Goal: Ask a question

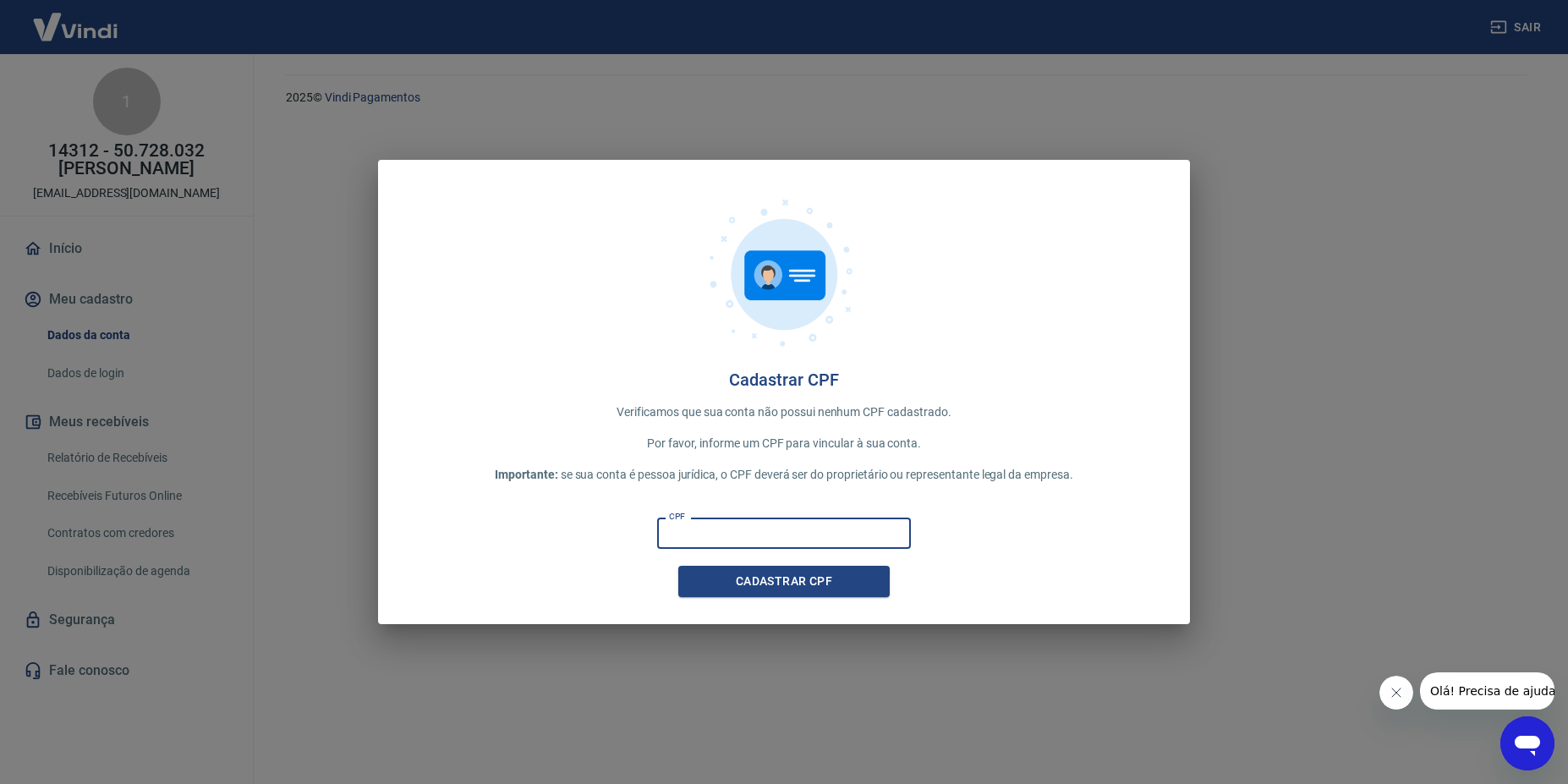
click at [767, 538] on input "CPF" at bounding box center [784, 533] width 254 height 31
type input "270.032.048-43"
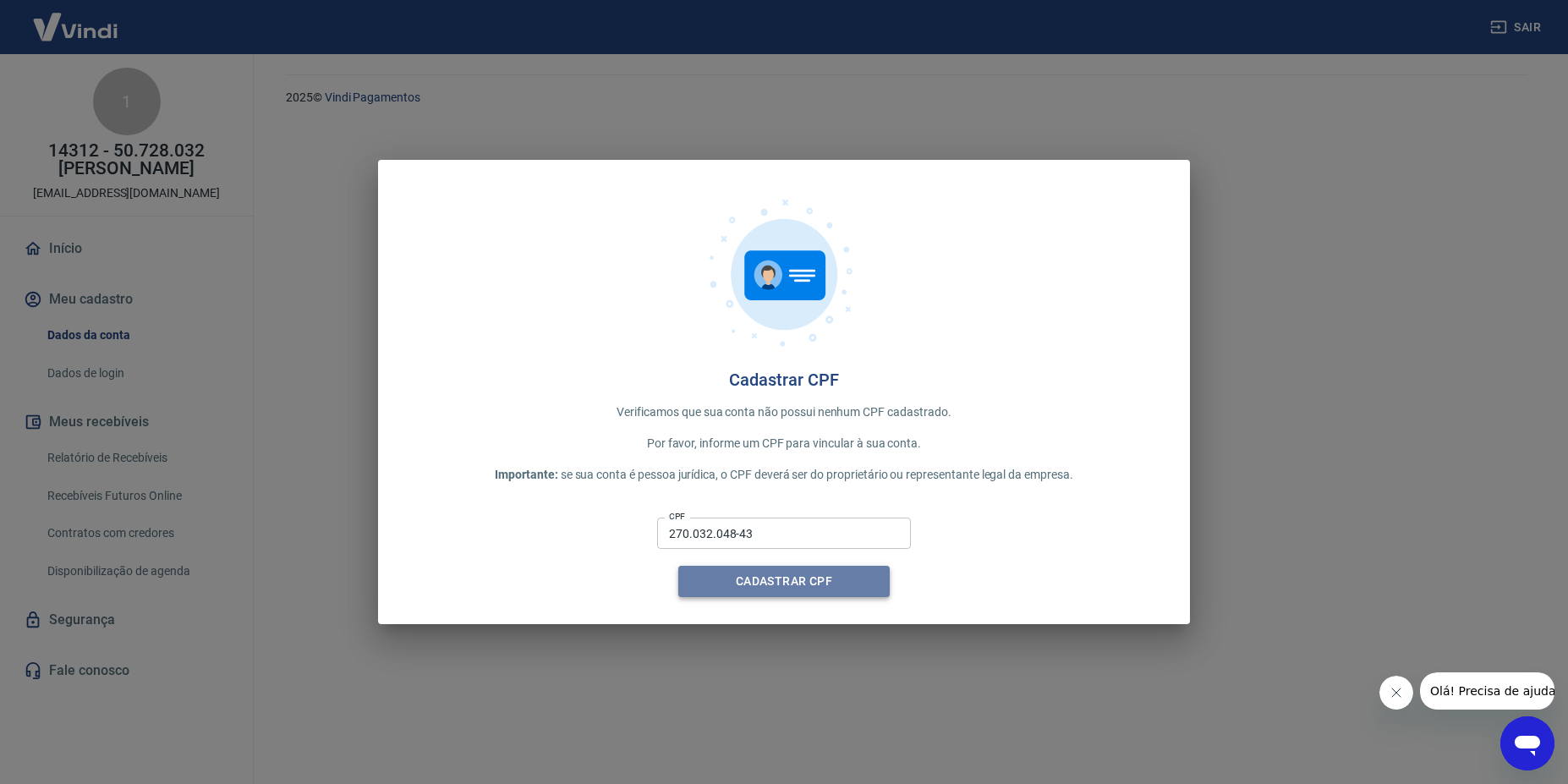
click at [785, 581] on button "Cadastrar CPF" at bounding box center [784, 581] width 211 height 31
click at [785, 604] on div "Cadastrar CPF Verificamos que sua conta não possui nenhum CPF cadastrado. Por f…" at bounding box center [784, 392] width 812 height 465
click at [780, 578] on button "Cadastrar CPF" at bounding box center [784, 581] width 211 height 31
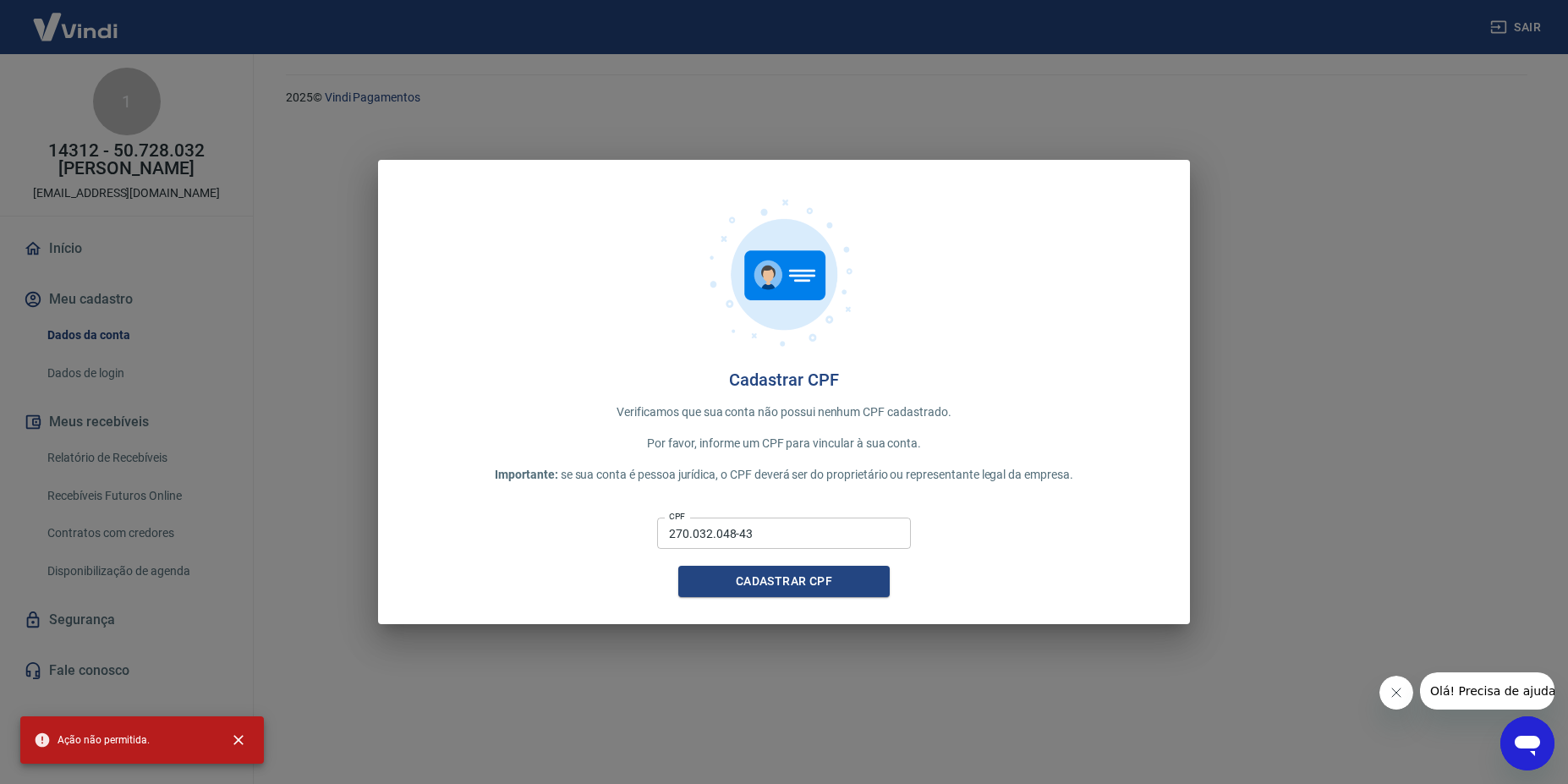
click at [1523, 740] on icon "Abrir janela de mensagens" at bounding box center [1527, 745] width 25 height 20
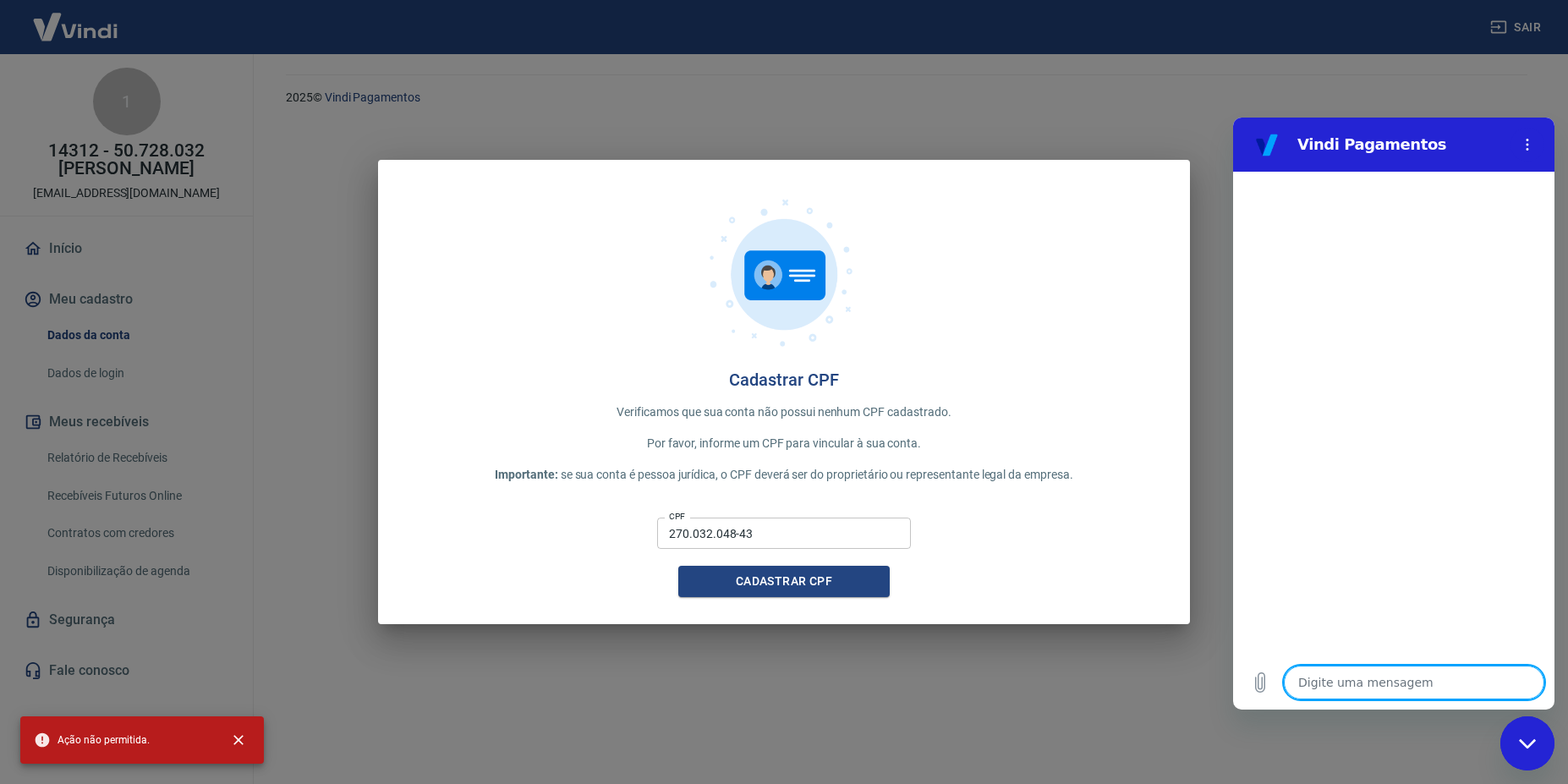
type textarea "o"
type textarea "x"
type textarea "oi"
type textarea "x"
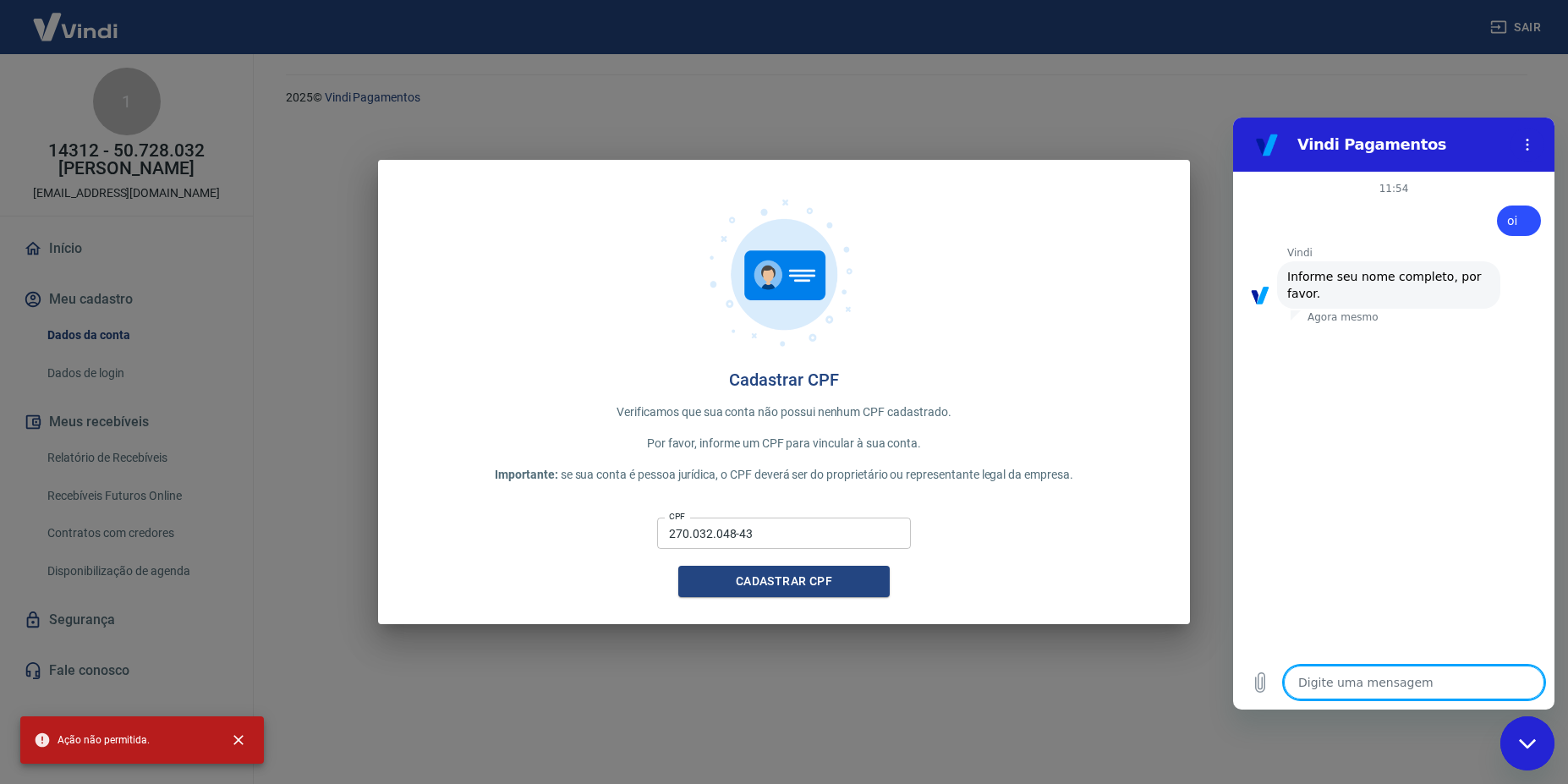
type textarea "f"
type textarea "x"
type textarea "fa"
type textarea "x"
type textarea "fab"
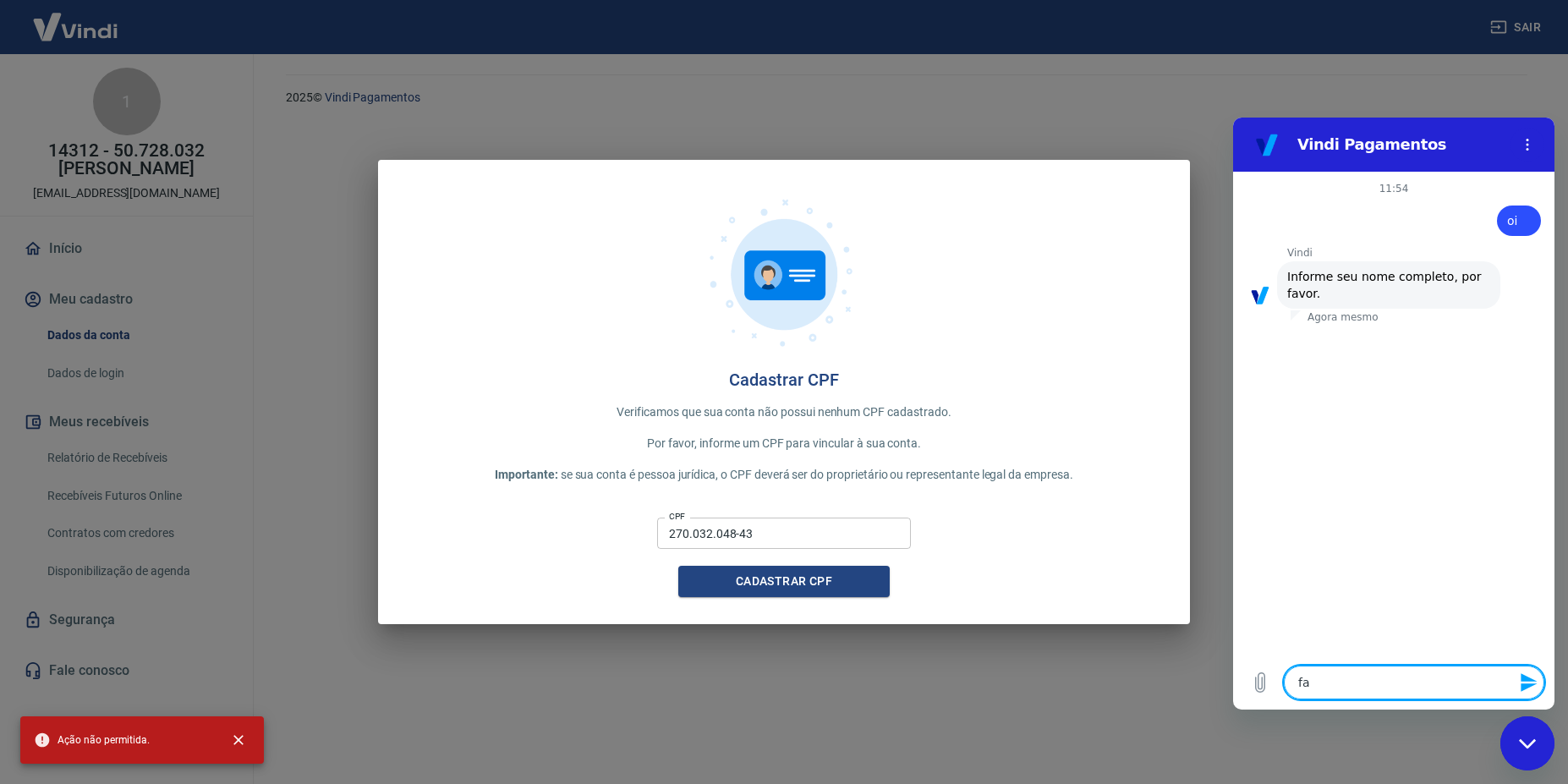
type textarea "x"
type textarea "fabi"
type textarea "x"
type textarea "fabio"
type textarea "x"
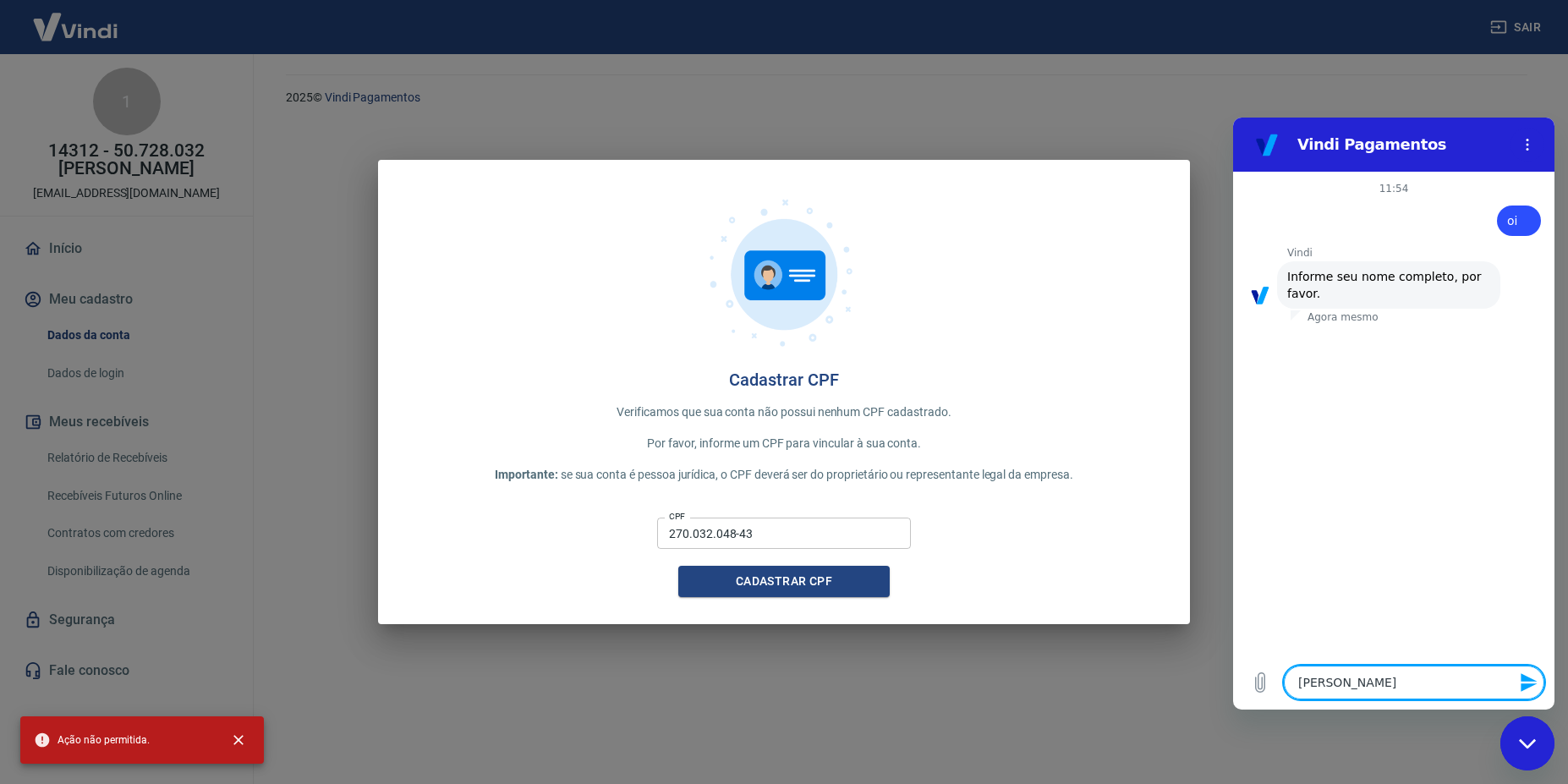
type textarea "fabio"
type textarea "x"
type textarea "fabio m"
type textarea "x"
type textarea "fabio ma"
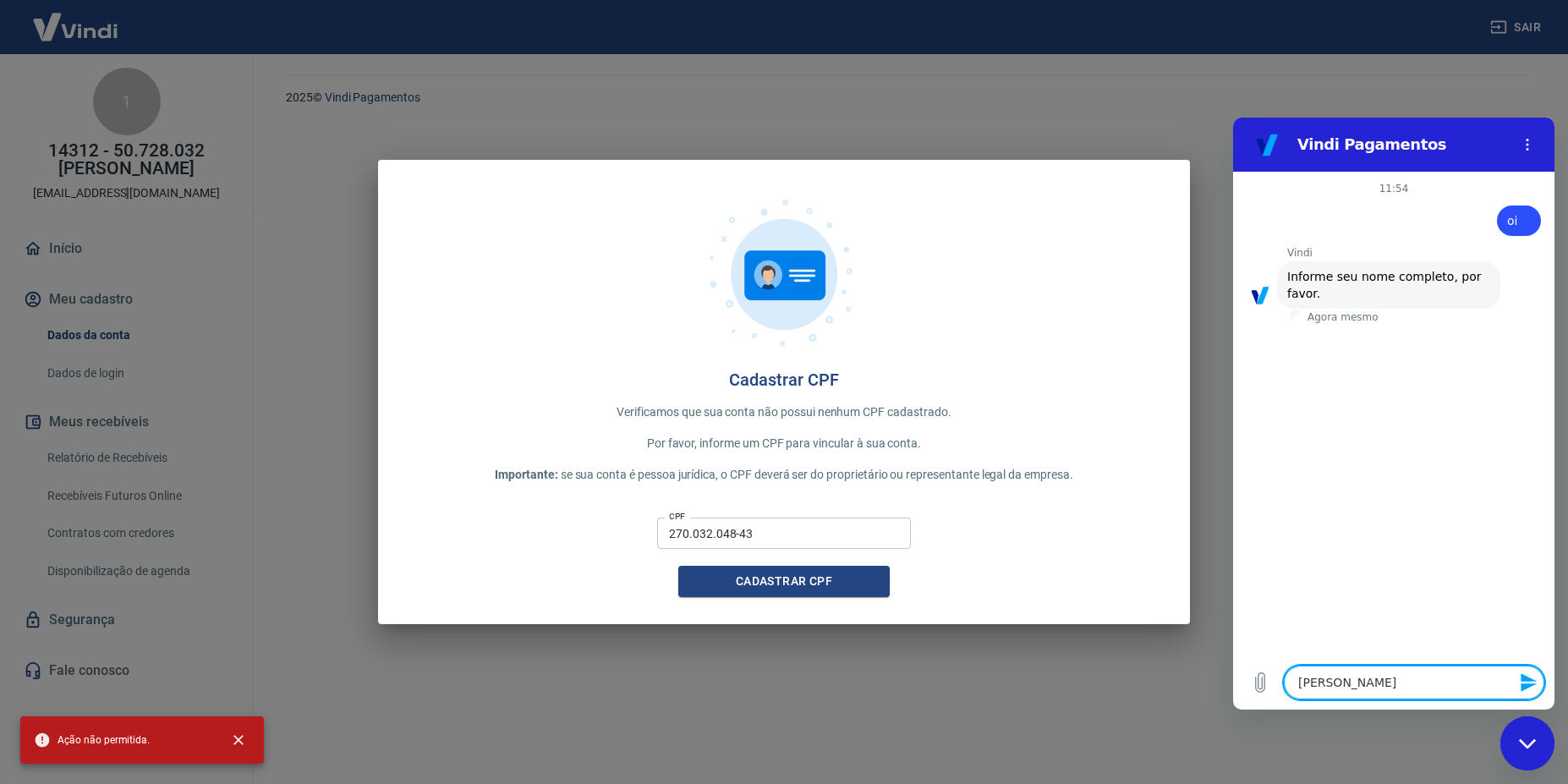
type textarea "x"
type textarea "fabio mar"
type textarea "x"
type textarea "fabio mare"
type textarea "x"
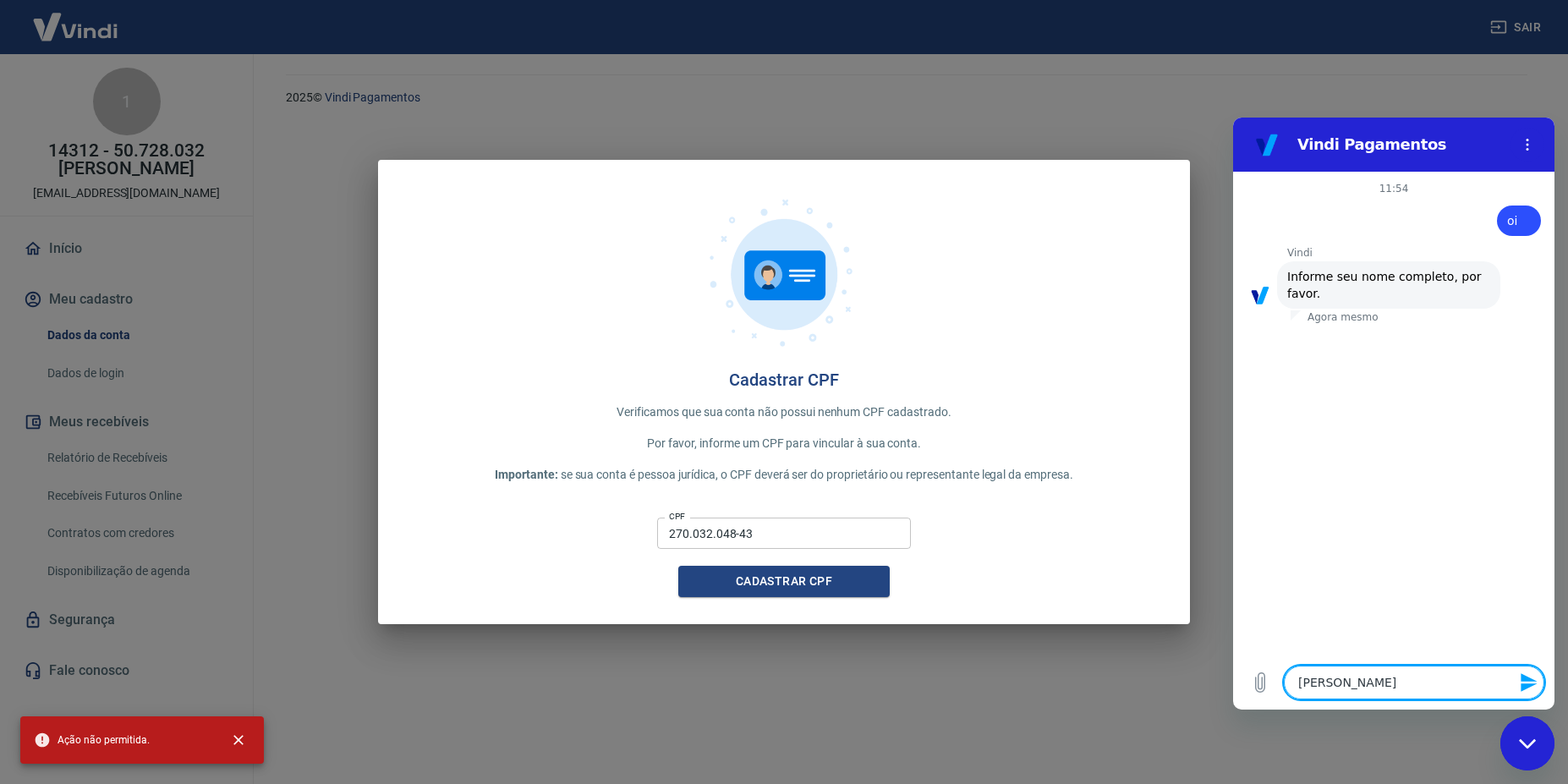
type textarea "fabio mares"
type textarea "x"
type textarea "fabio marest"
type textarea "x"
type textarea "fabio maresti"
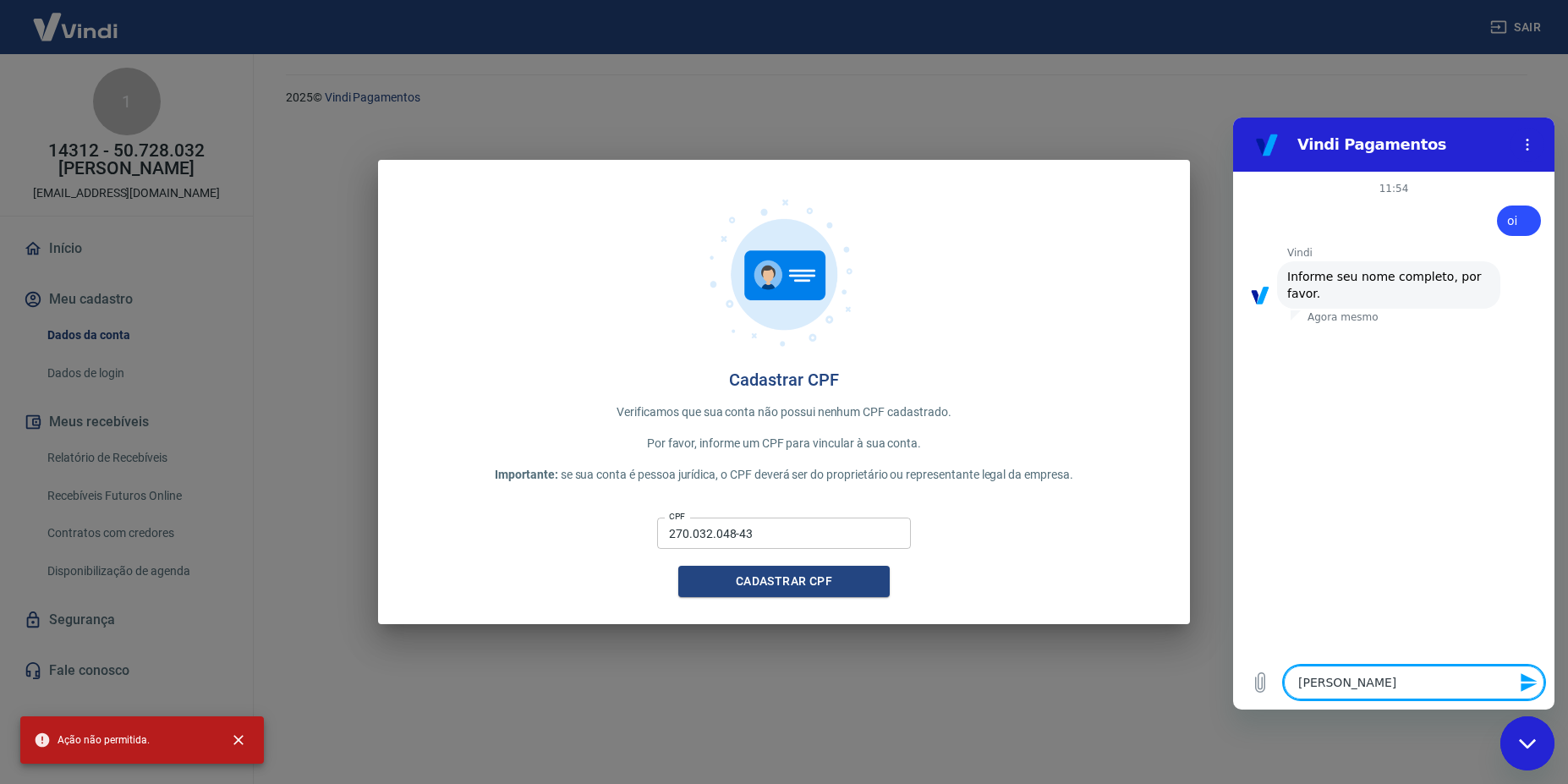
type textarea "x"
type textarea "fabio maresti"
type textarea "x"
type textarea "fabio maresti b"
type textarea "x"
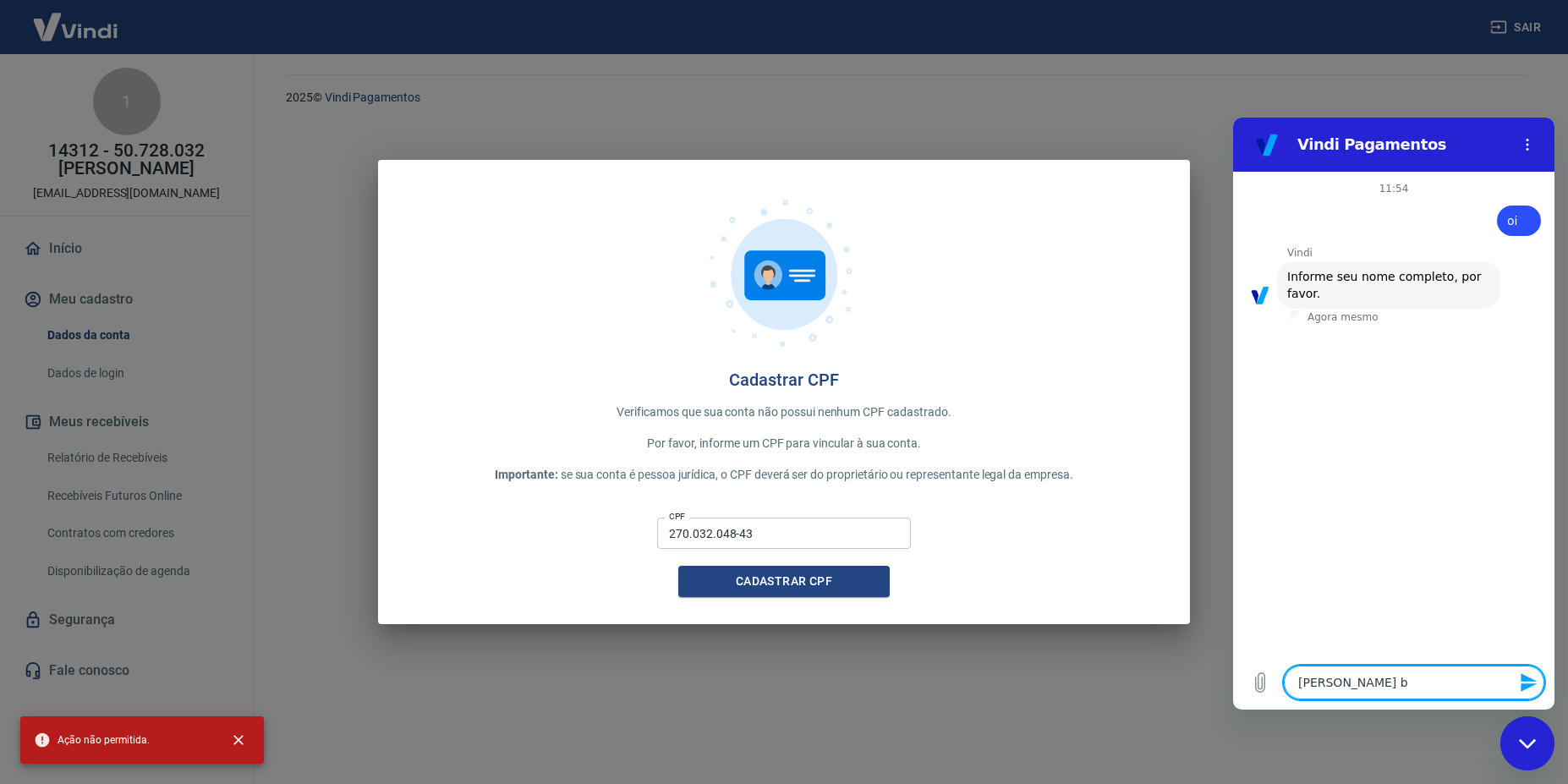
type textarea "fabio maresti ba"
type textarea "x"
type textarea "fabio maresti ban"
type textarea "x"
type textarea "fabio maresti bana"
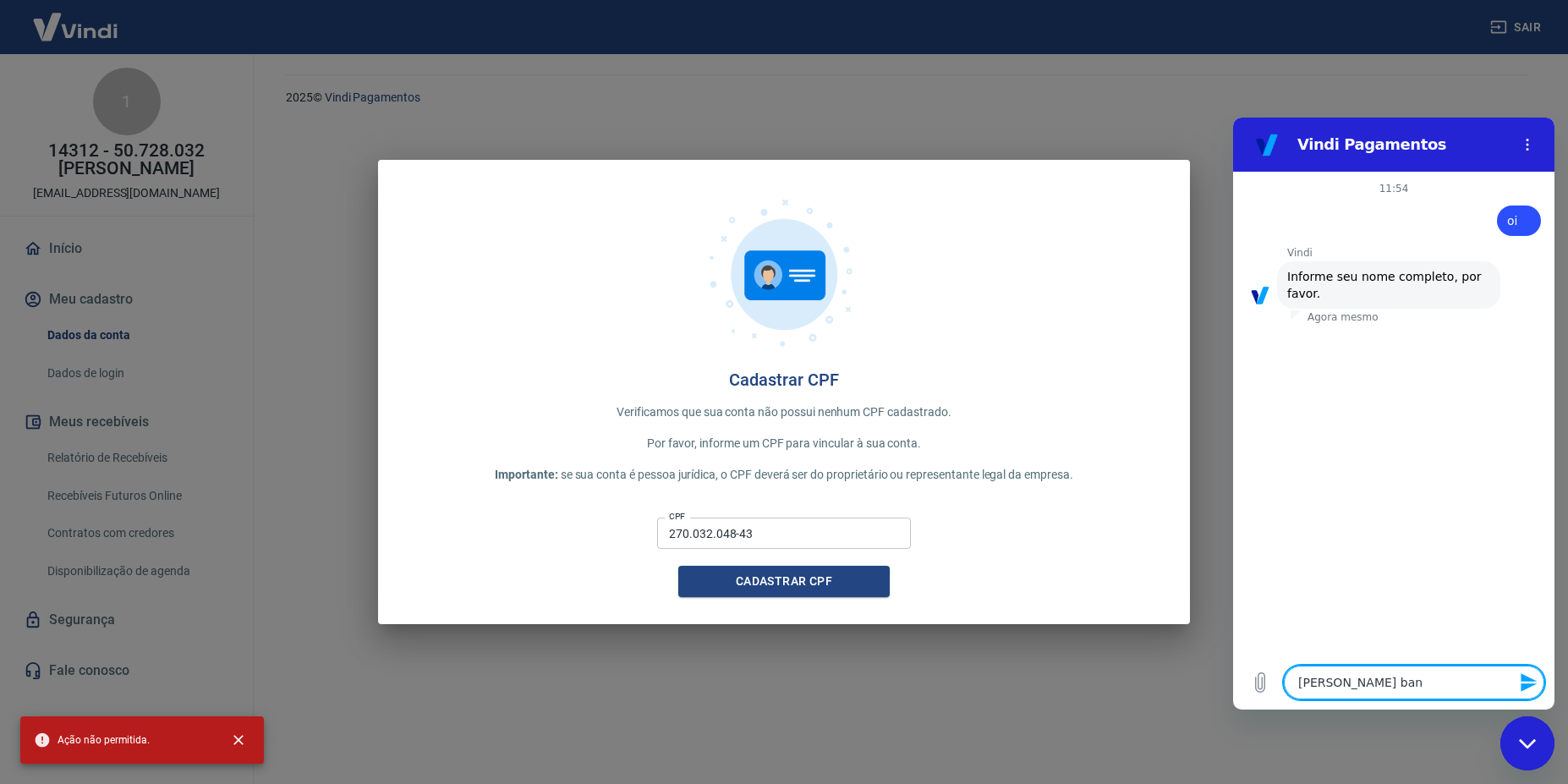
type textarea "x"
type textarea "5"
type textarea "x"
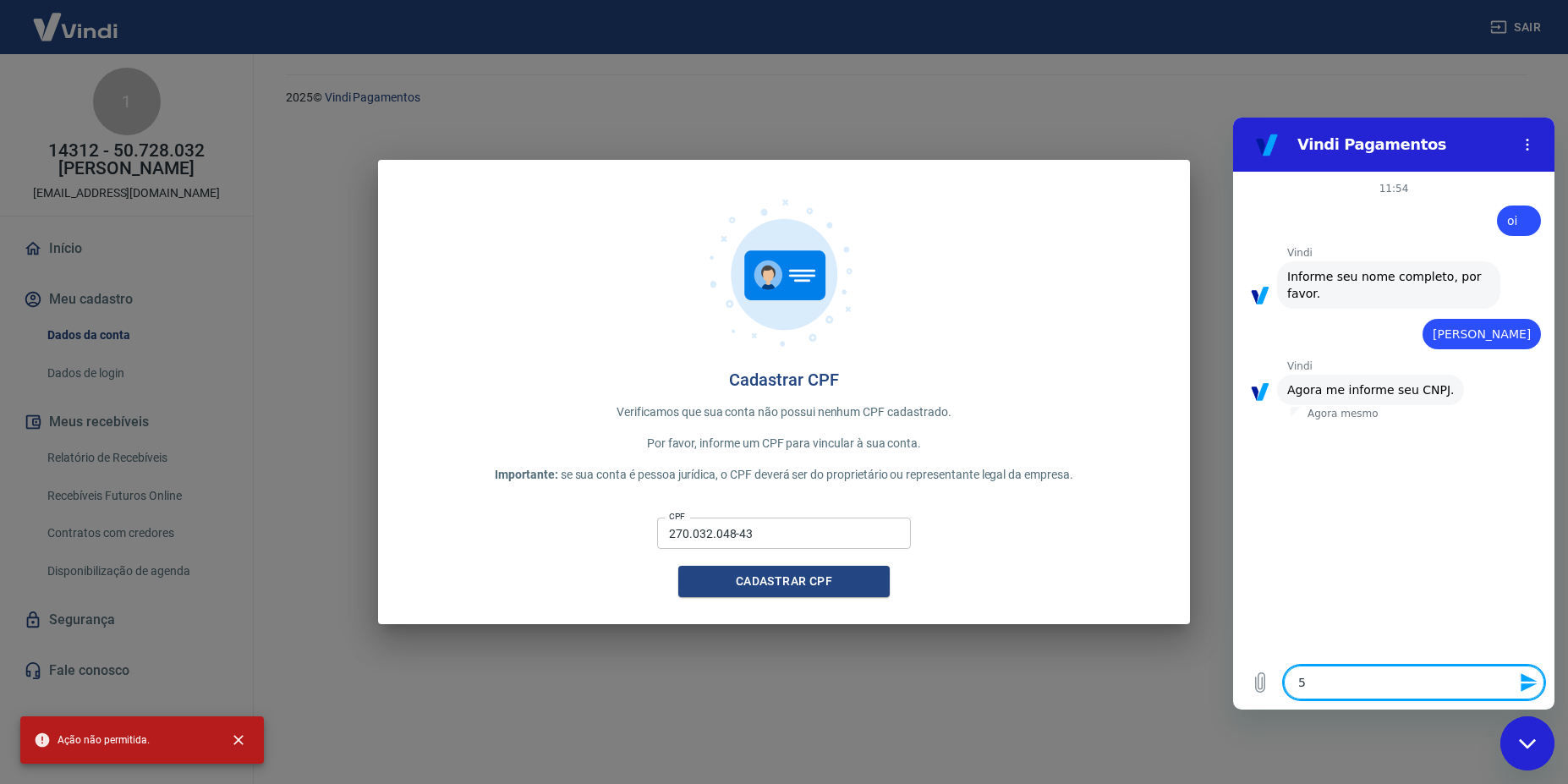
type textarea "50"
type textarea "x"
type textarea "507"
type textarea "x"
type textarea "5072"
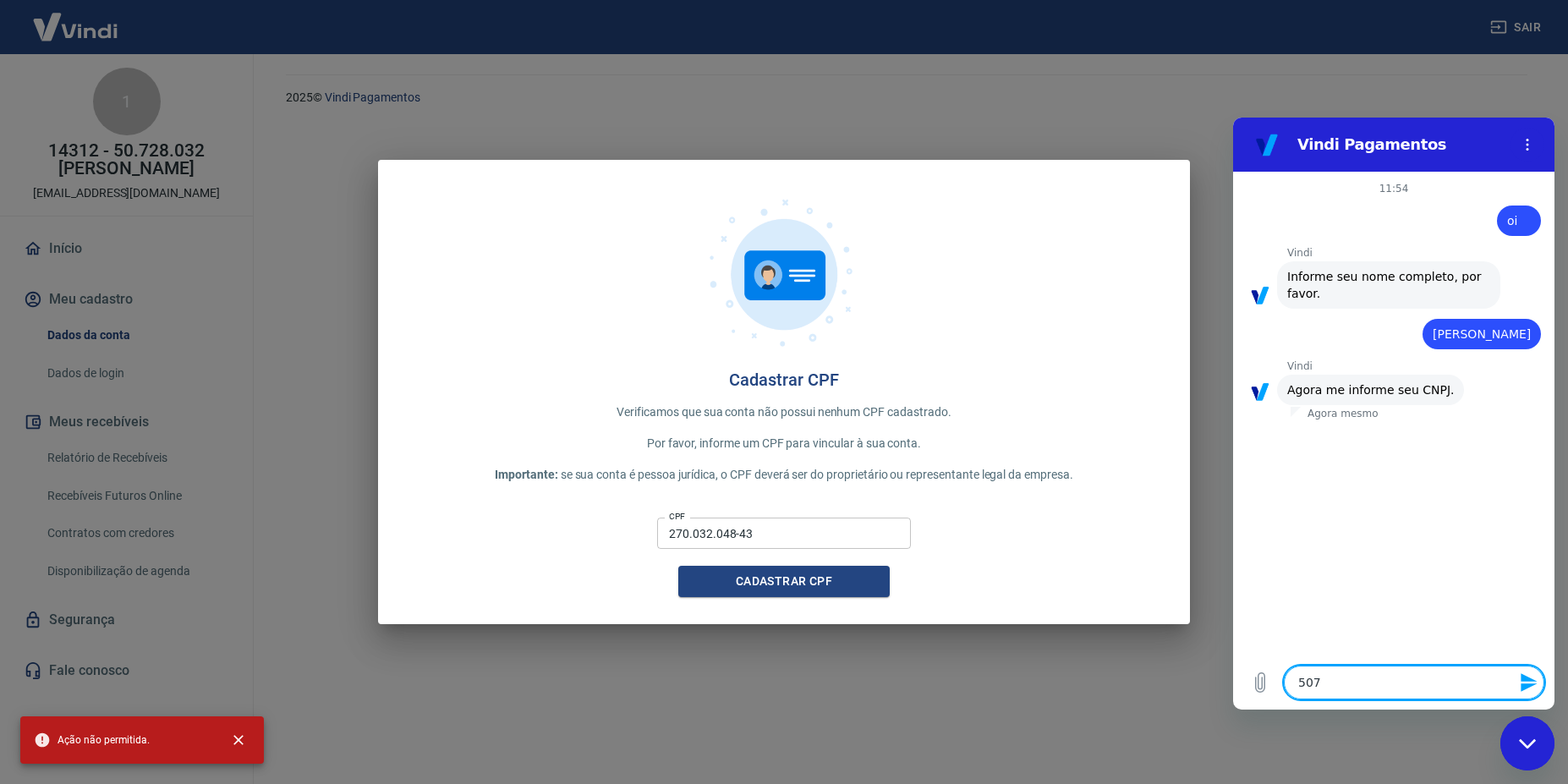
type textarea "x"
type textarea "50728"
type textarea "x"
type textarea "507280"
type textarea "x"
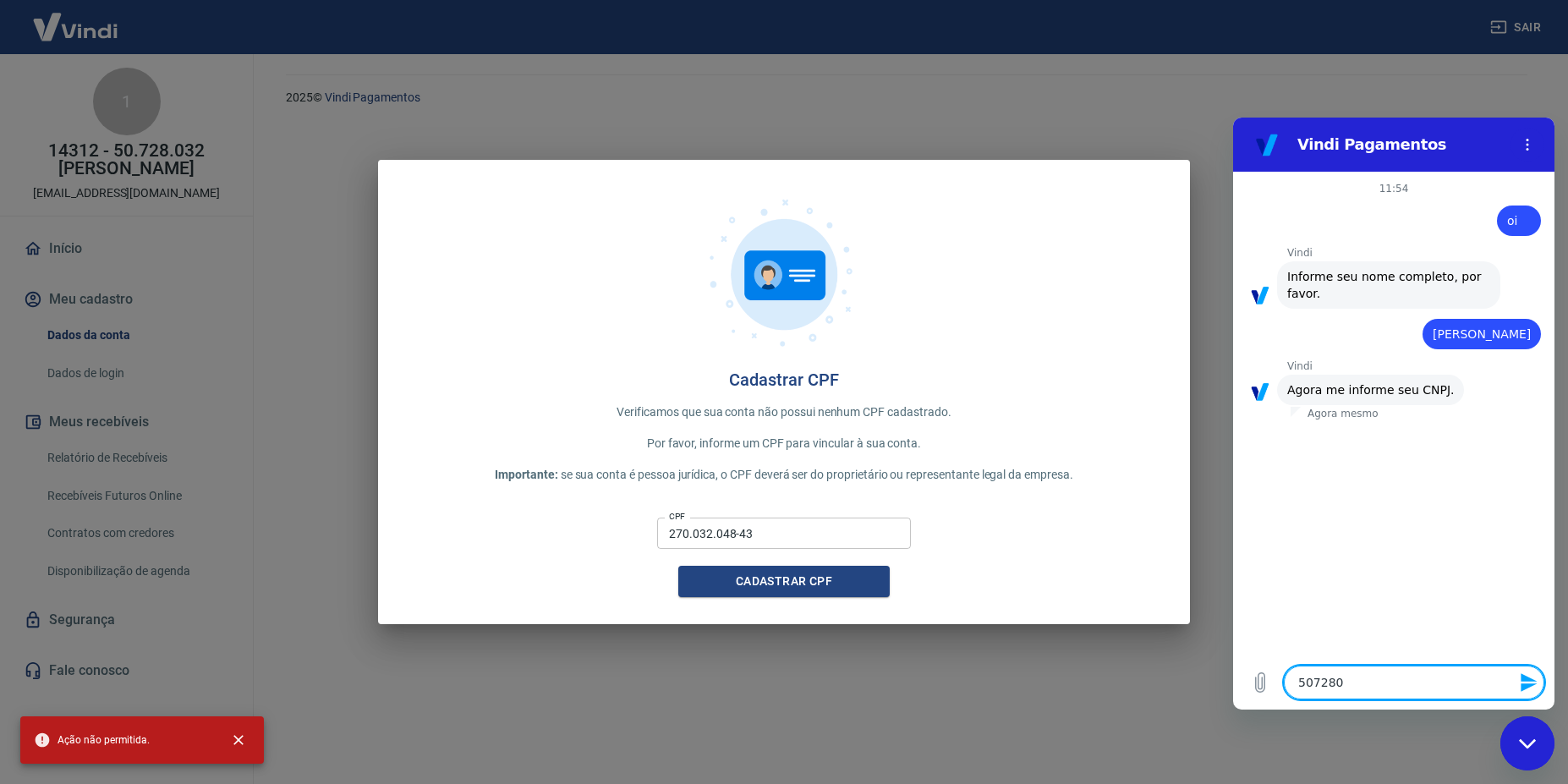
type textarea "5072803"
type textarea "x"
type textarea "50728032"
type textarea "x"
type textarea "507280320"
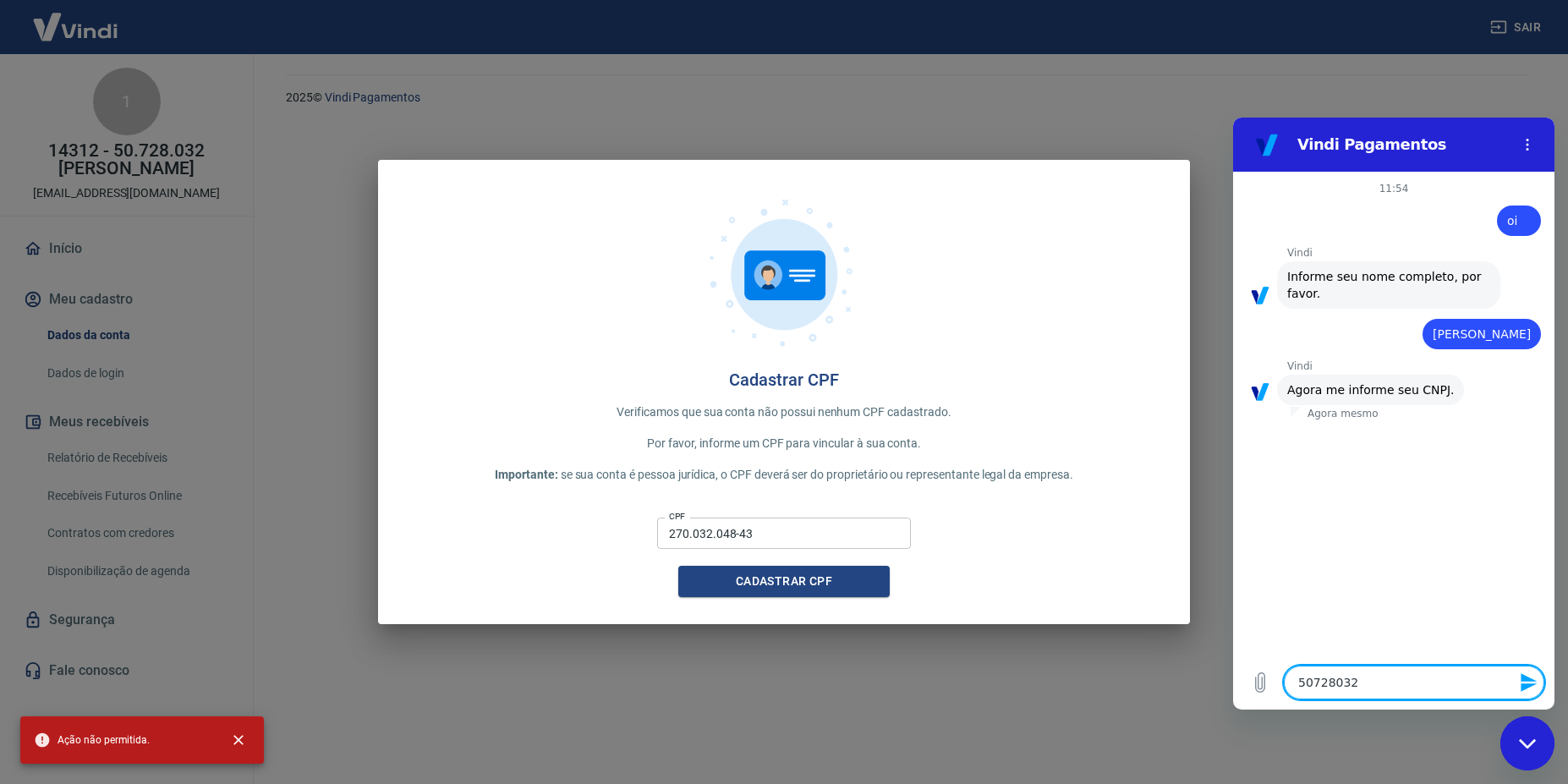
type textarea "x"
type textarea "5072803200"
type textarea "x"
type textarea "50728032000"
type textarea "x"
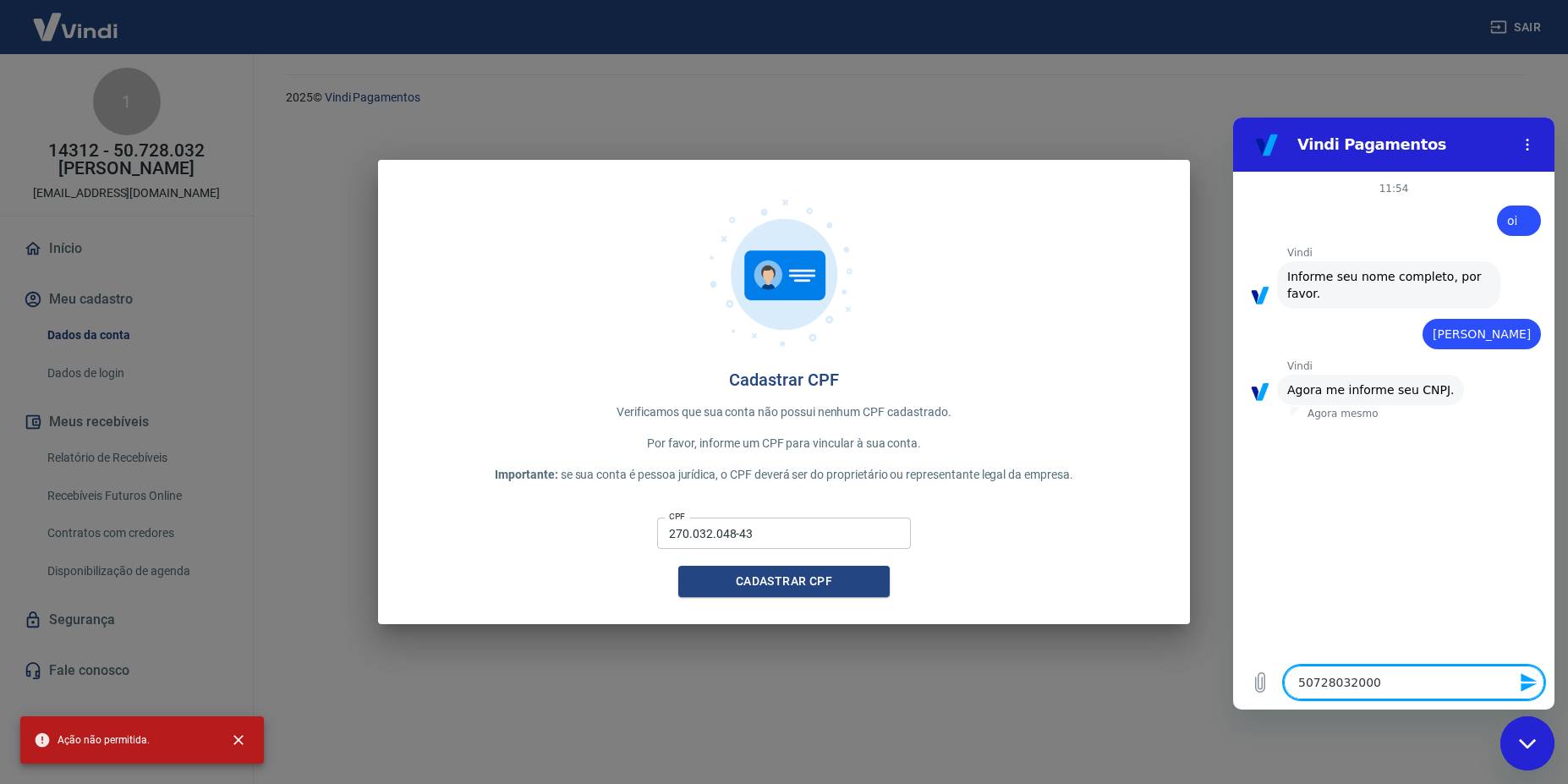
type textarea "507280320001"
type textarea "x"
type textarea "5072803200018"
type textarea "x"
type textarea "50728032000186"
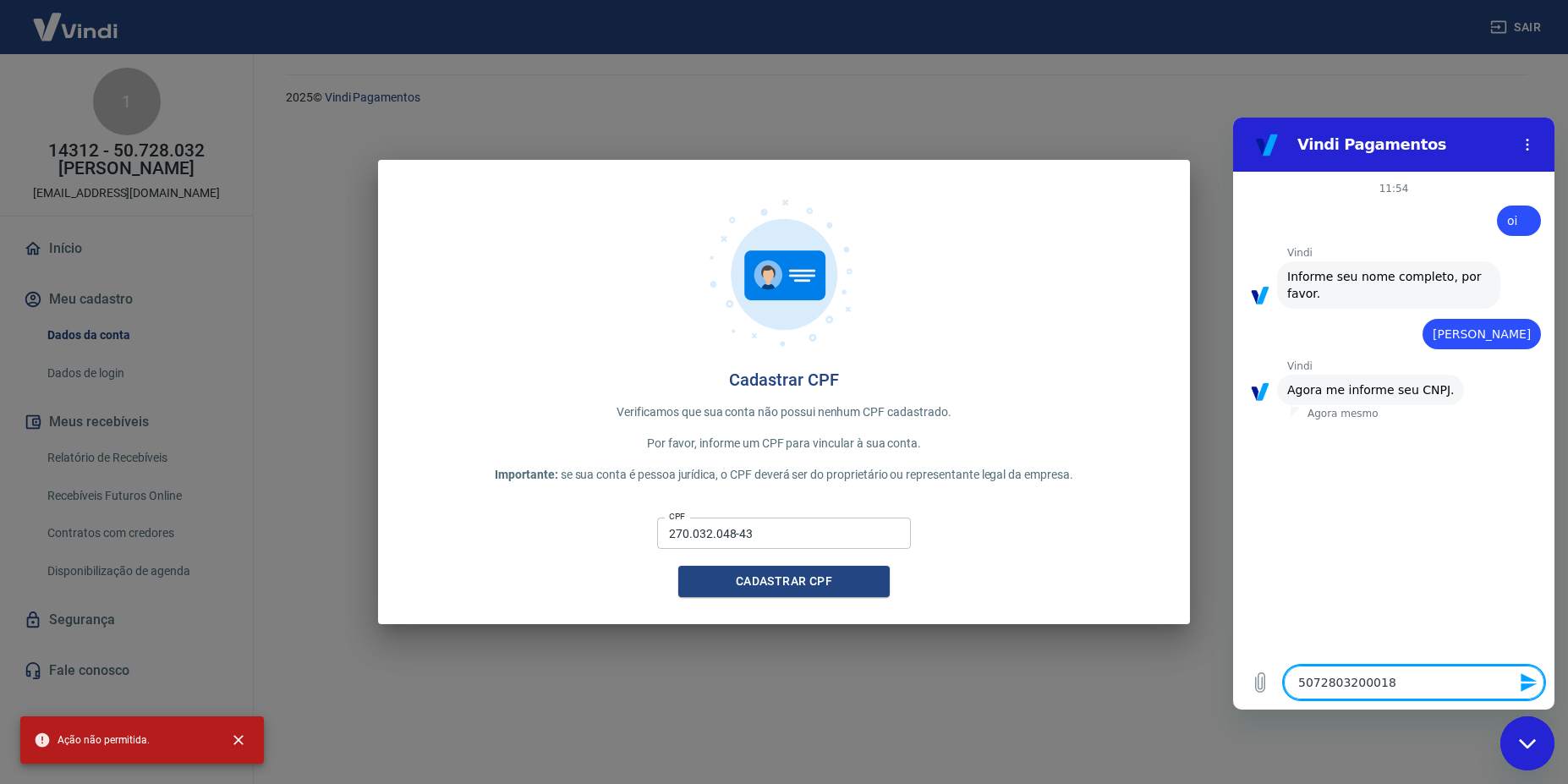
type textarea "x"
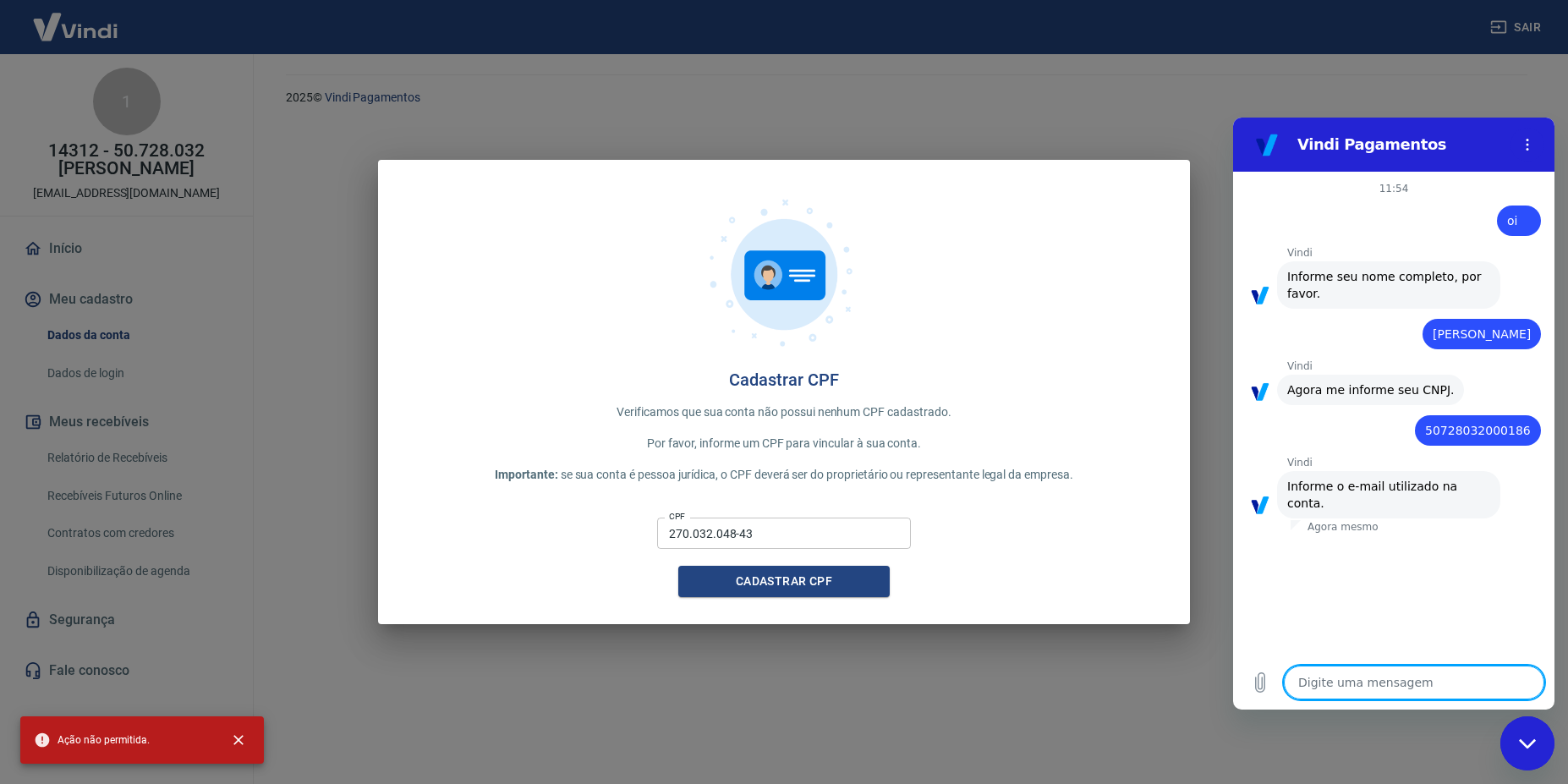
type textarea "f"
type textarea "x"
type textarea "fa"
type textarea "x"
type textarea "fab"
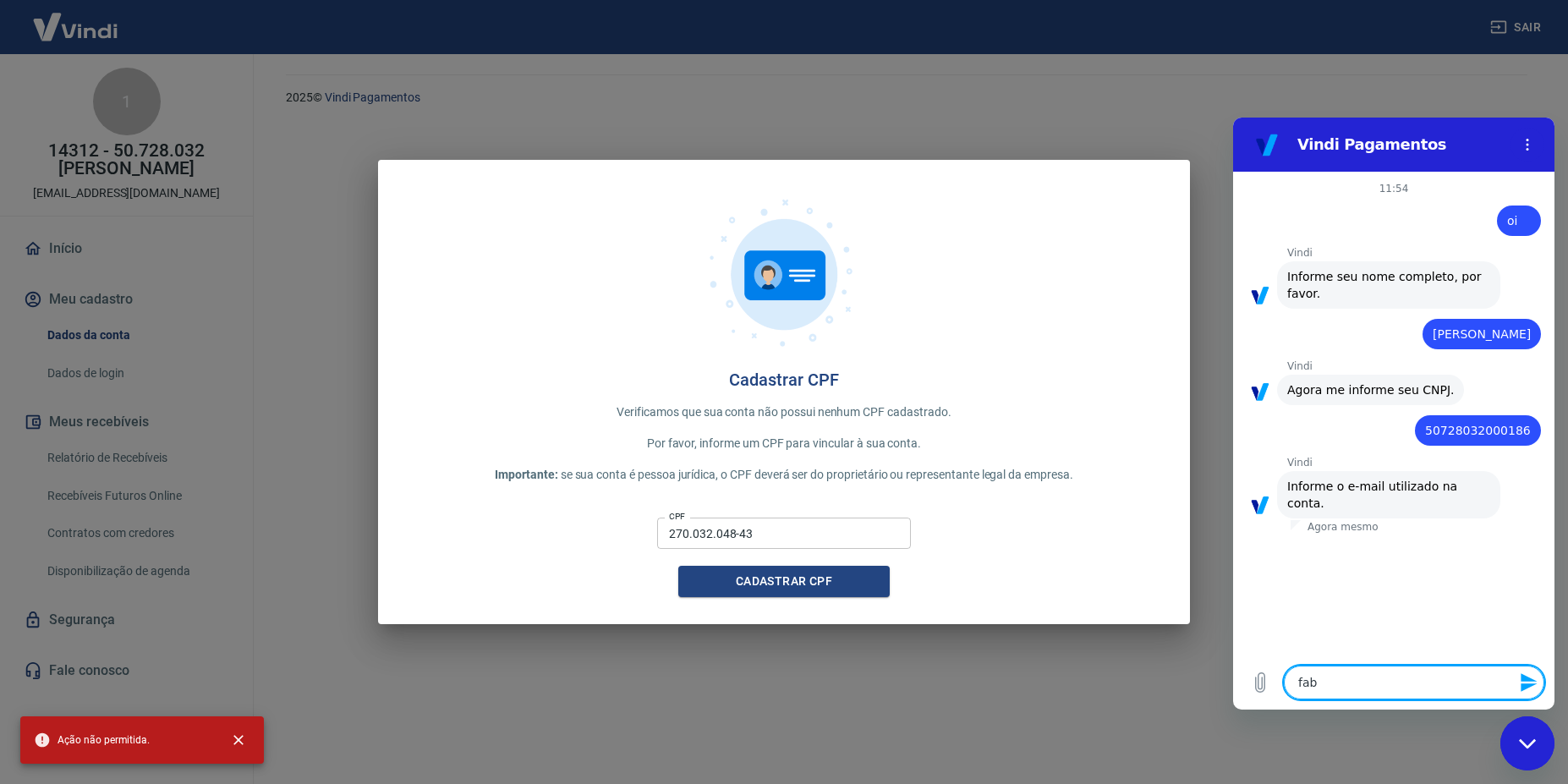
type textarea "x"
type textarea "fabi"
type textarea "x"
type textarea "fabio"
type textarea "x"
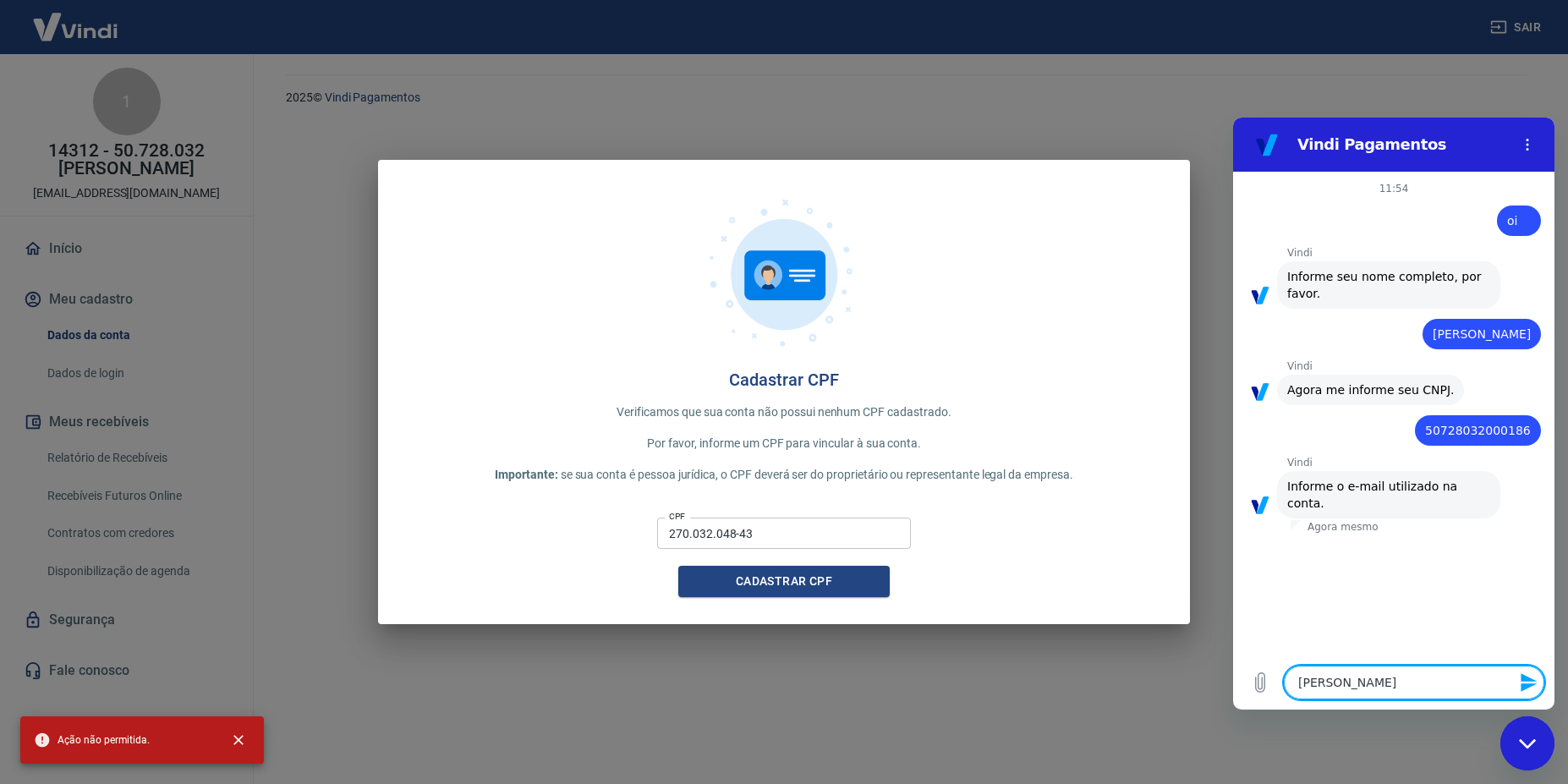
type textarea "fabio."
type textarea "x"
type textarea "fabio.s"
type textarea "x"
type textarea "fabio.su"
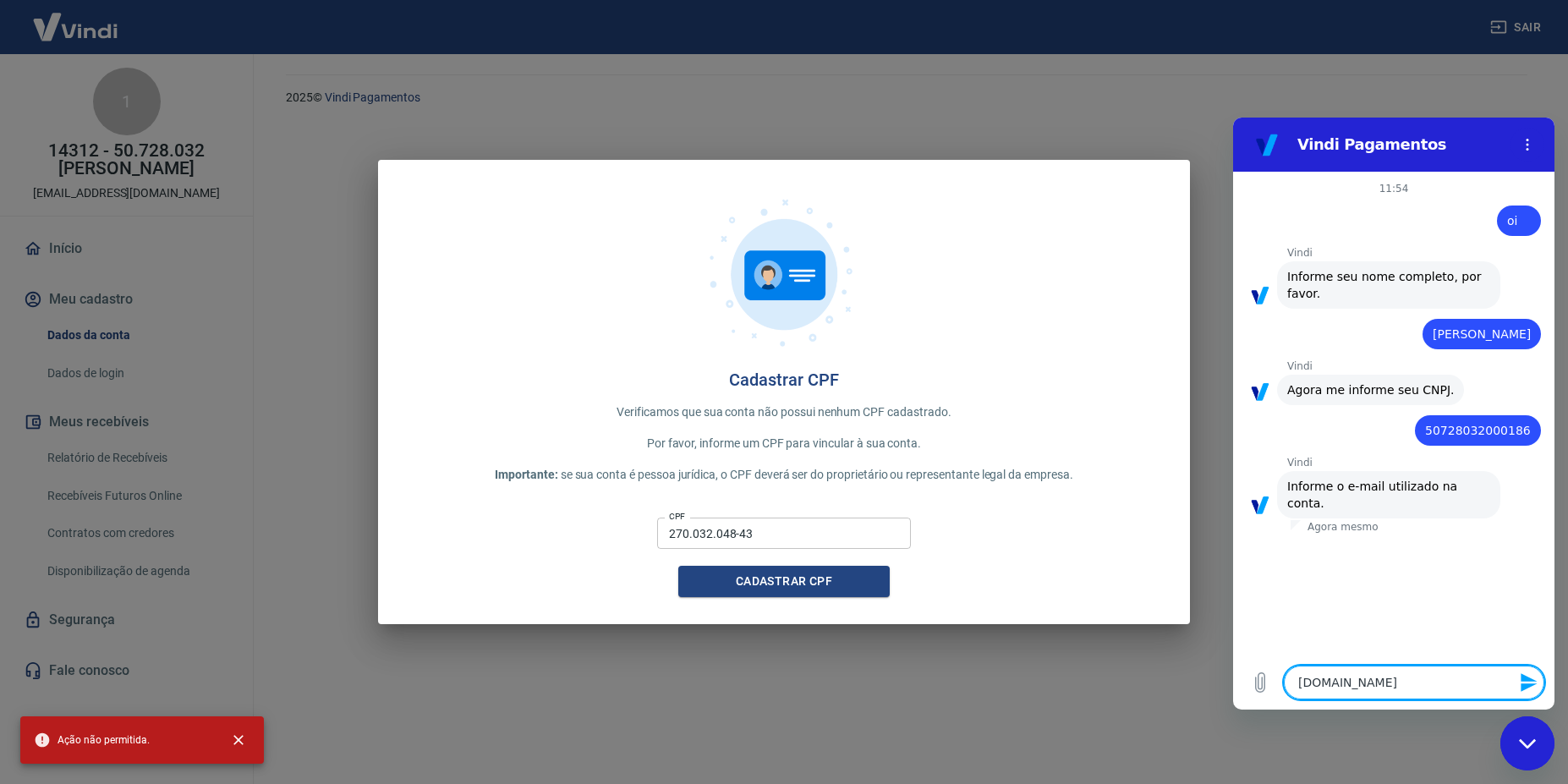
type textarea "x"
type textarea "fabio.sum"
type textarea "x"
type textarea "fabio.summ"
type textarea "x"
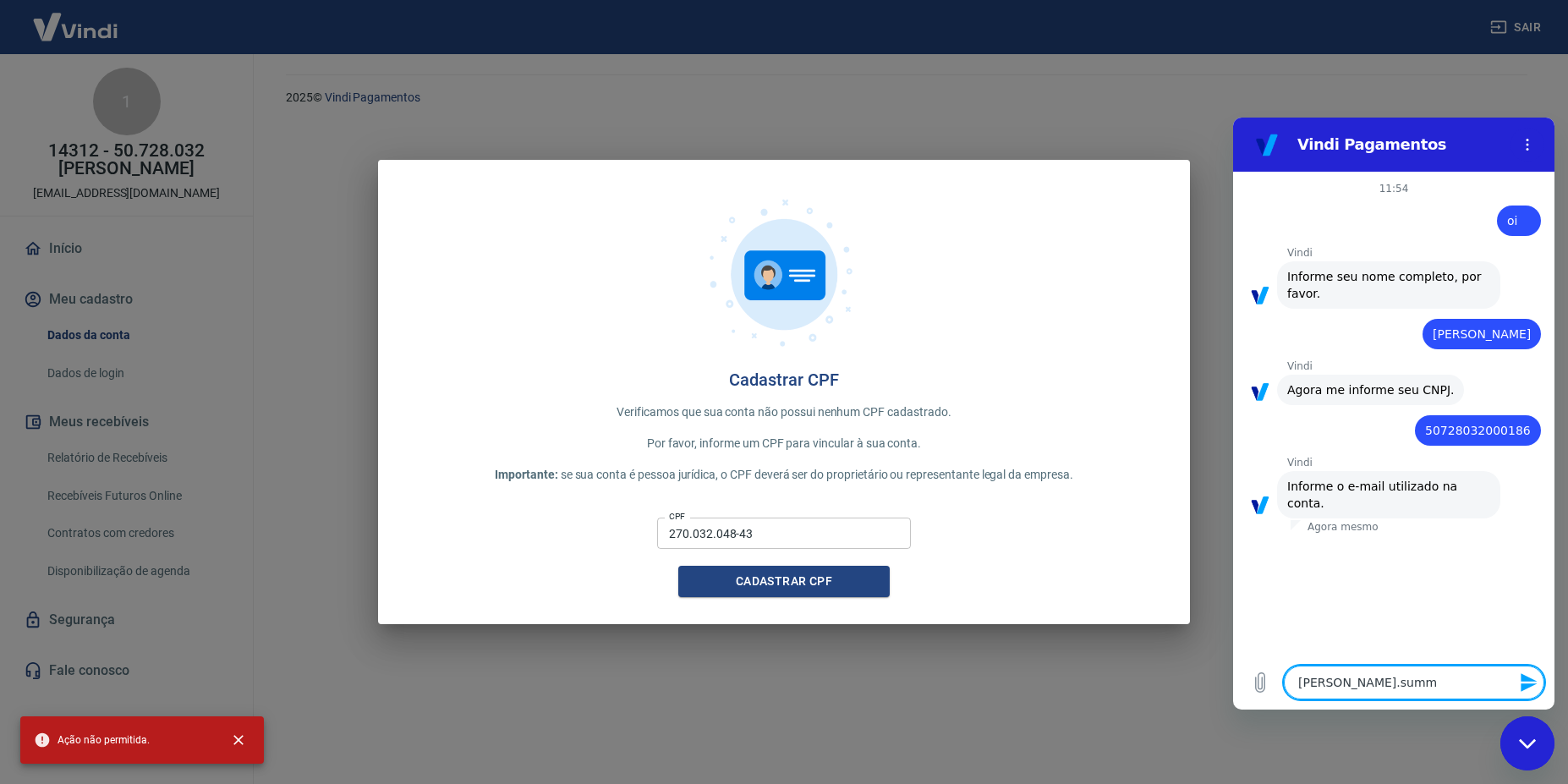
type textarea "fabio.summe"
type textarea "x"
type textarea "fabio.summer"
type textarea "x"
type textarea "fabio.summerp"
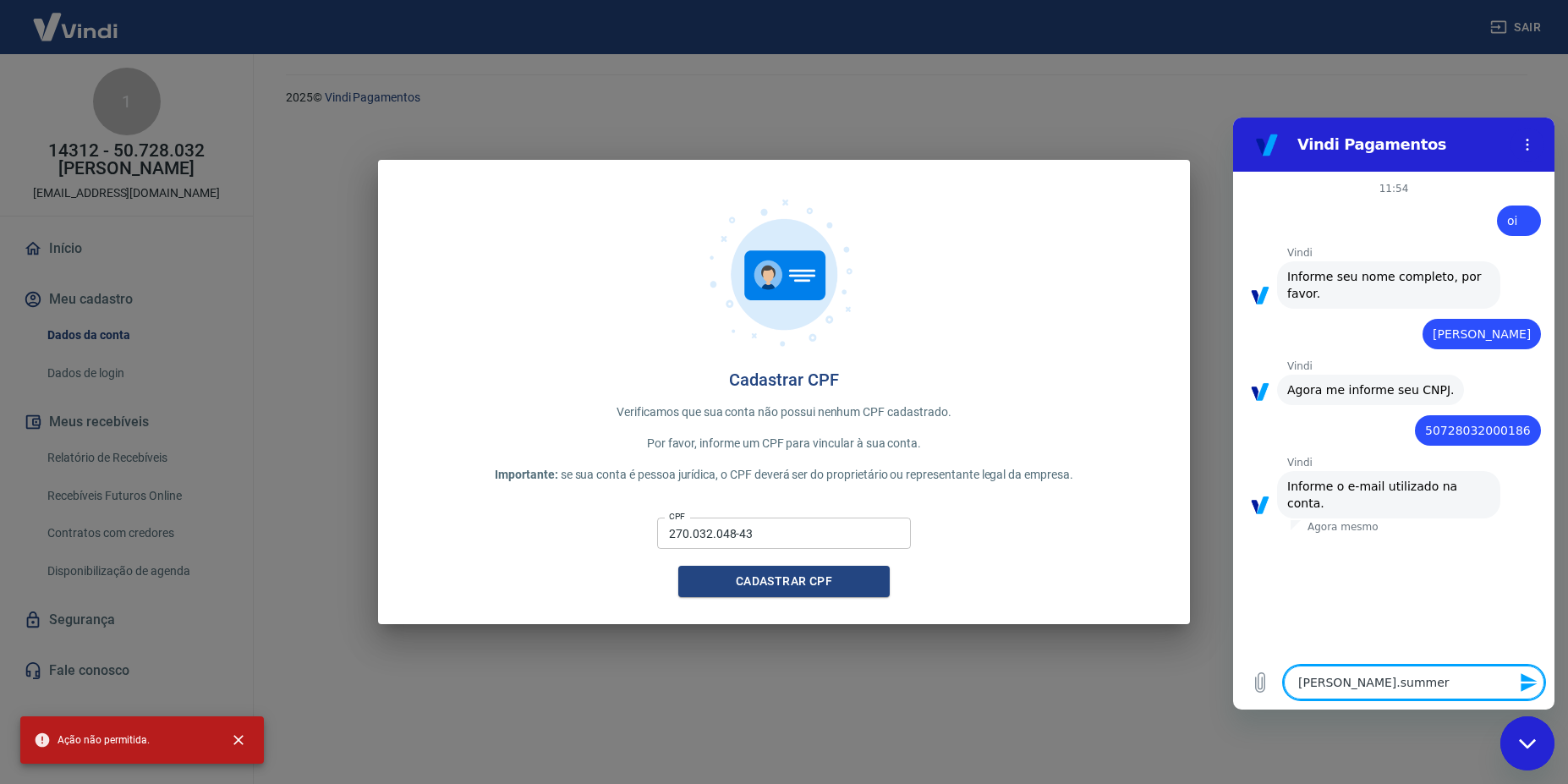
type textarea "x"
type textarea "fabio.summerpr"
type textarea "x"
type textarea "fabio.summerpro"
type textarea "x"
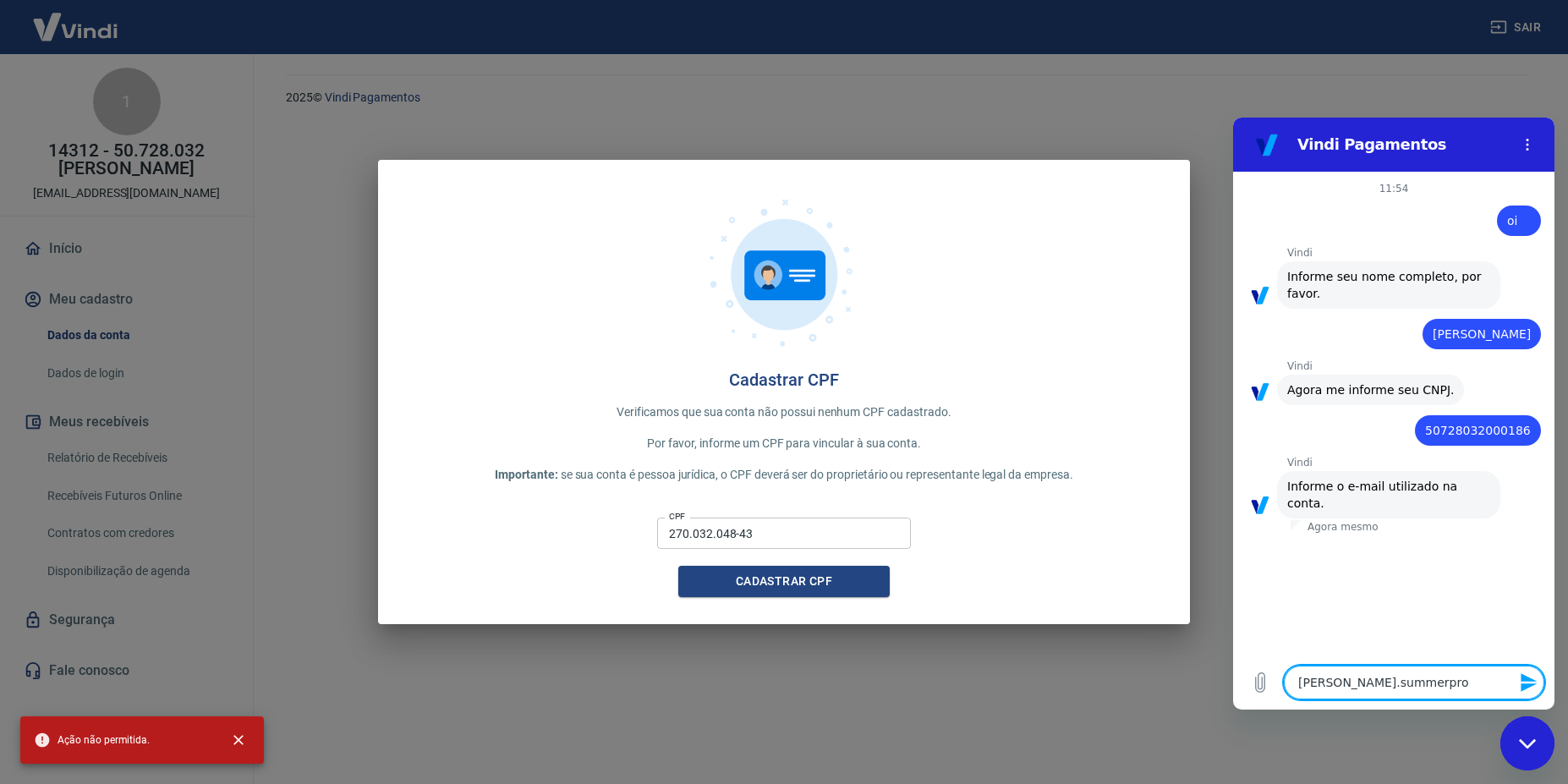
type textarea "fabio.summerprop"
type textarea "x"
type textarea "fabio.summerpro"
type textarea "x"
type textarea "fabio.summerprom"
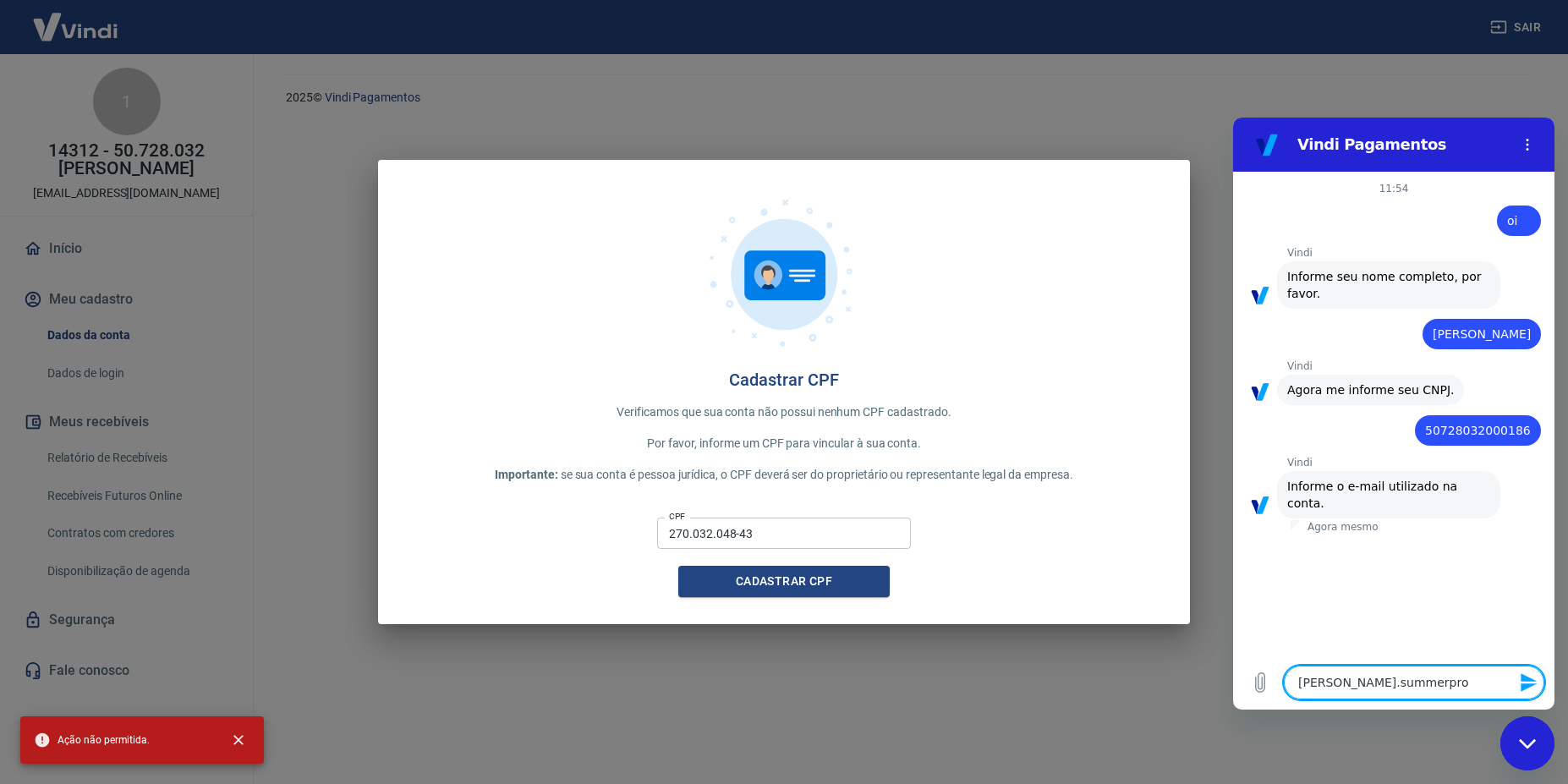
type textarea "x"
type textarea "fabio.summerpromo"
type textarea "x"
type textarea "fabio.summerpromo@"
type textarea "x"
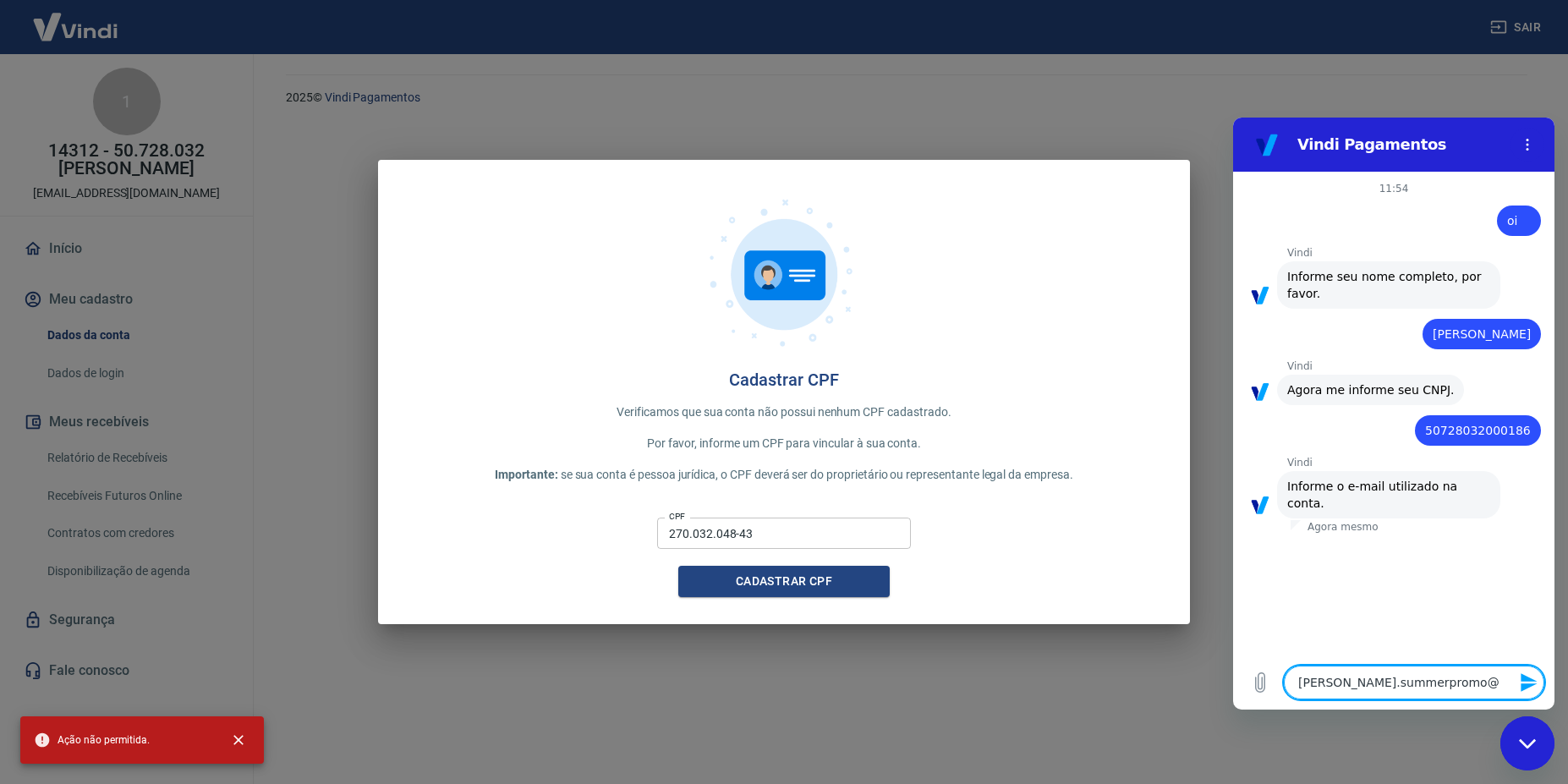
type textarea "fabio.summerpromo@g"
type textarea "x"
type textarea "fabio.summerpromo@gm"
type textarea "x"
type textarea "fabio.summerpromo@gma"
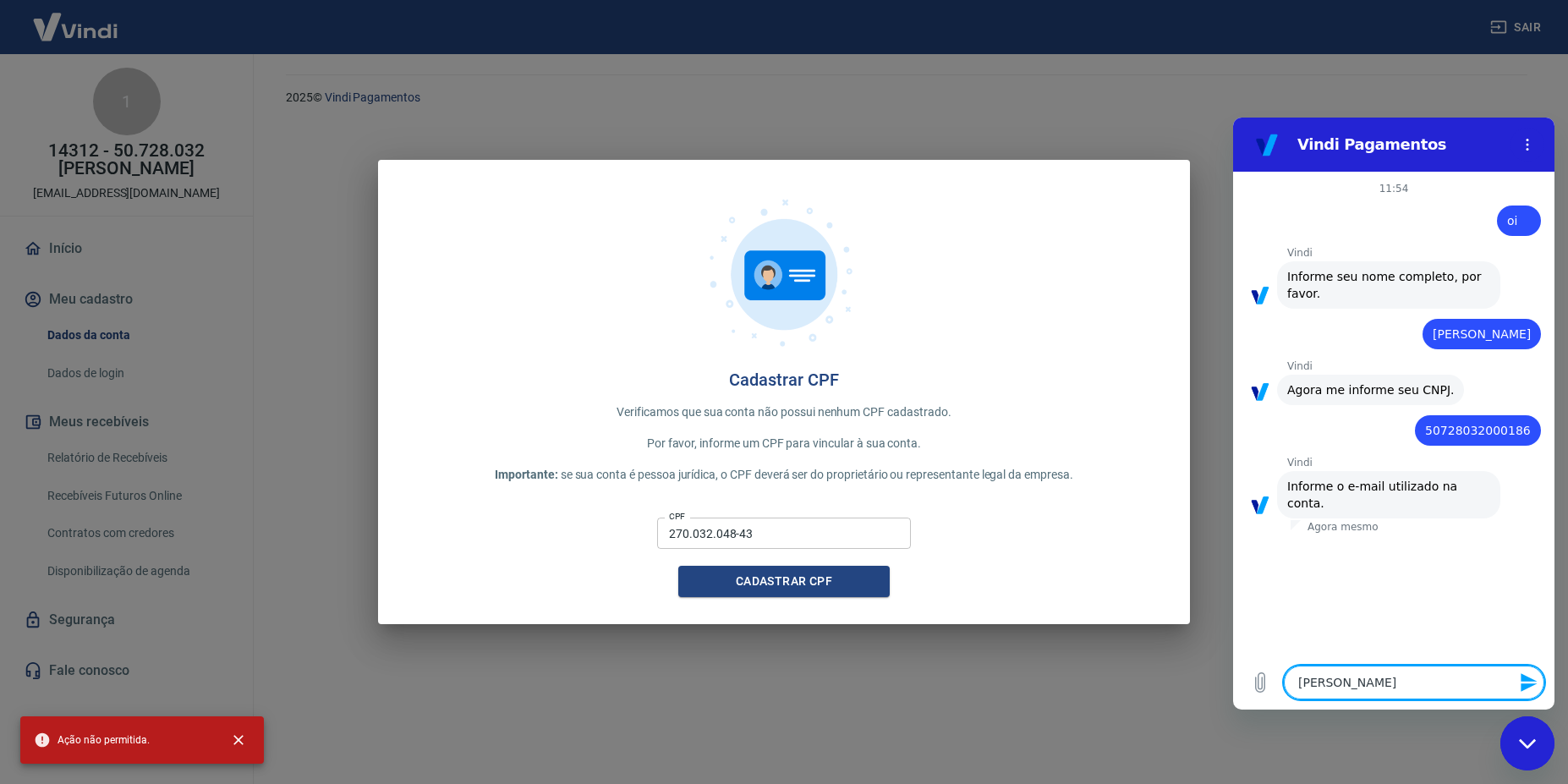
type textarea "x"
type textarea "fabio.summerpromo@gmai"
type textarea "x"
type textarea "fabio.summerpromo@gmail"
type textarea "x"
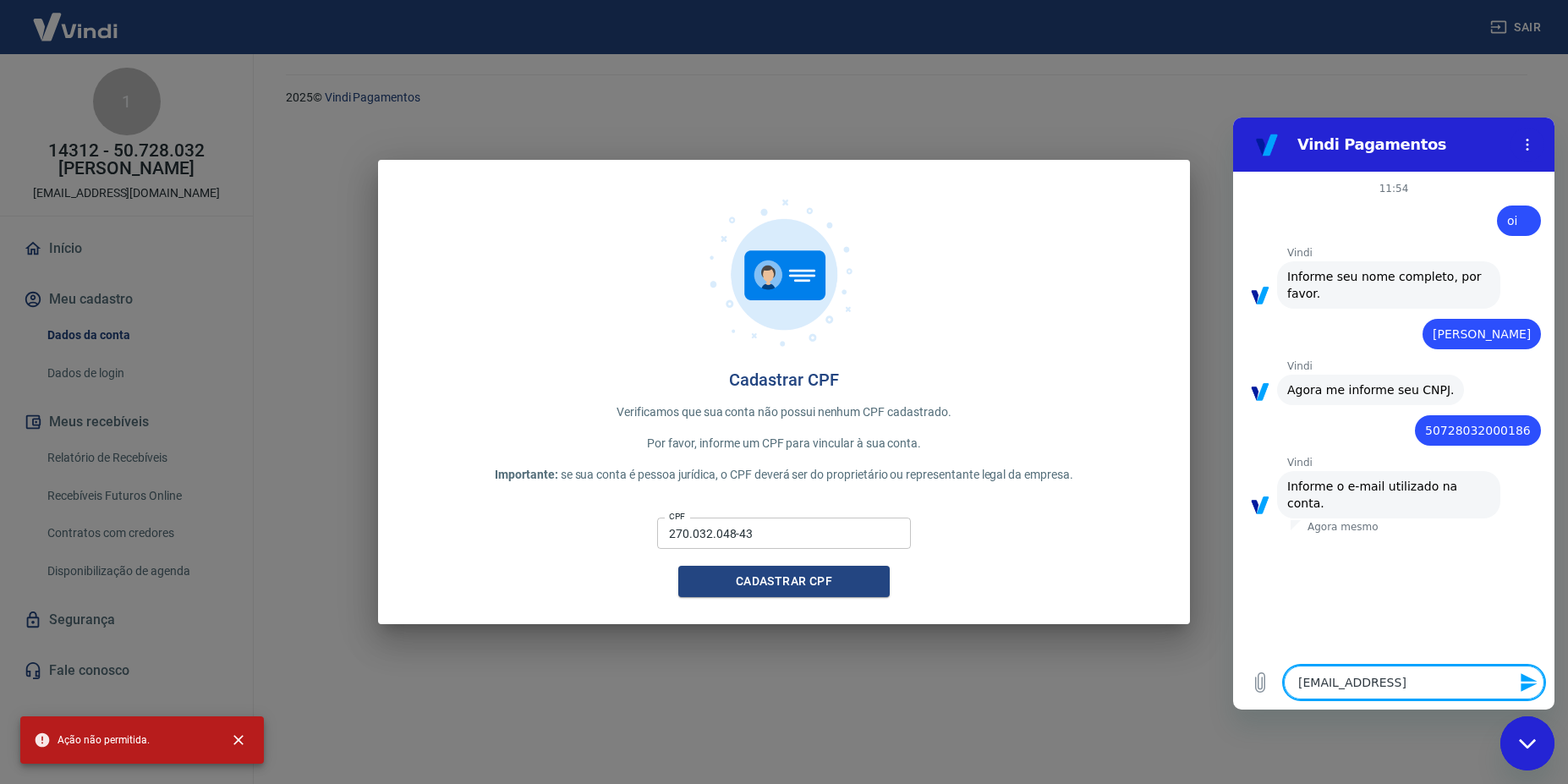
type textarea "fabio.summerpromo@gmail."
type textarea "x"
type textarea "fabio.summerpromo@gmail.c"
type textarea "x"
type textarea "fabio.summerpromo@gmail.co"
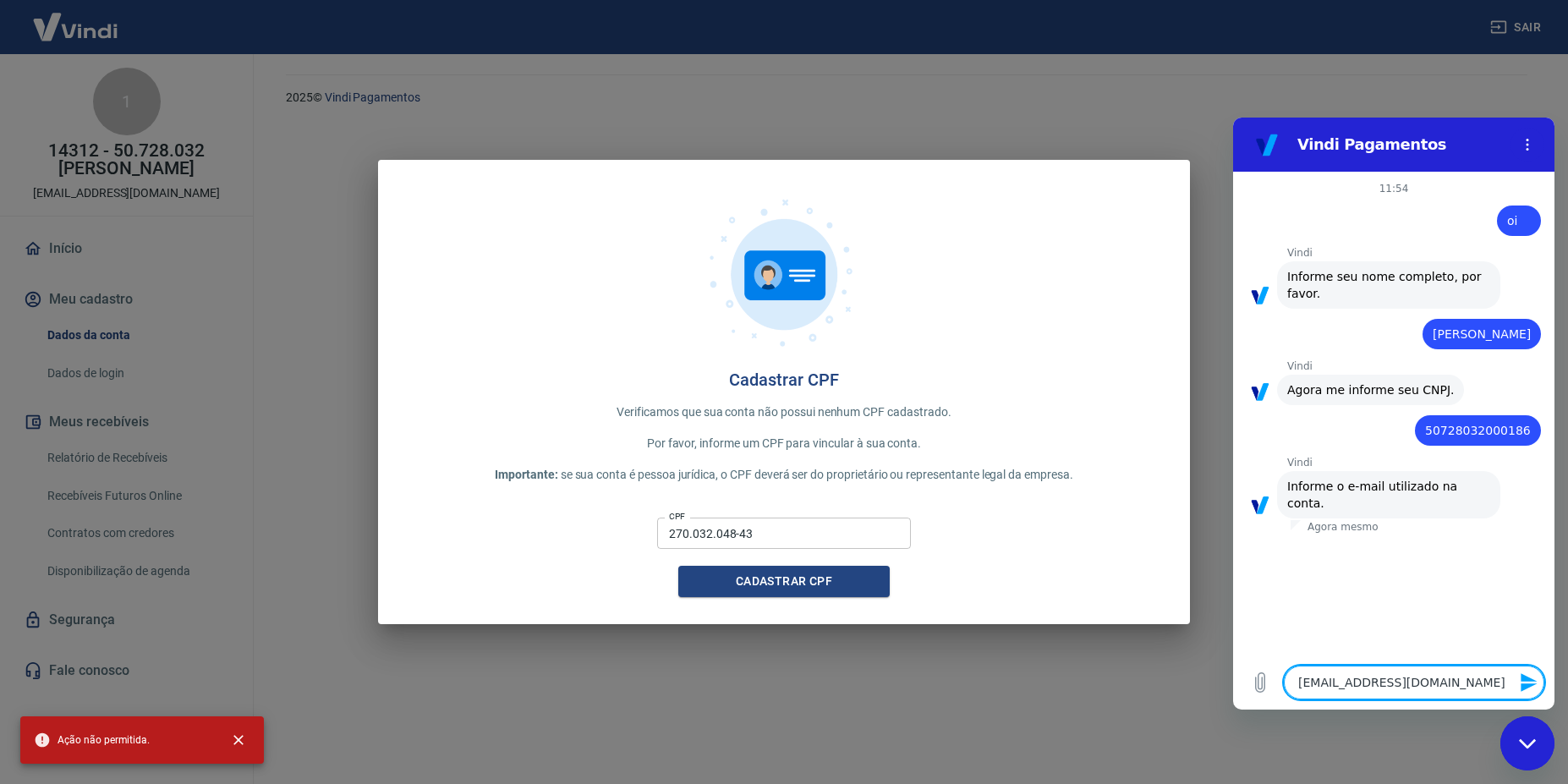
type textarea "x"
type textarea "fabio.summerpromo@gmail.com"
type textarea "x"
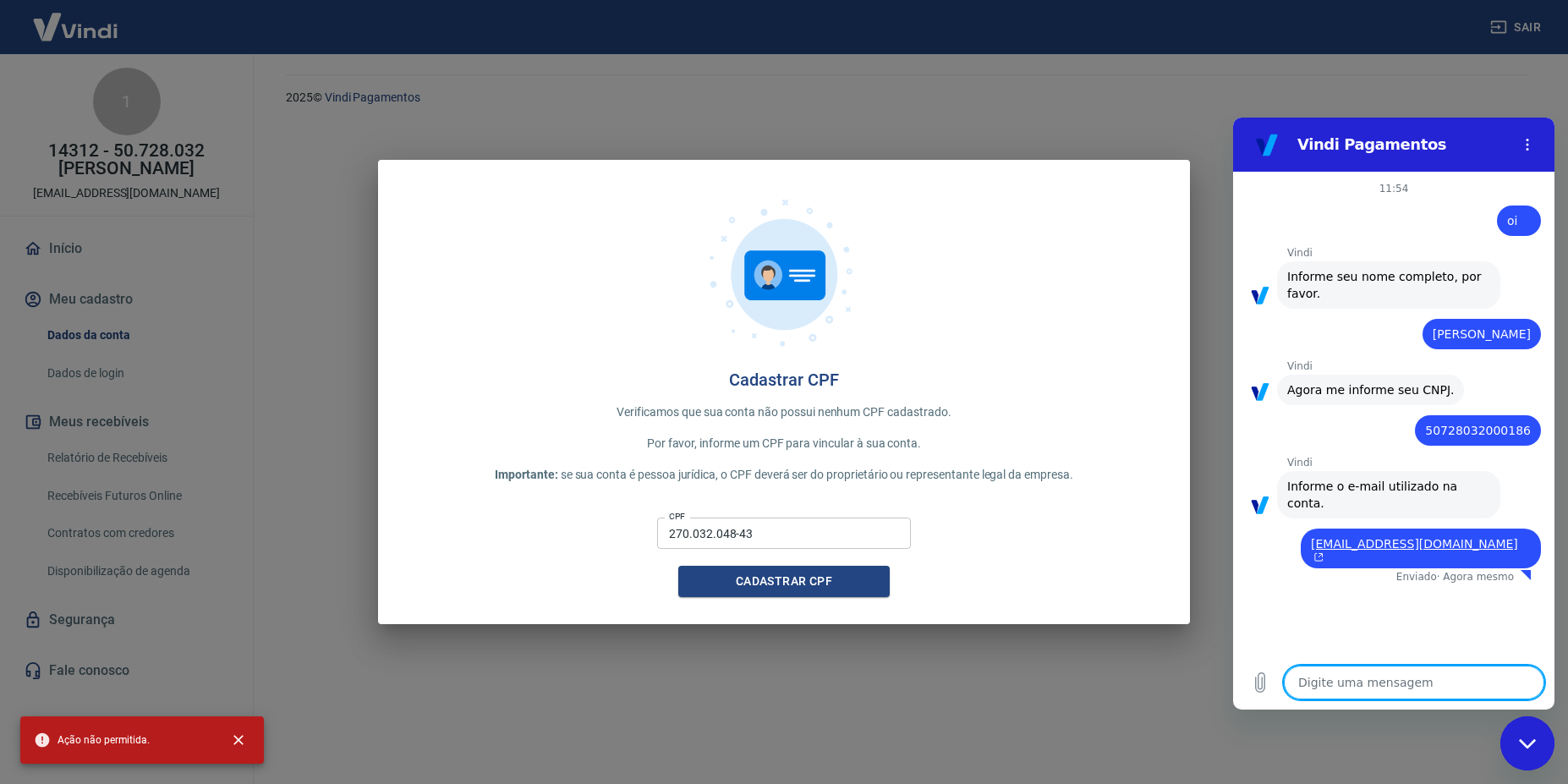
type textarea "x"
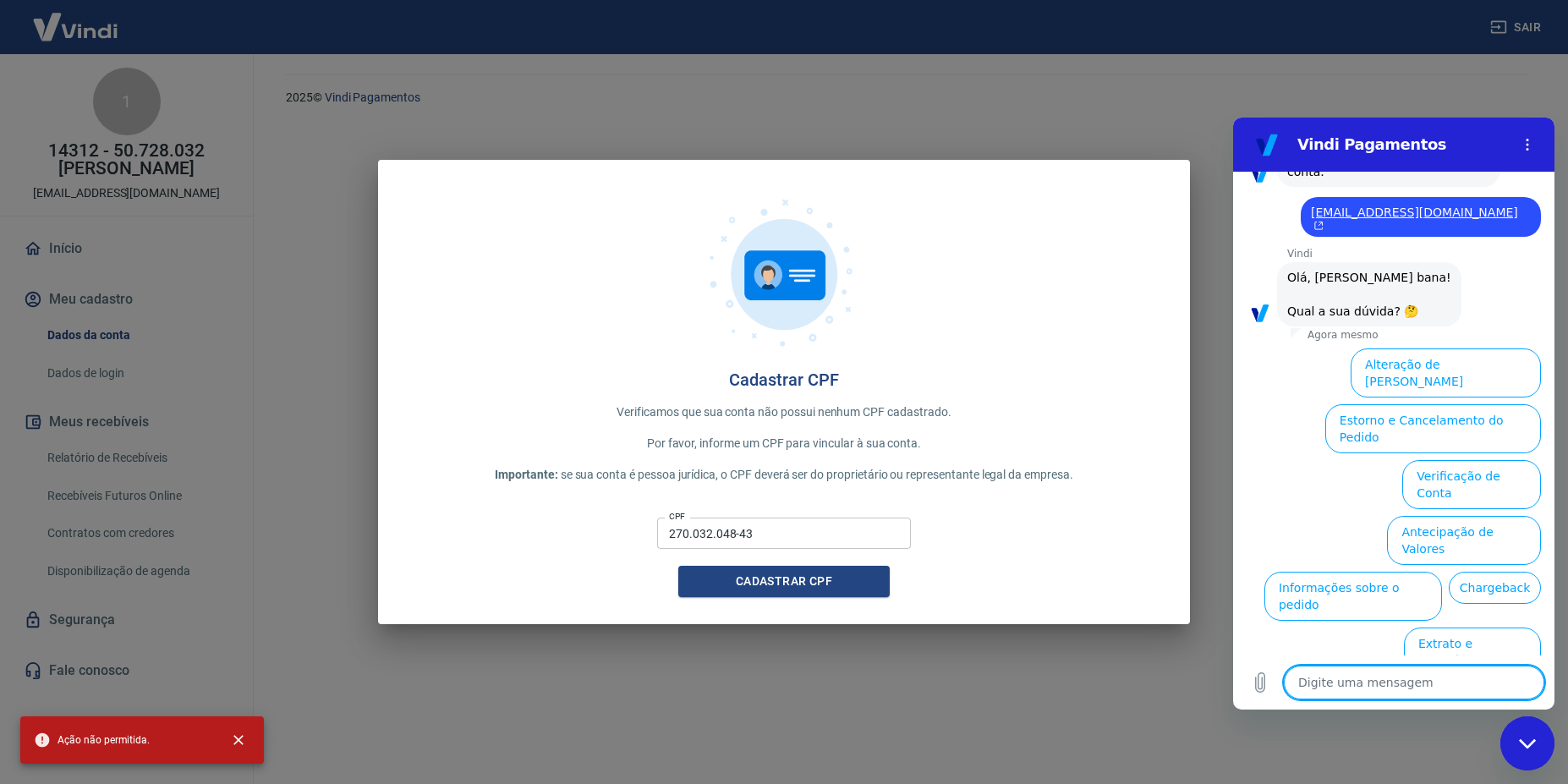
scroll to position [346, 0]
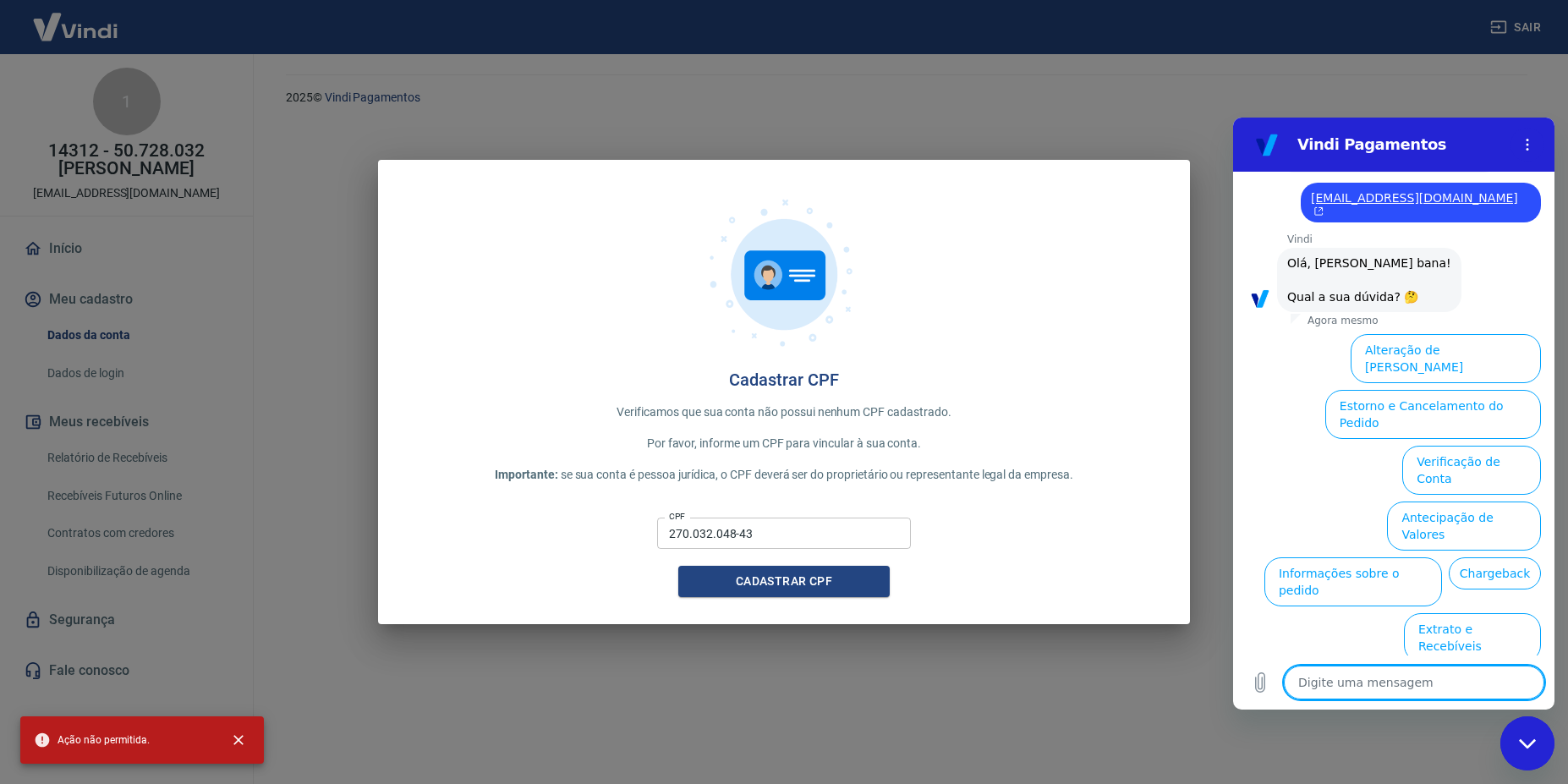
type textarea "a"
type textarea "x"
type textarea "av"
type textarea "x"
type textarea "a"
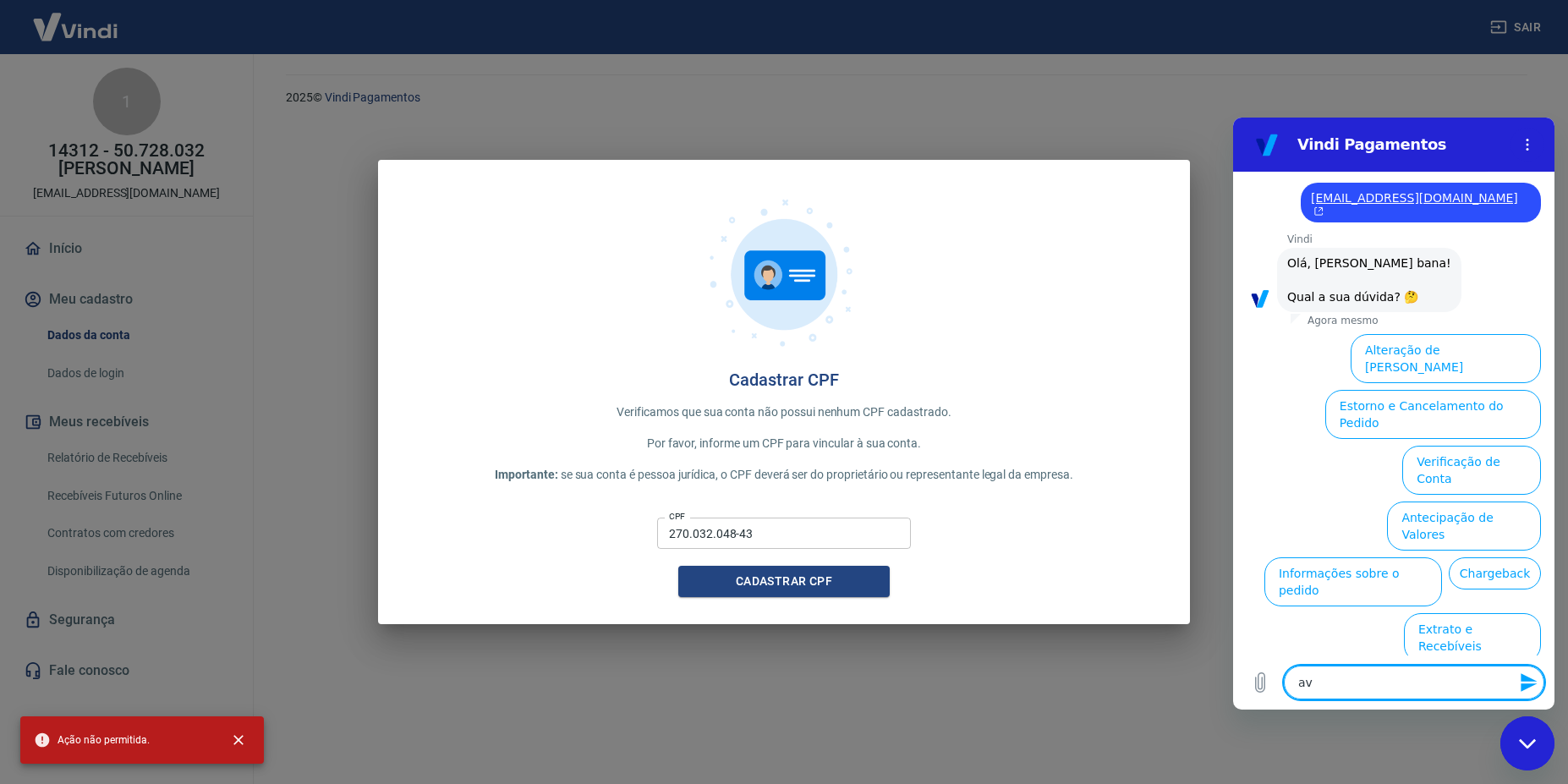
type textarea "x"
type textarea "at"
type textarea "x"
type textarea "ati"
type textarea "x"
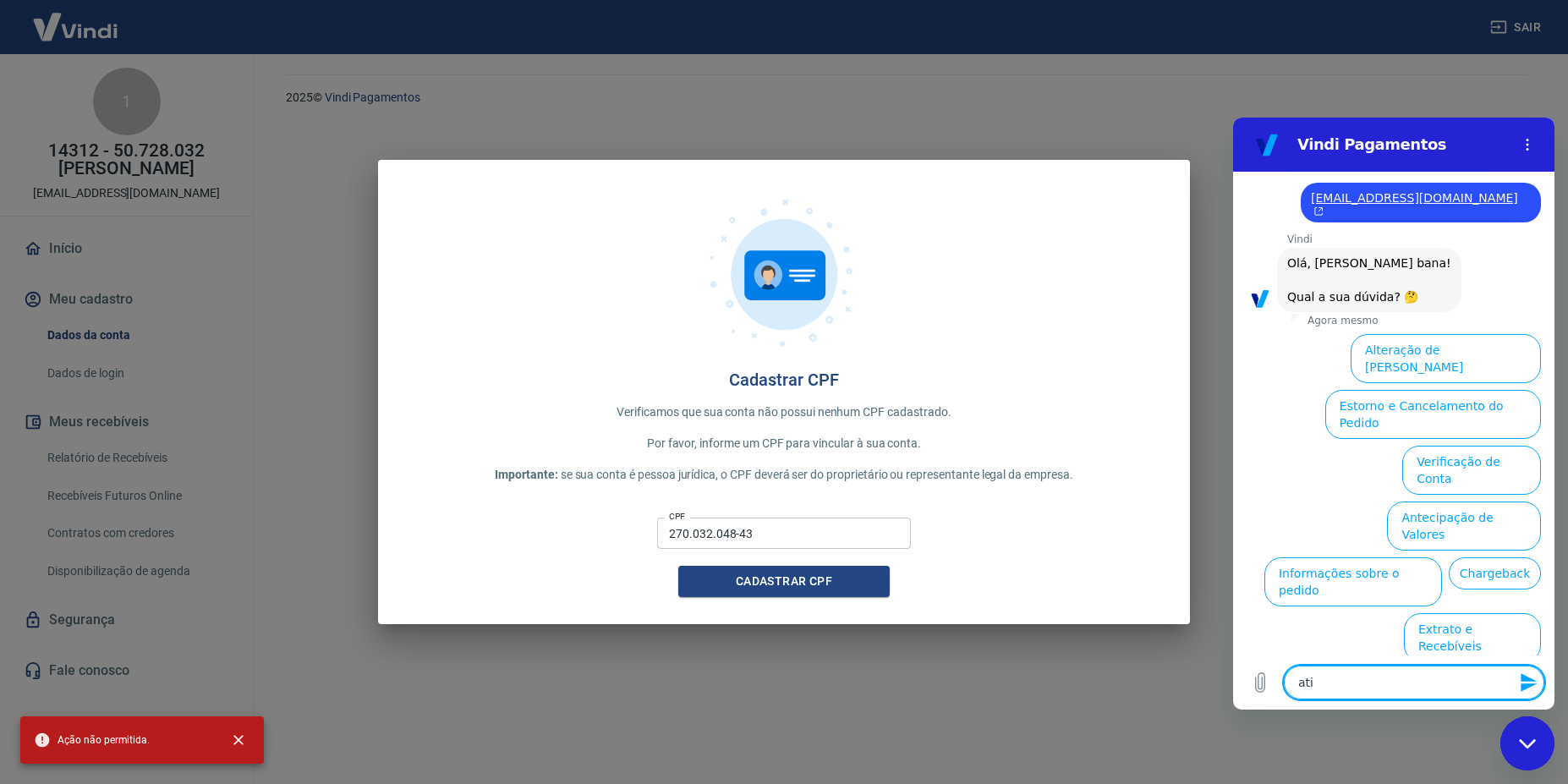
type textarea "ativ"
type textarea "x"
type textarea "ativa"
type textarea "x"
type textarea "ativaç"
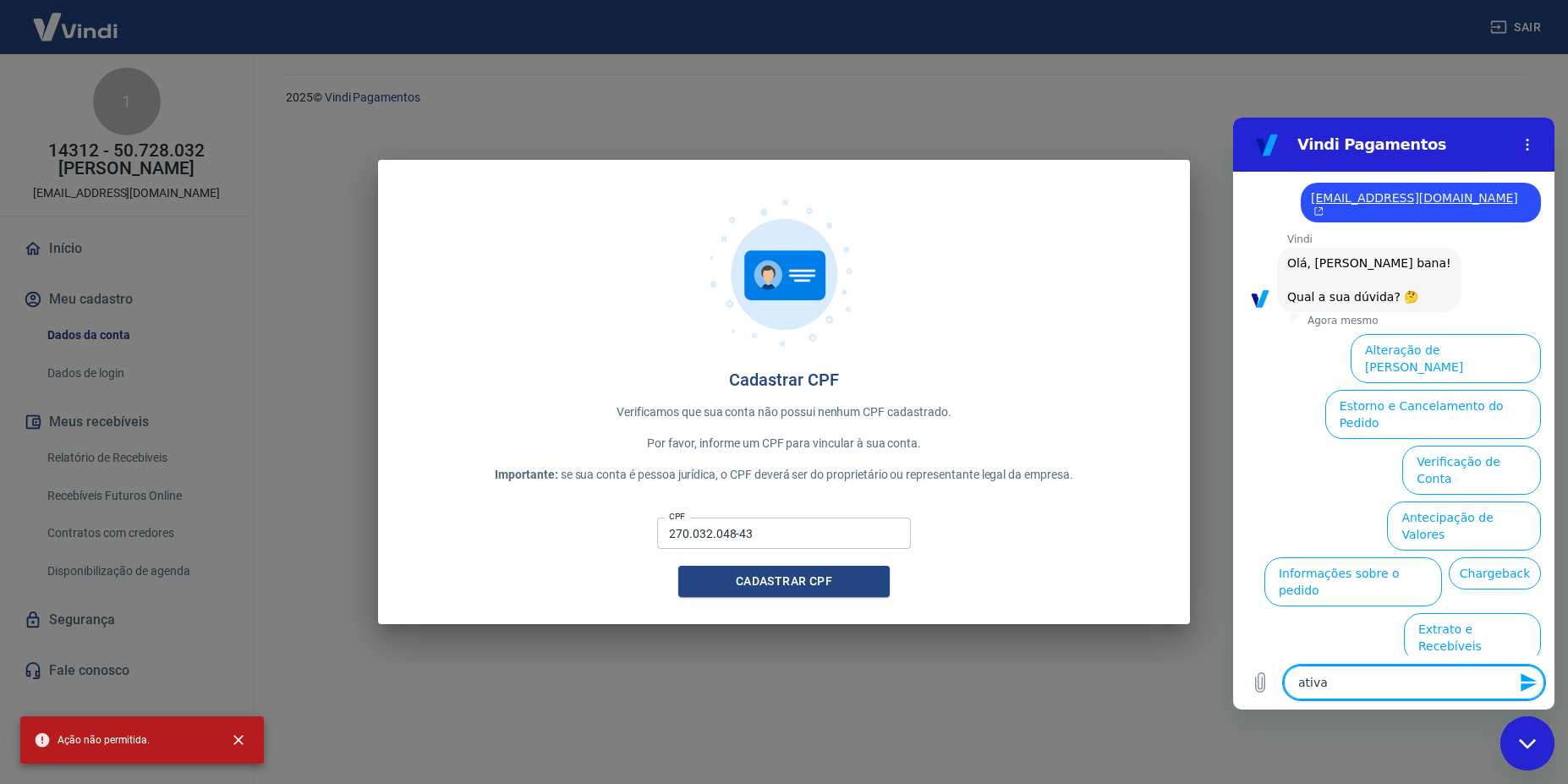
type textarea "x"
type textarea "ativaç~"
type textarea "x"
type textarea "ativaçã"
type textarea "x"
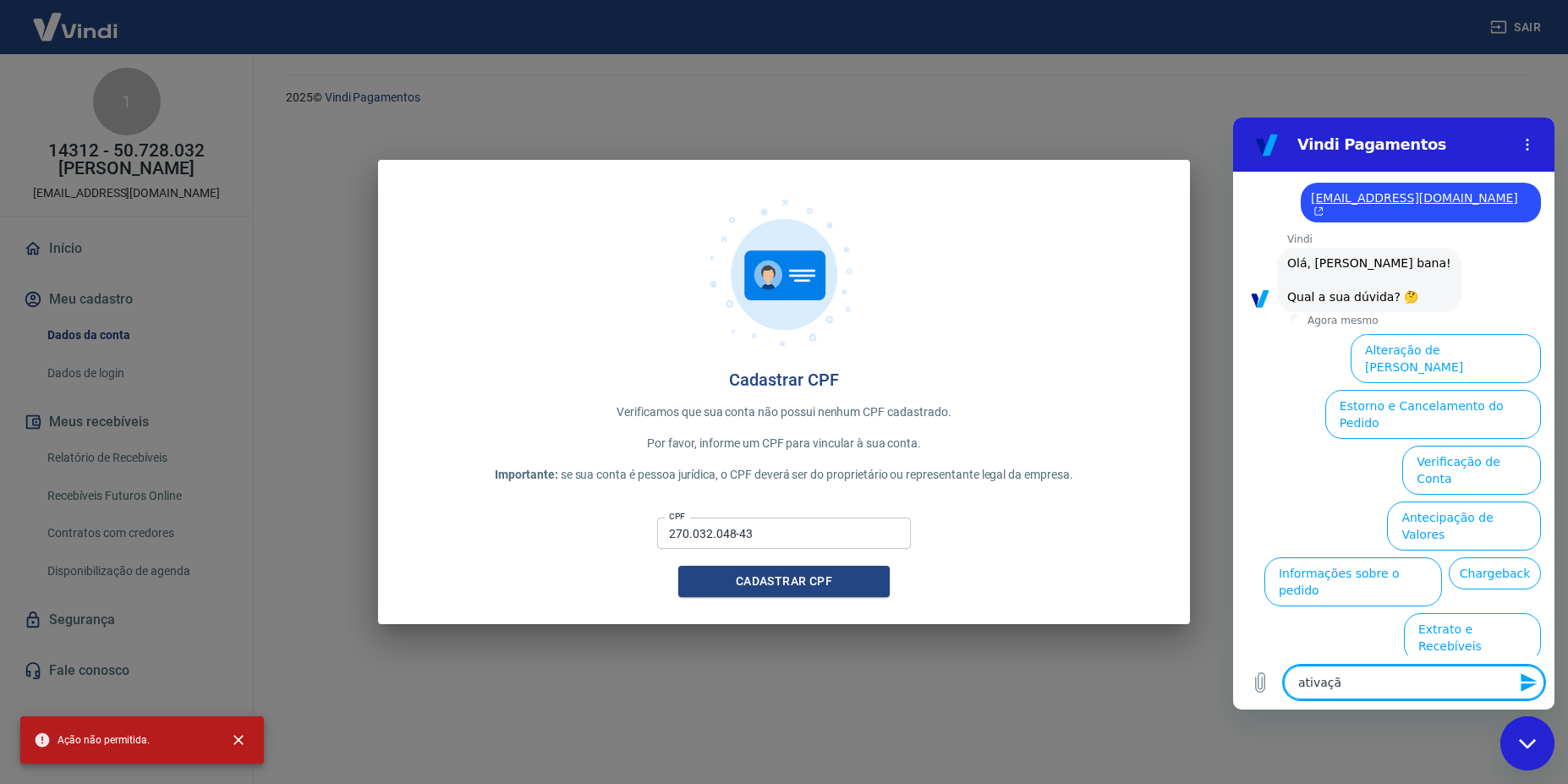
type textarea "ativação"
type textarea "x"
type textarea "ativação"
type textarea "x"
type textarea "ativação d"
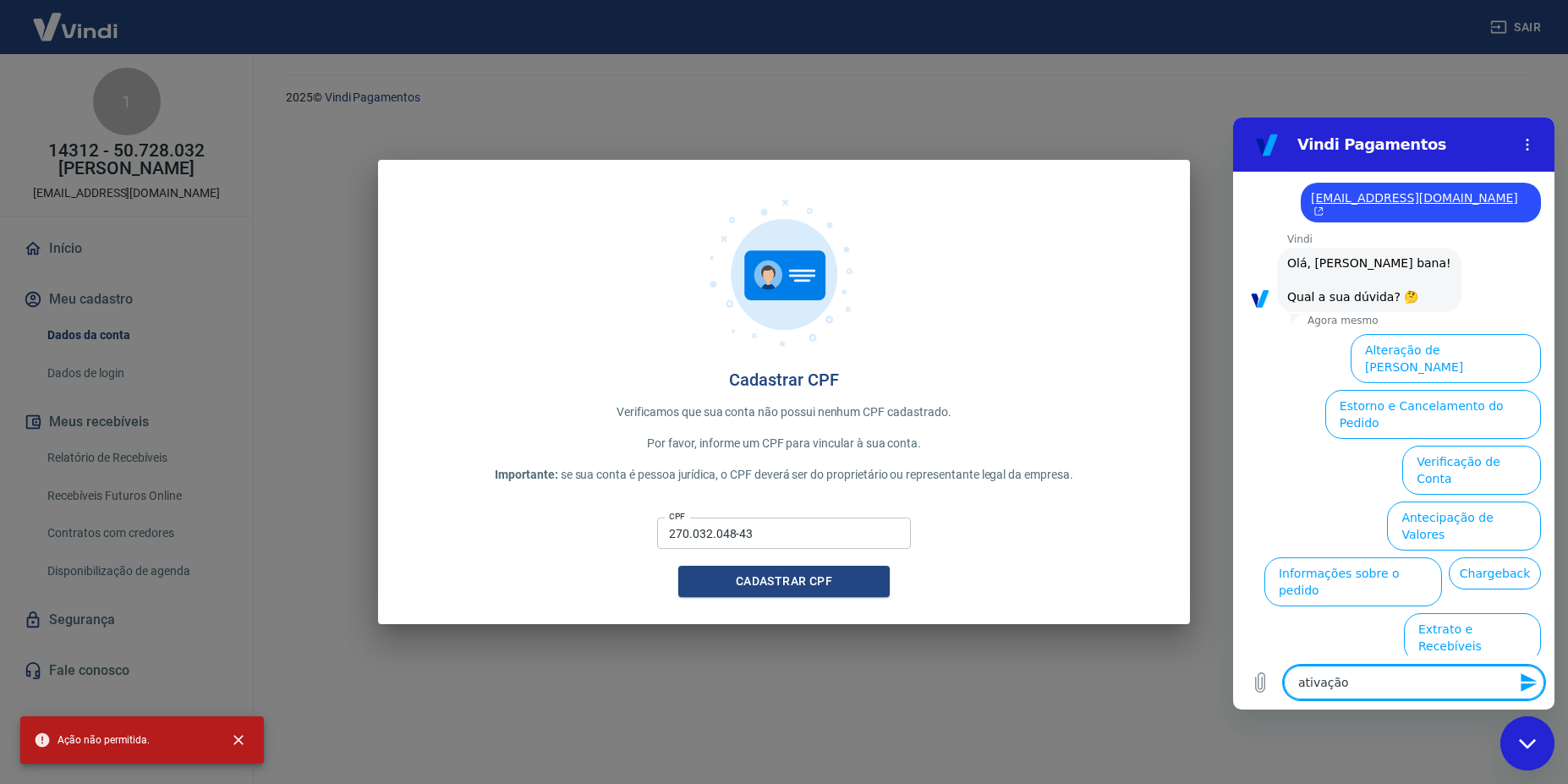
type textarea "x"
type textarea "ativação da"
type textarea "x"
type textarea "ativação da"
type textarea "x"
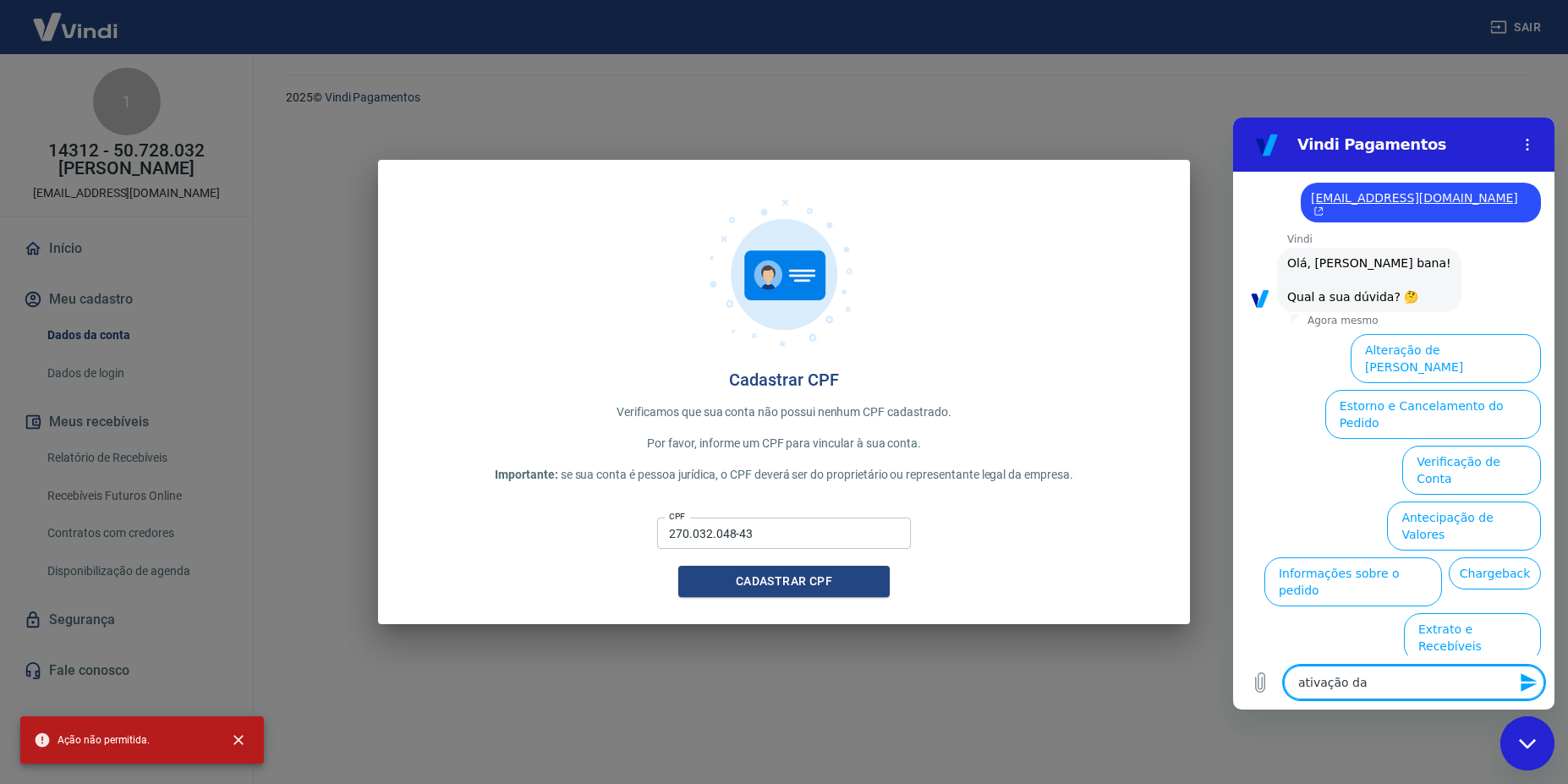
type textarea "ativação da c"
type textarea "x"
type textarea "ativação da co"
type textarea "x"
type textarea "ativação da con"
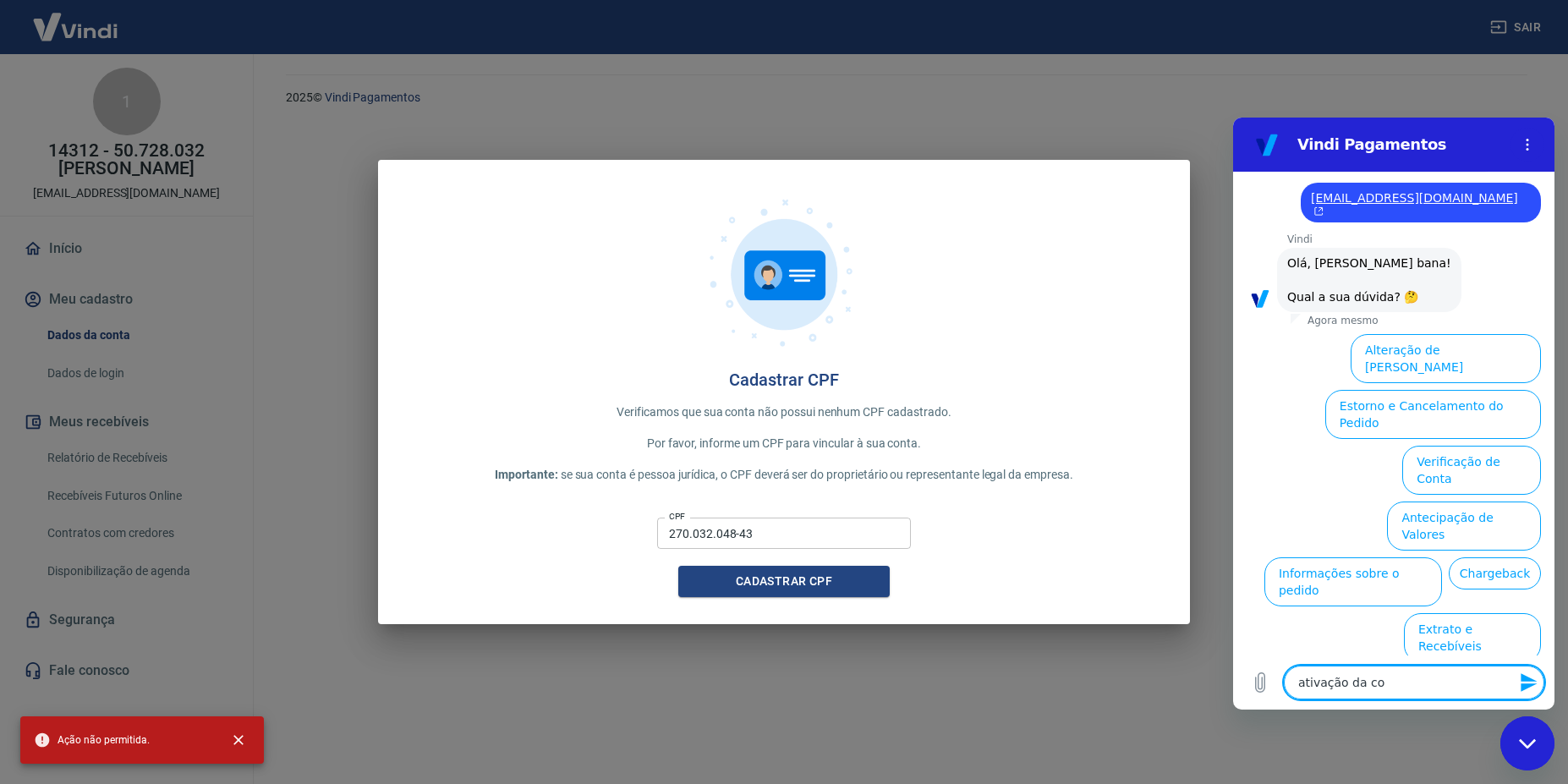
type textarea "x"
type textarea "ativação da cont"
type textarea "x"
type textarea "ativação da conta"
type textarea "x"
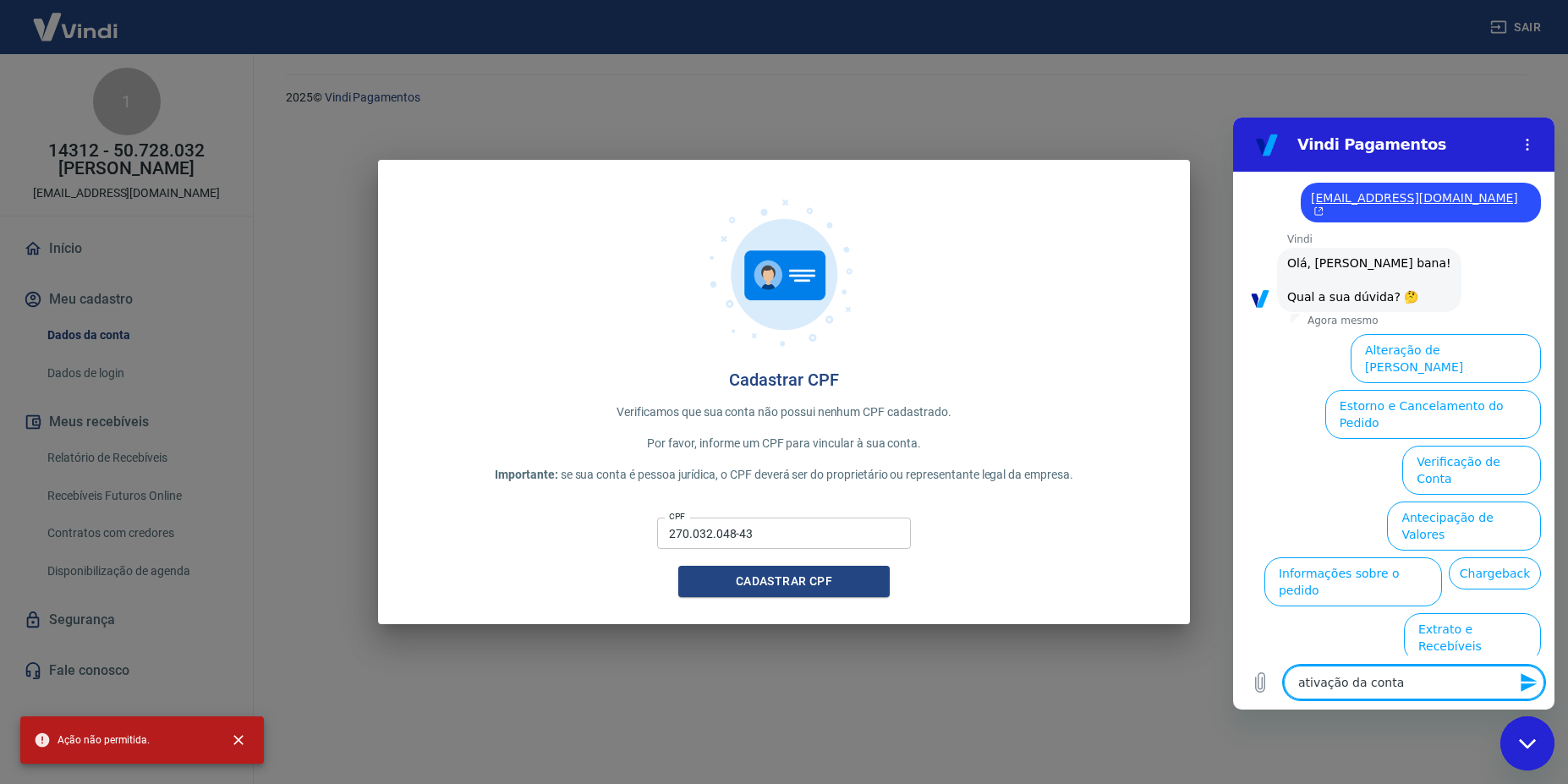
type textarea "ativação da conta"
type textarea "x"
type textarea "ativação da conta v"
type textarea "x"
type textarea "ativação da conta vi"
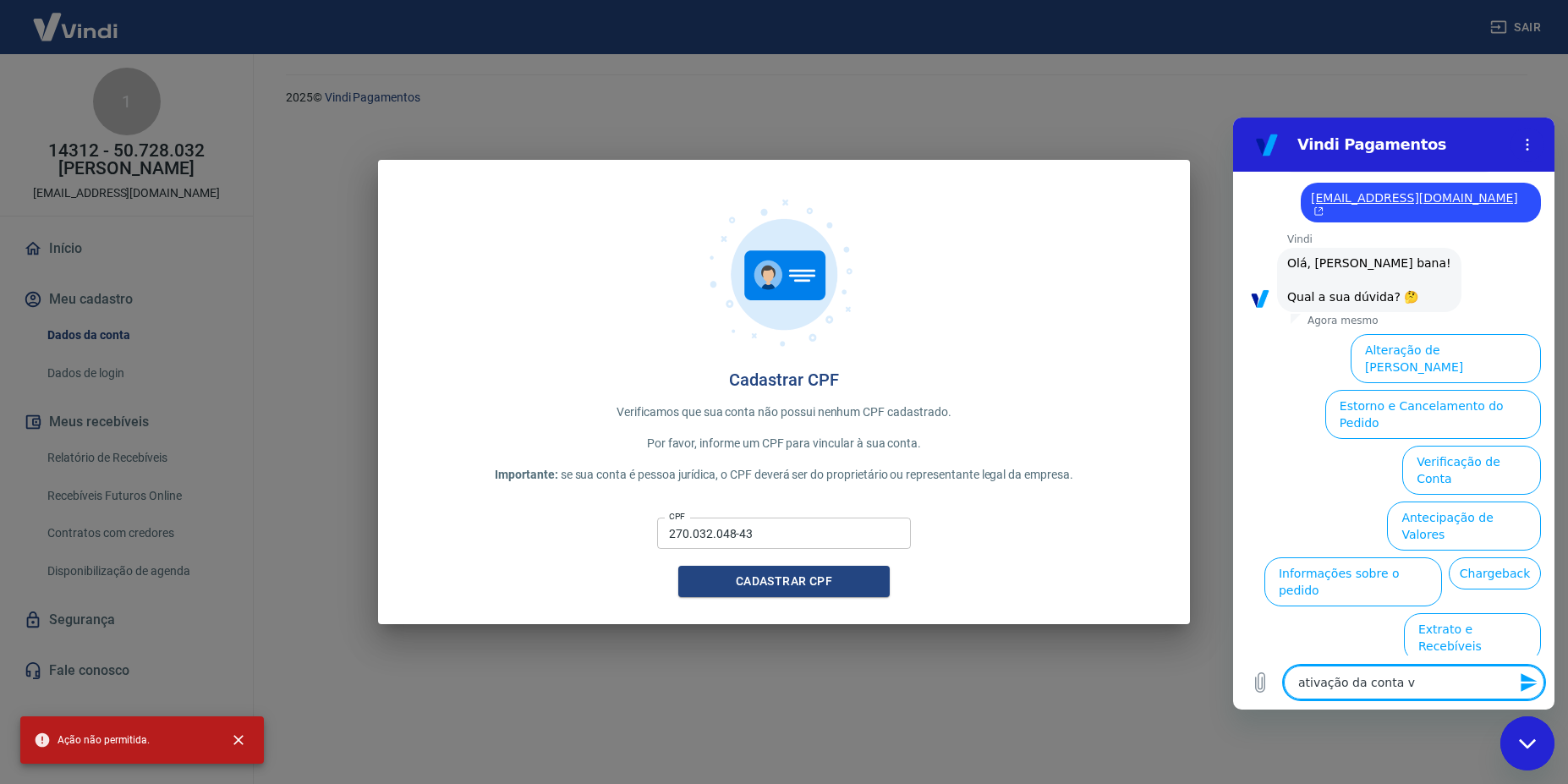
type textarea "x"
type textarea "ativação da conta vin"
type textarea "x"
type textarea "ativação da conta vind"
type textarea "x"
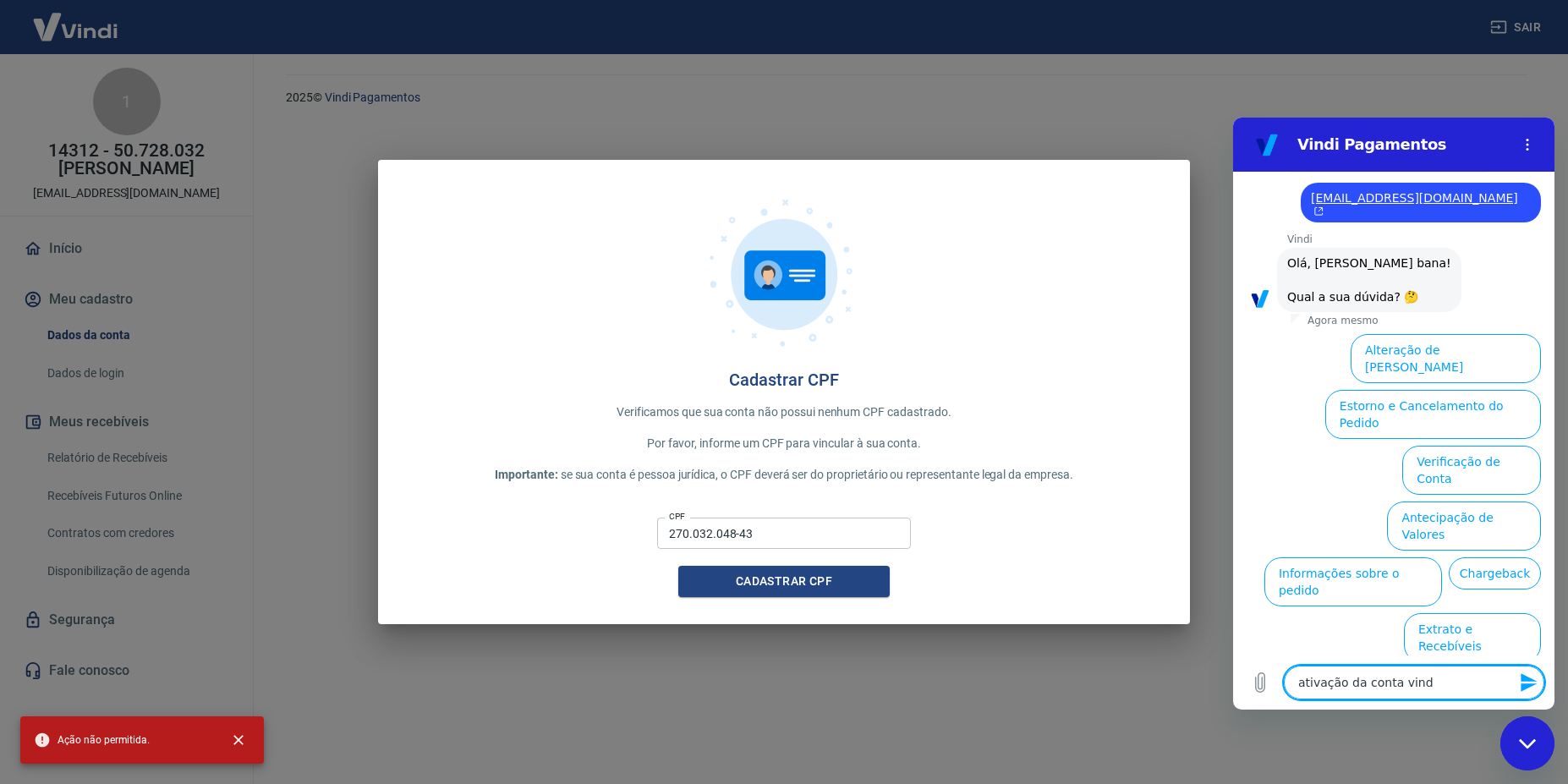
type textarea "ativação da conta vindi"
type textarea "x"
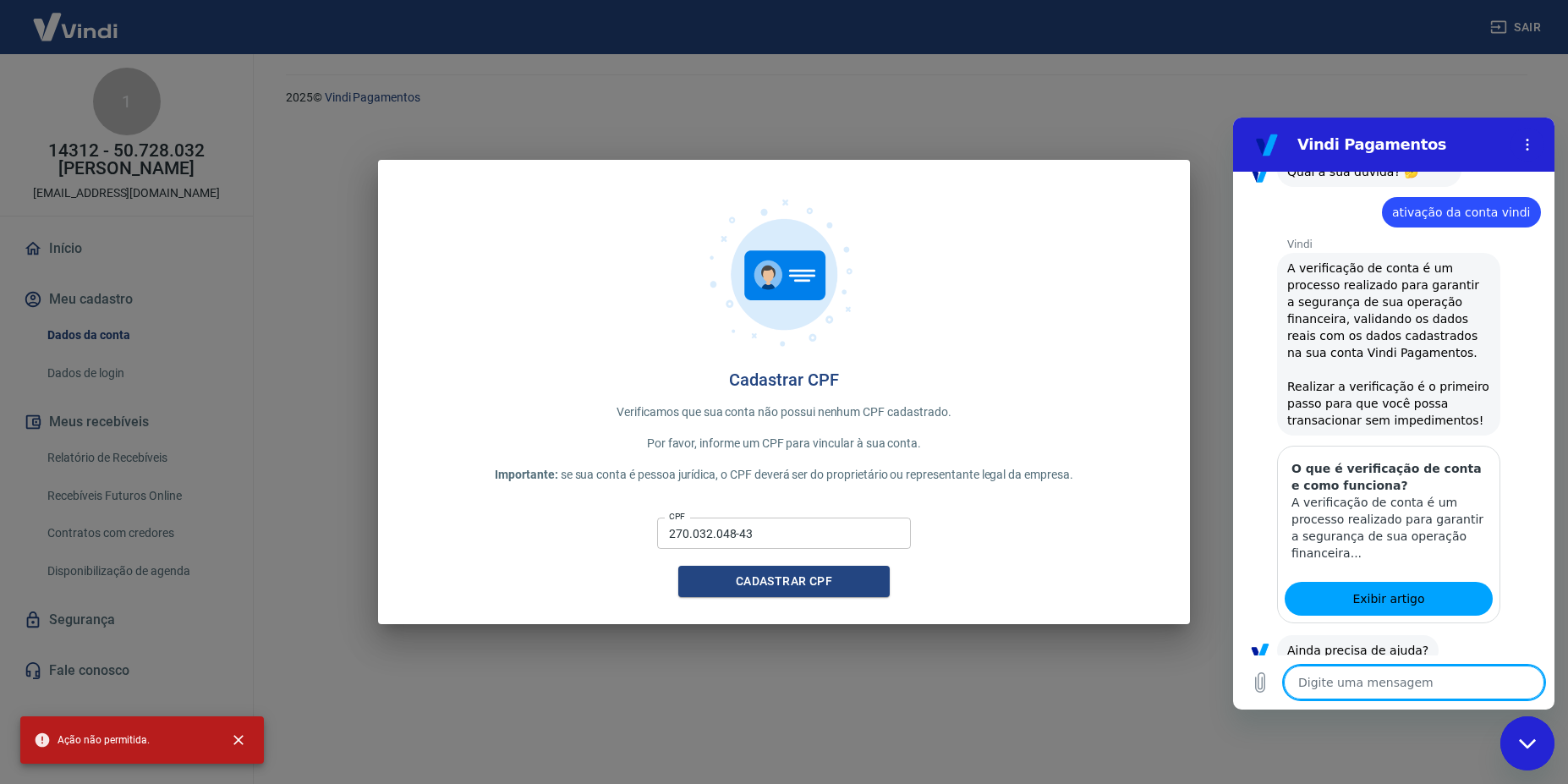
scroll to position [513, 0]
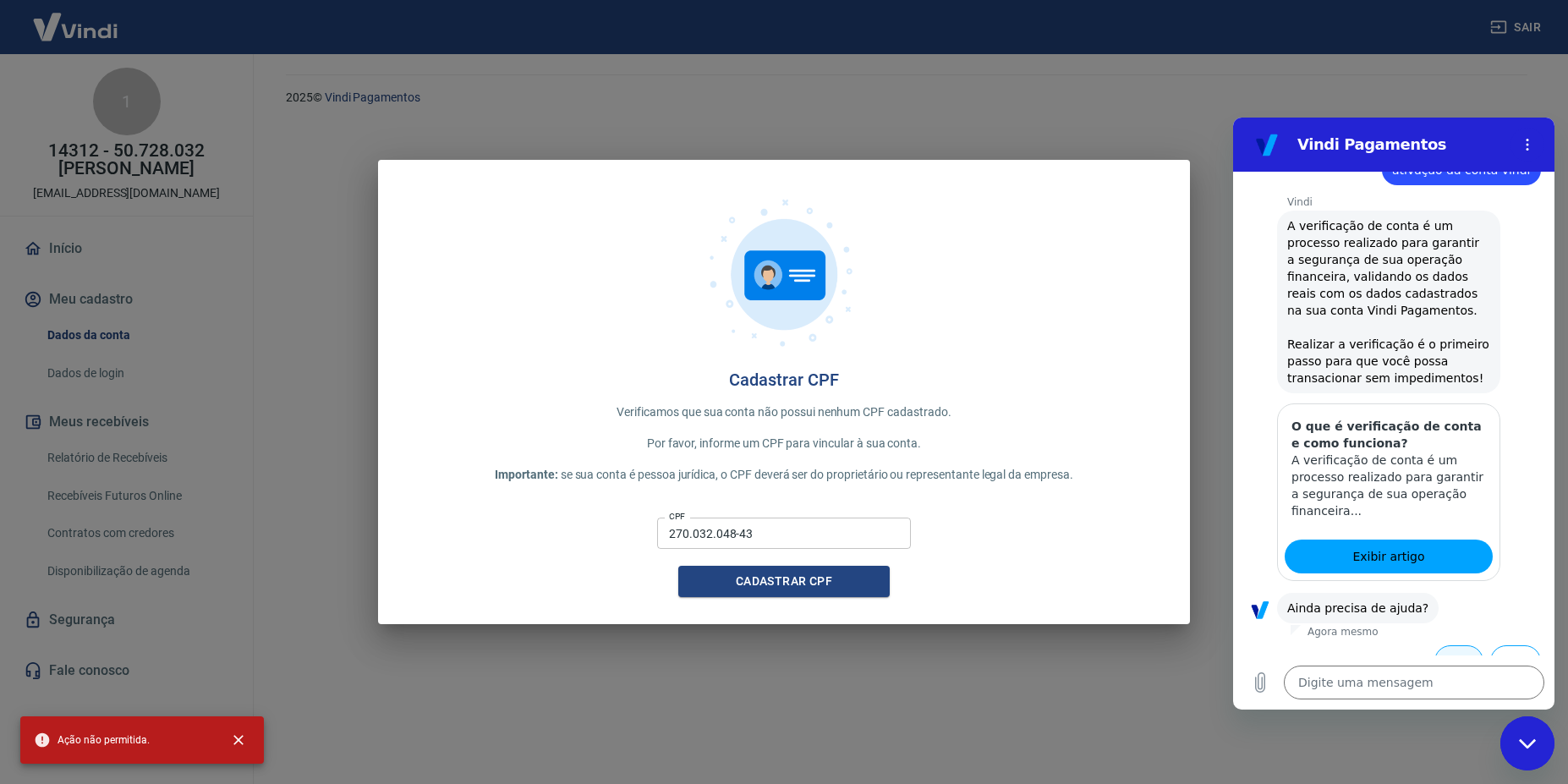
click at [1450, 645] on button "Sim" at bounding box center [1459, 660] width 49 height 32
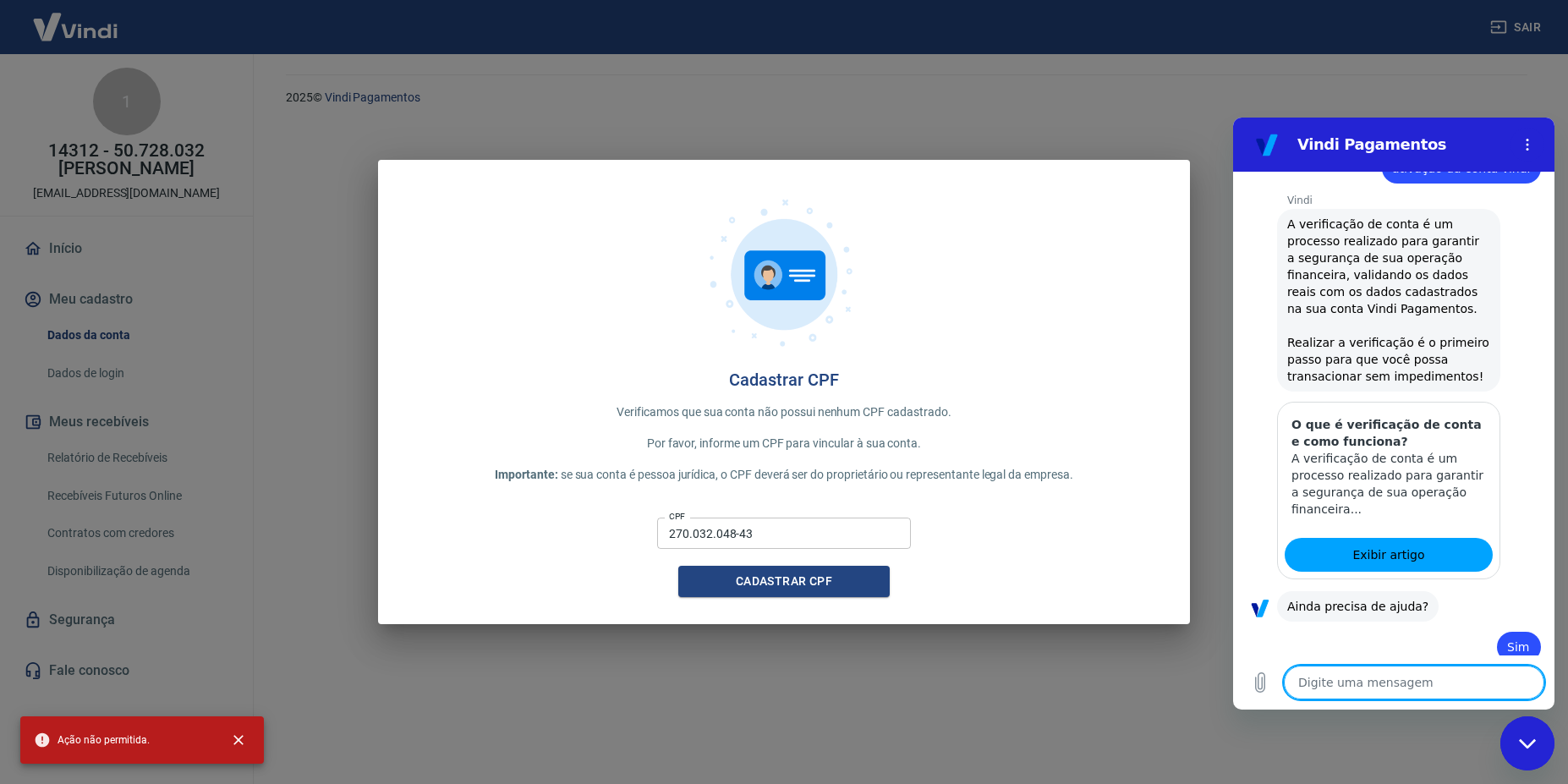
type textarea "x"
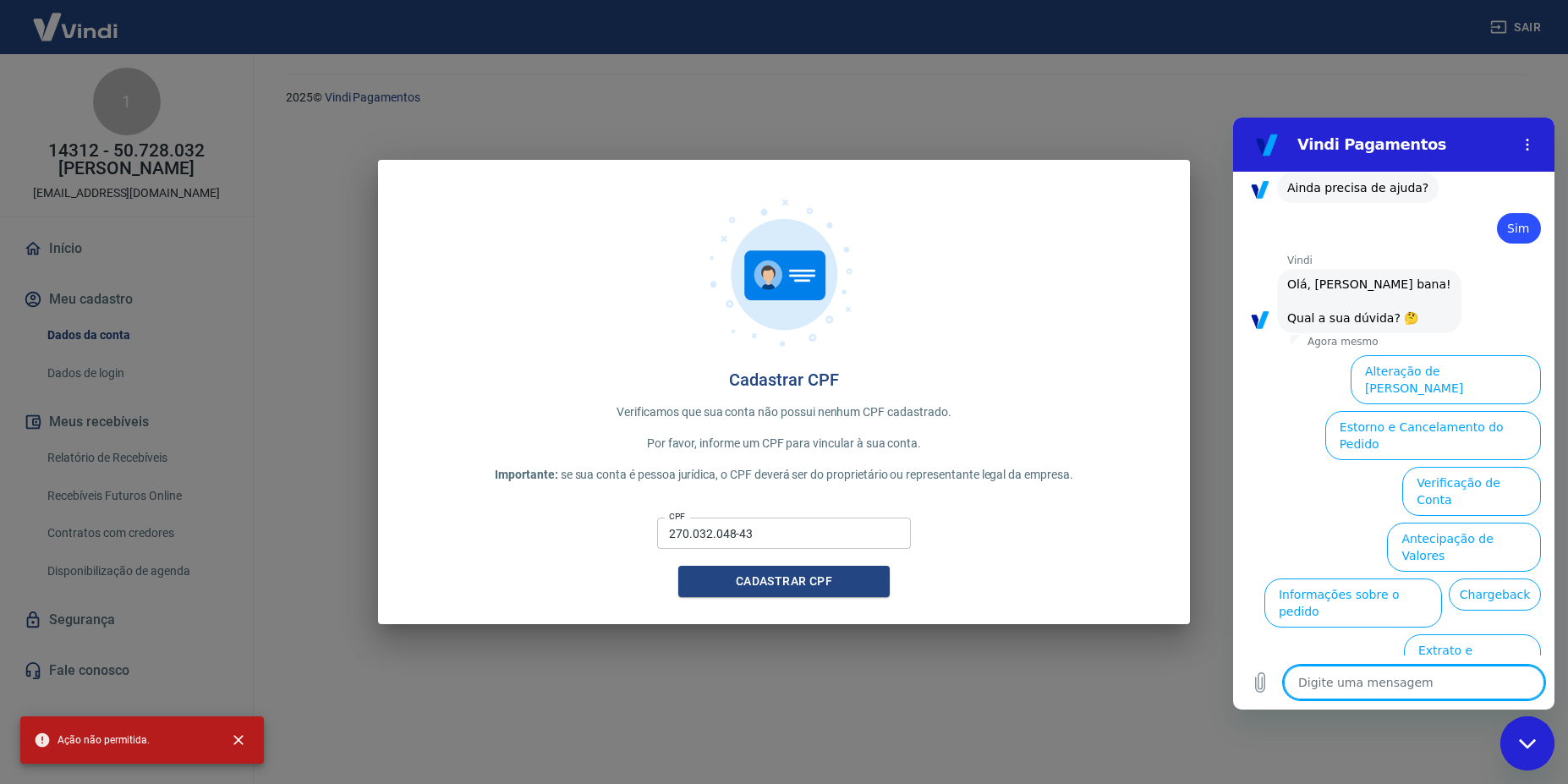
scroll to position [954, 0]
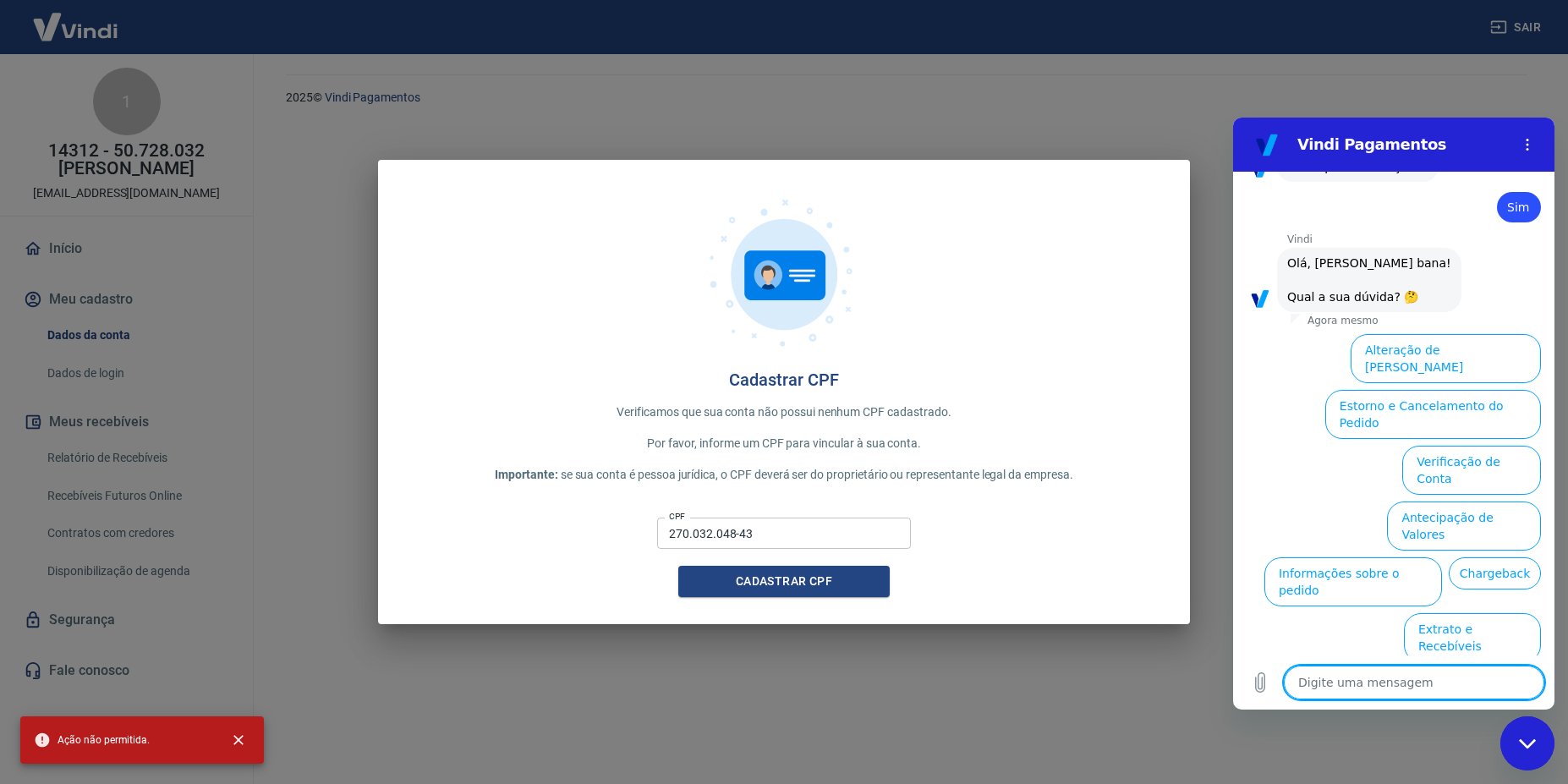
type textarea "a"
type textarea "x"
type textarea "at"
type textarea "x"
type textarea "ati"
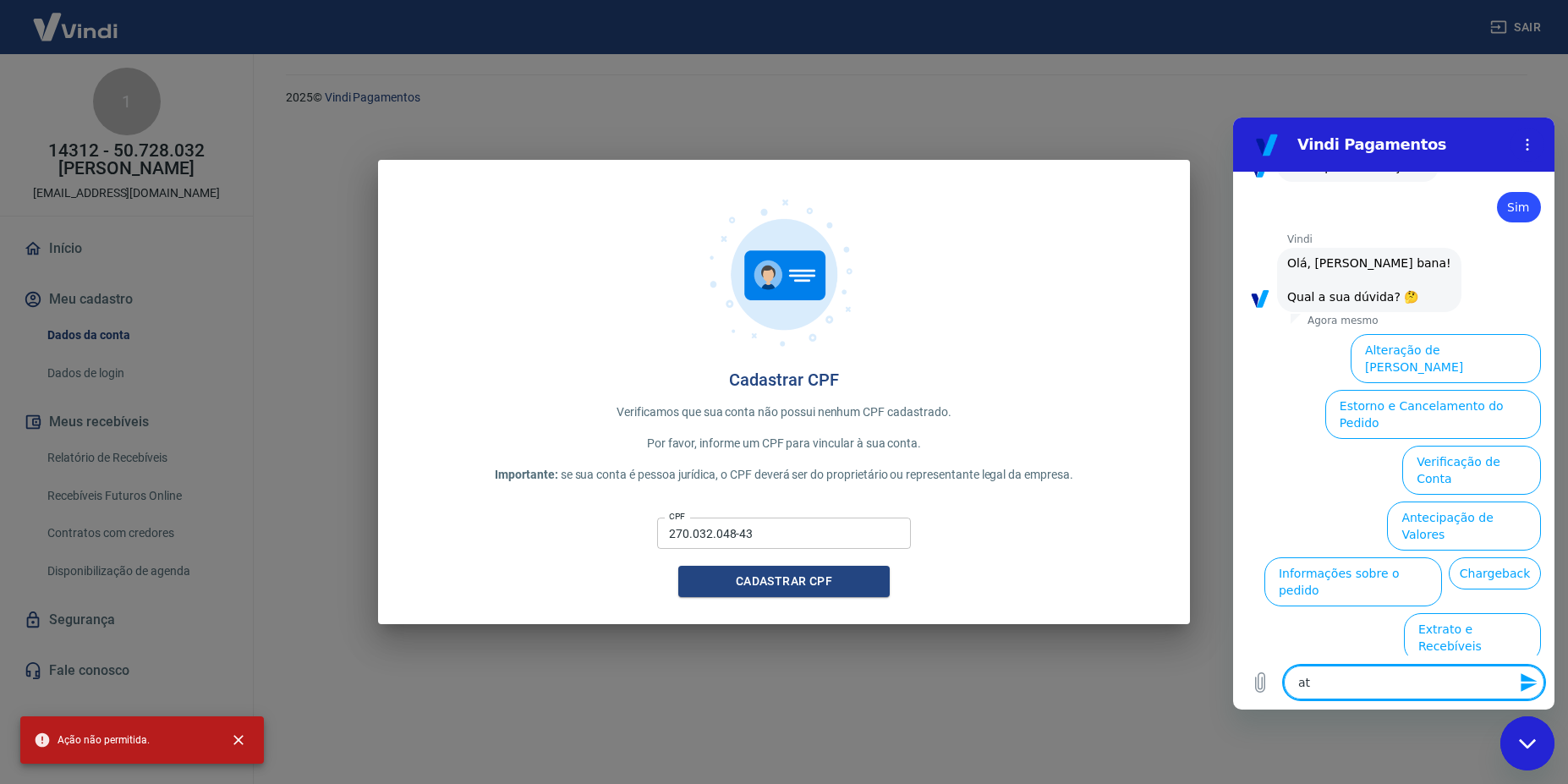
type textarea "x"
type textarea "ativ"
type textarea "x"
type textarea "ativa"
type textarea "x"
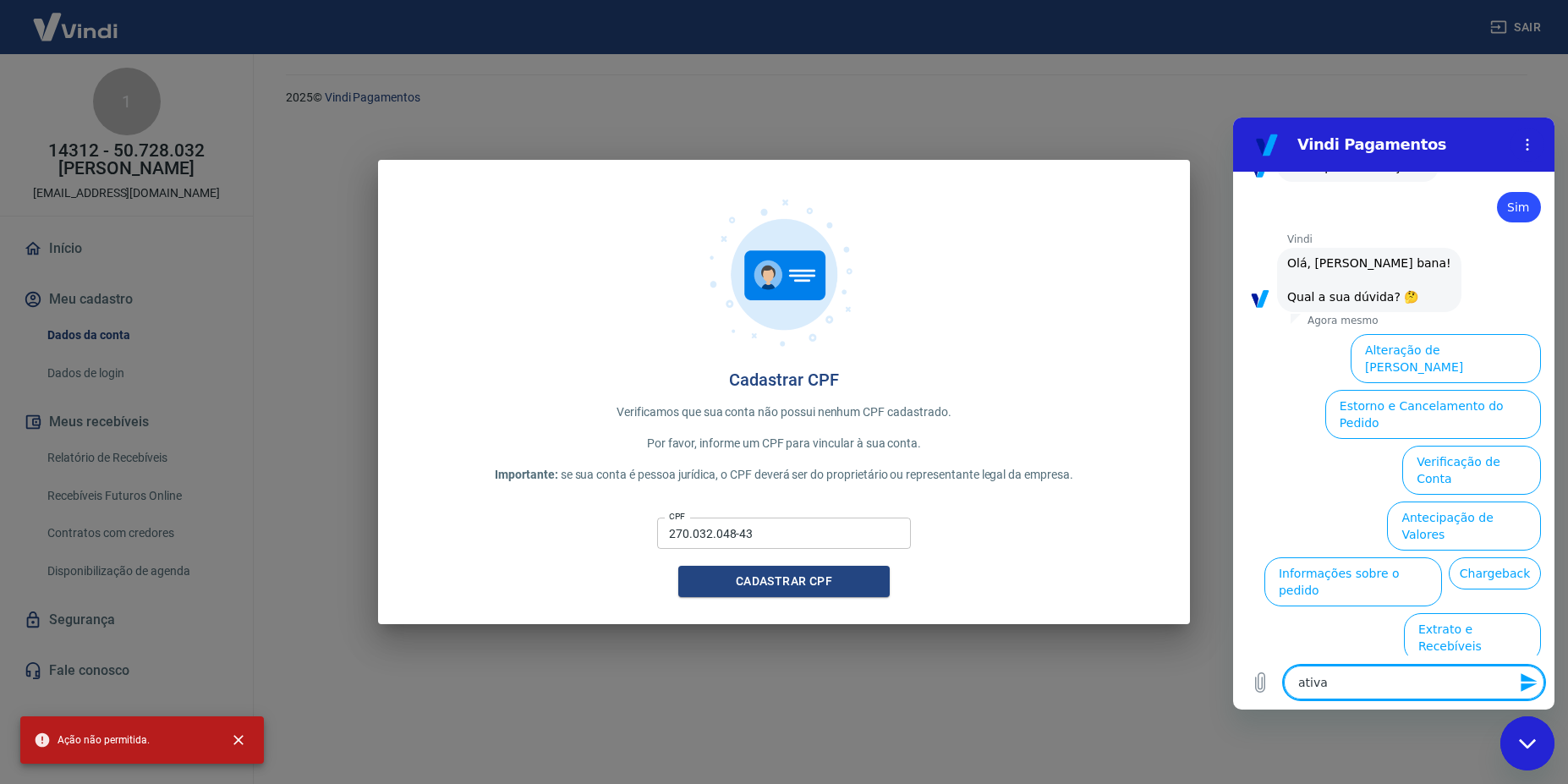
type textarea "ativaç"
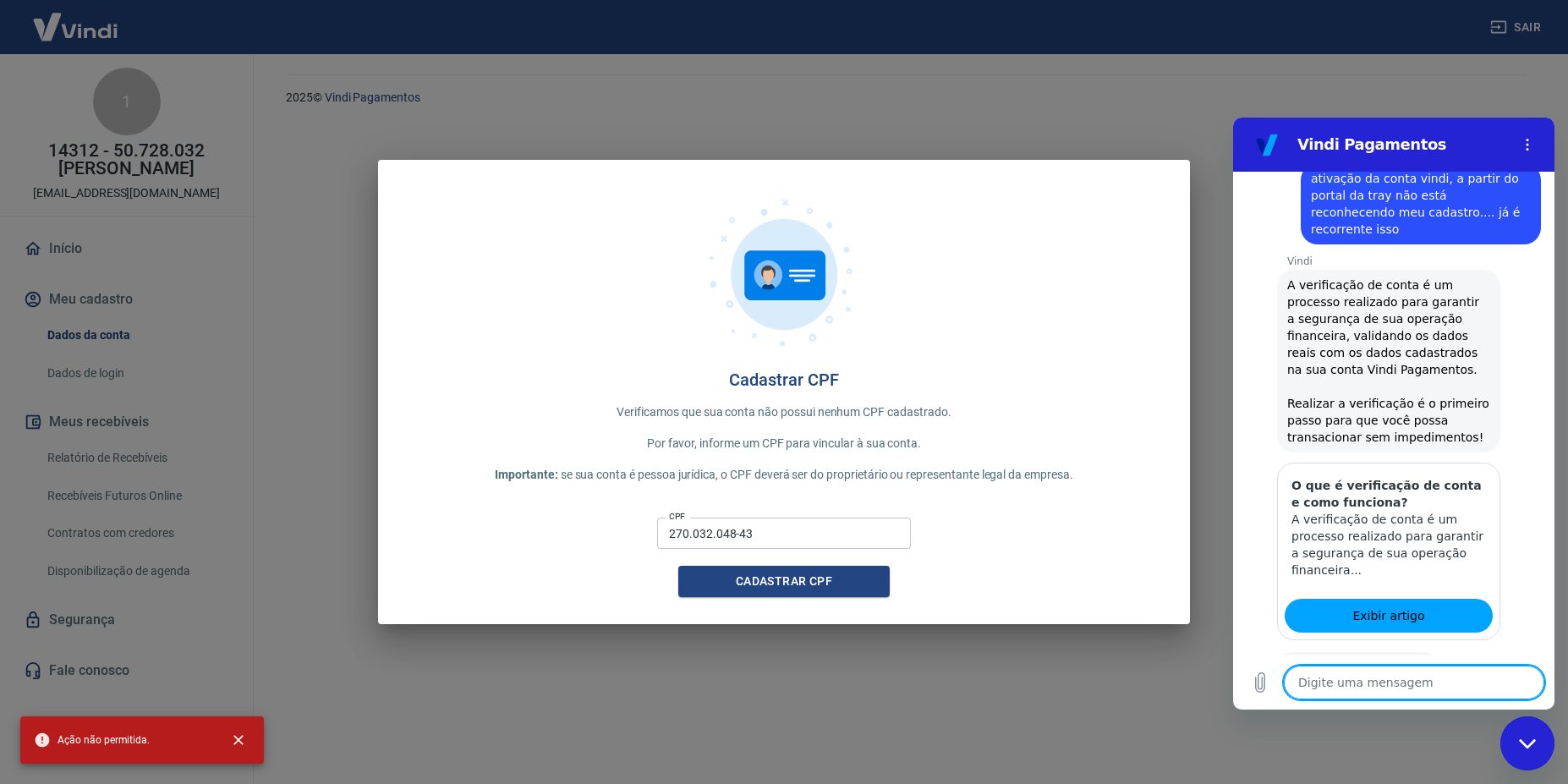
scroll to position [1156, 0]
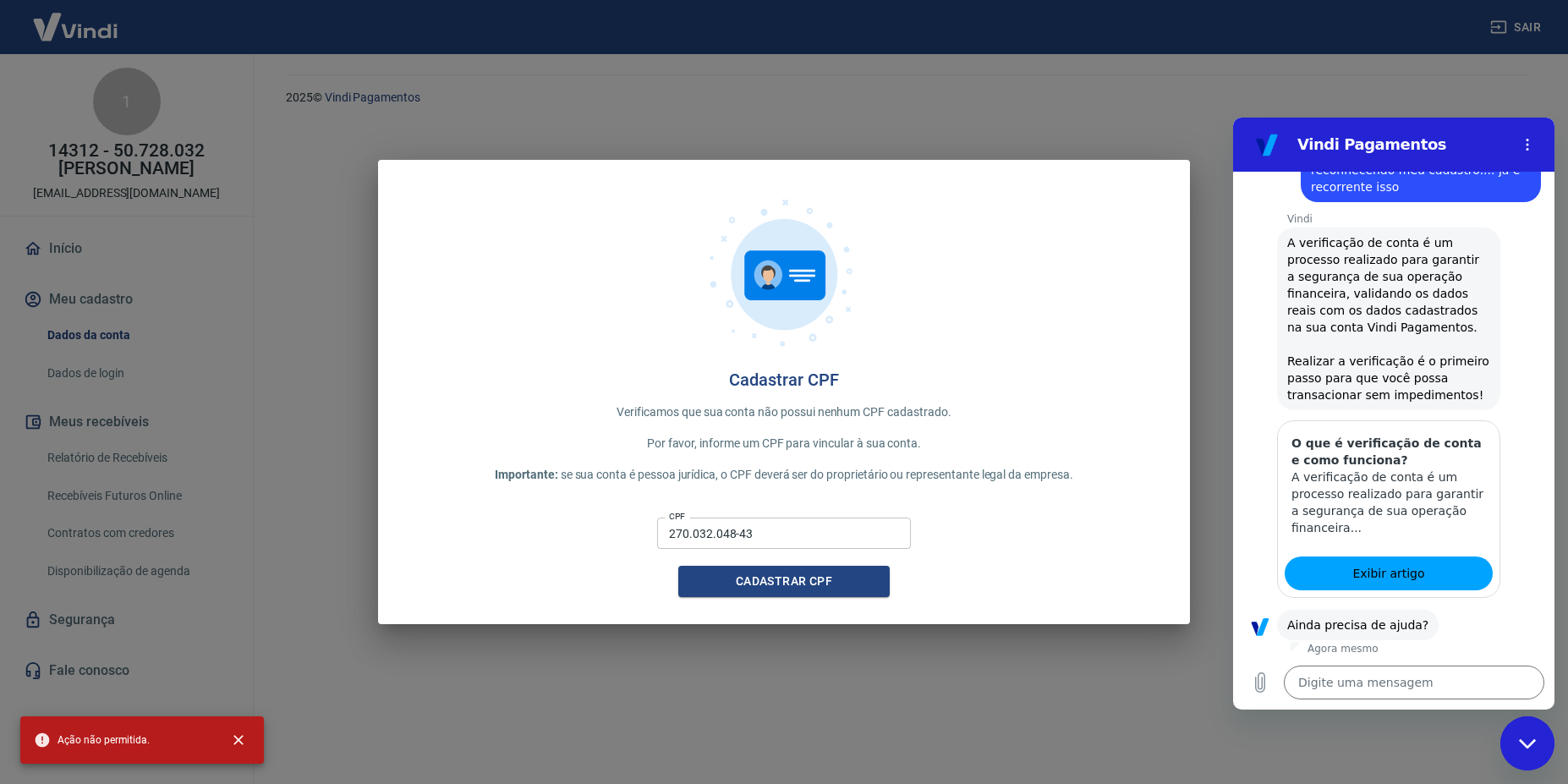
click at [1450, 662] on button "Sim" at bounding box center [1459, 678] width 49 height 32
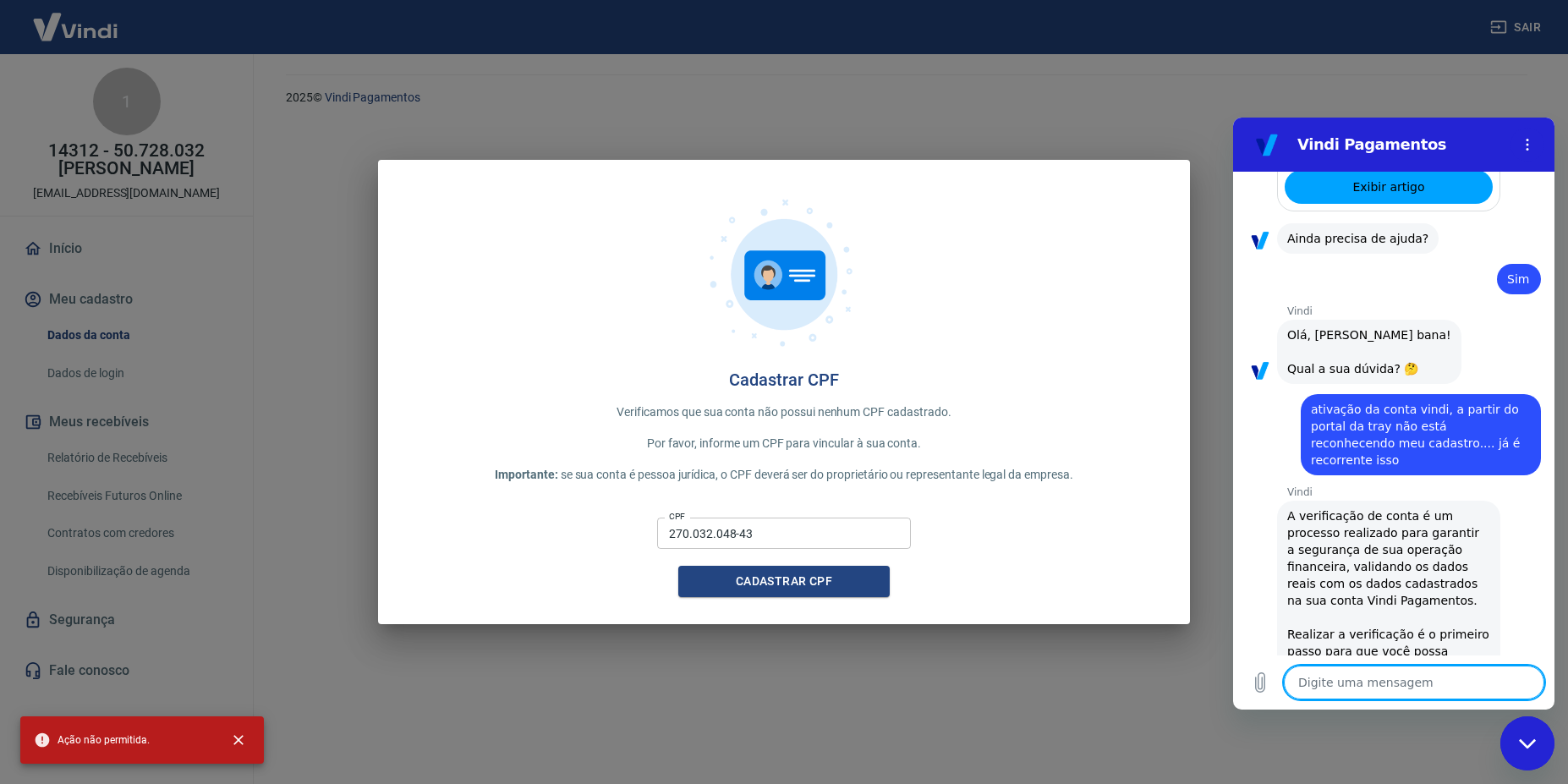
scroll to position [893, 0]
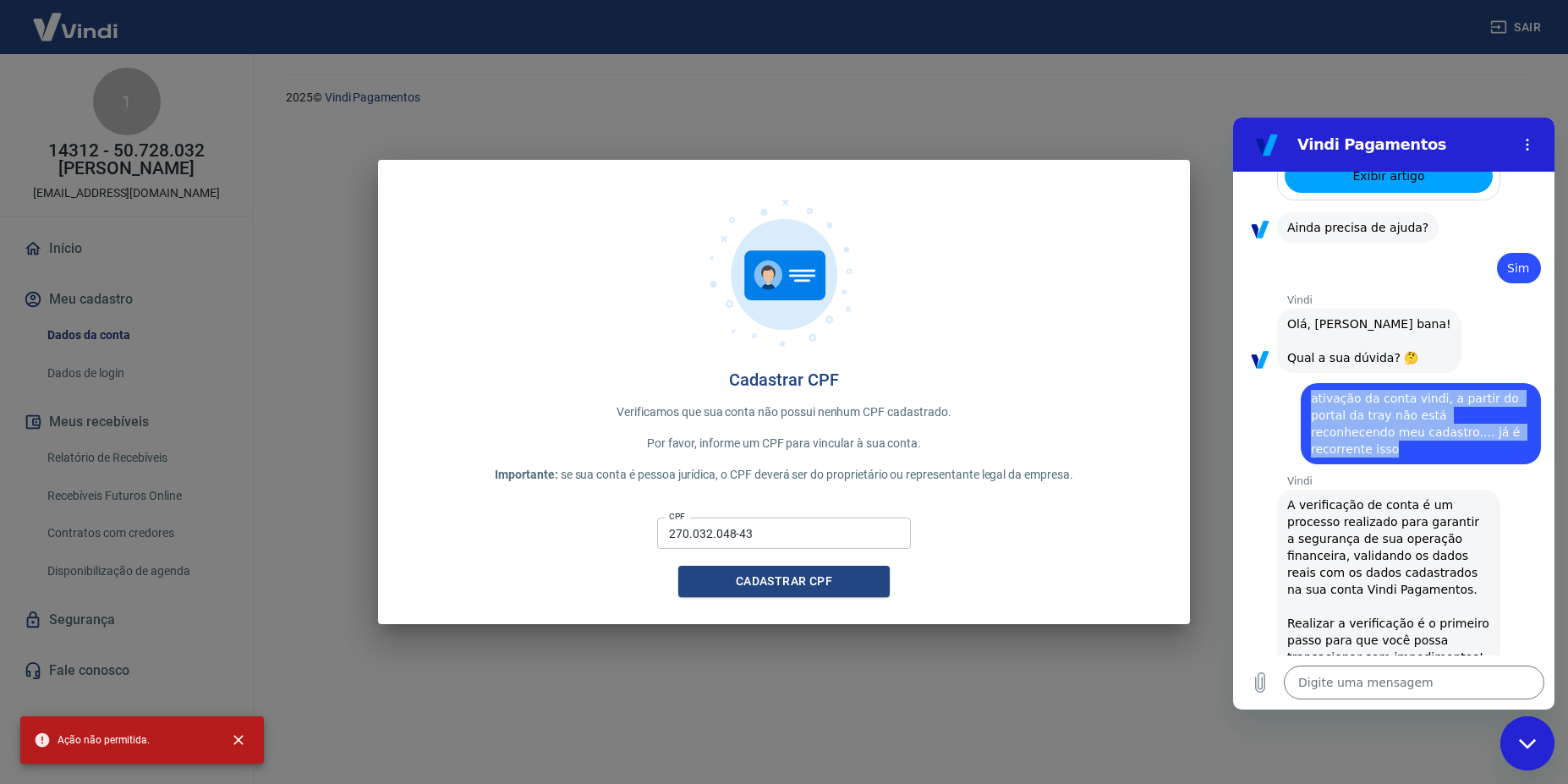
drag, startPoint x: 1309, startPoint y: 371, endPoint x: 1500, endPoint y: 404, distance: 193.8
click at [1500, 404] on div "diz: ativação da conta vindi, a partir do portal da tray não está reconhecendo …" at bounding box center [1421, 424] width 240 height 81
copy span "ativação da conta vindi, a partir do portal da tray não está reconhecendo meu c…"
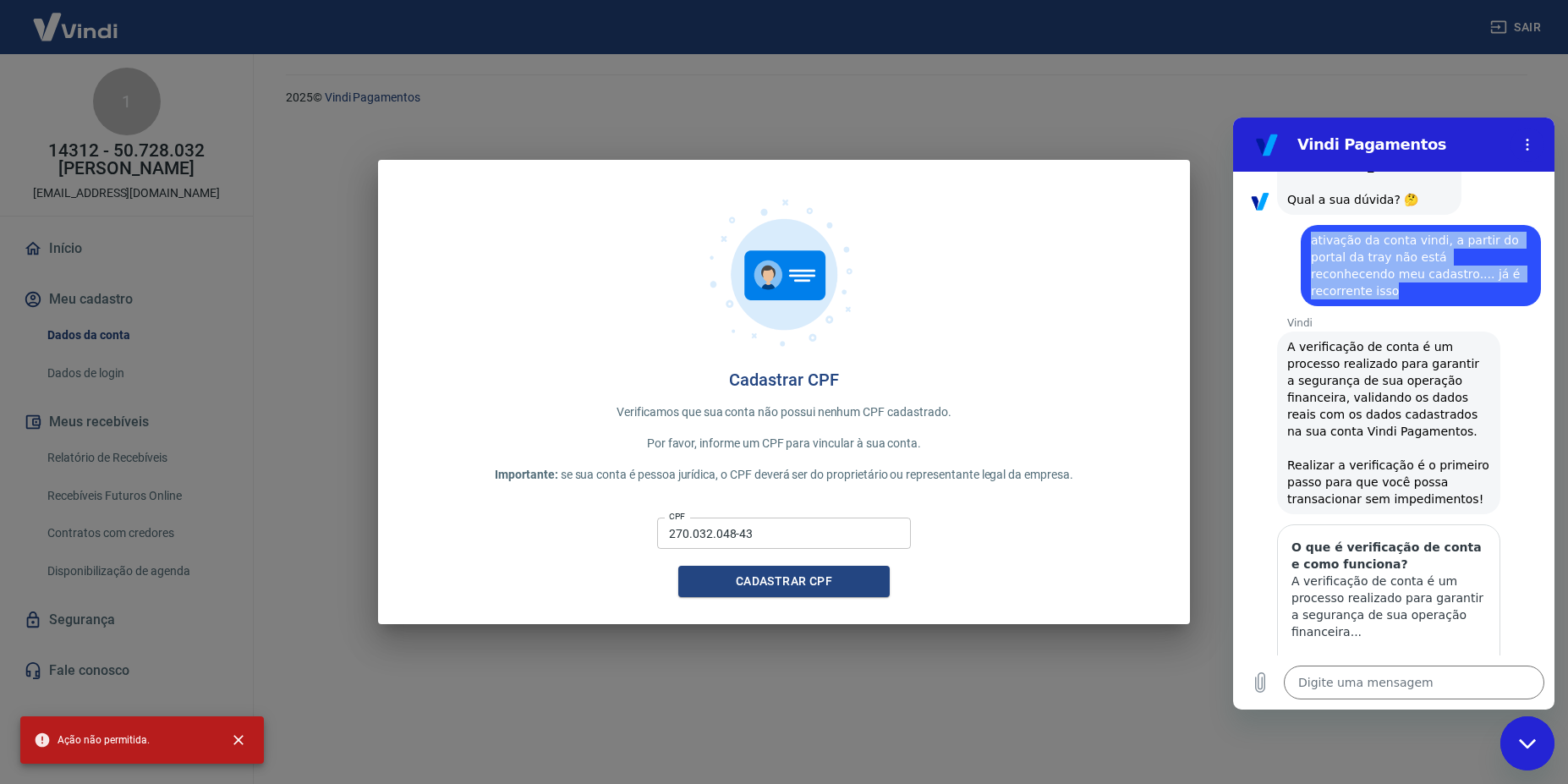
scroll to position [1597, 0]
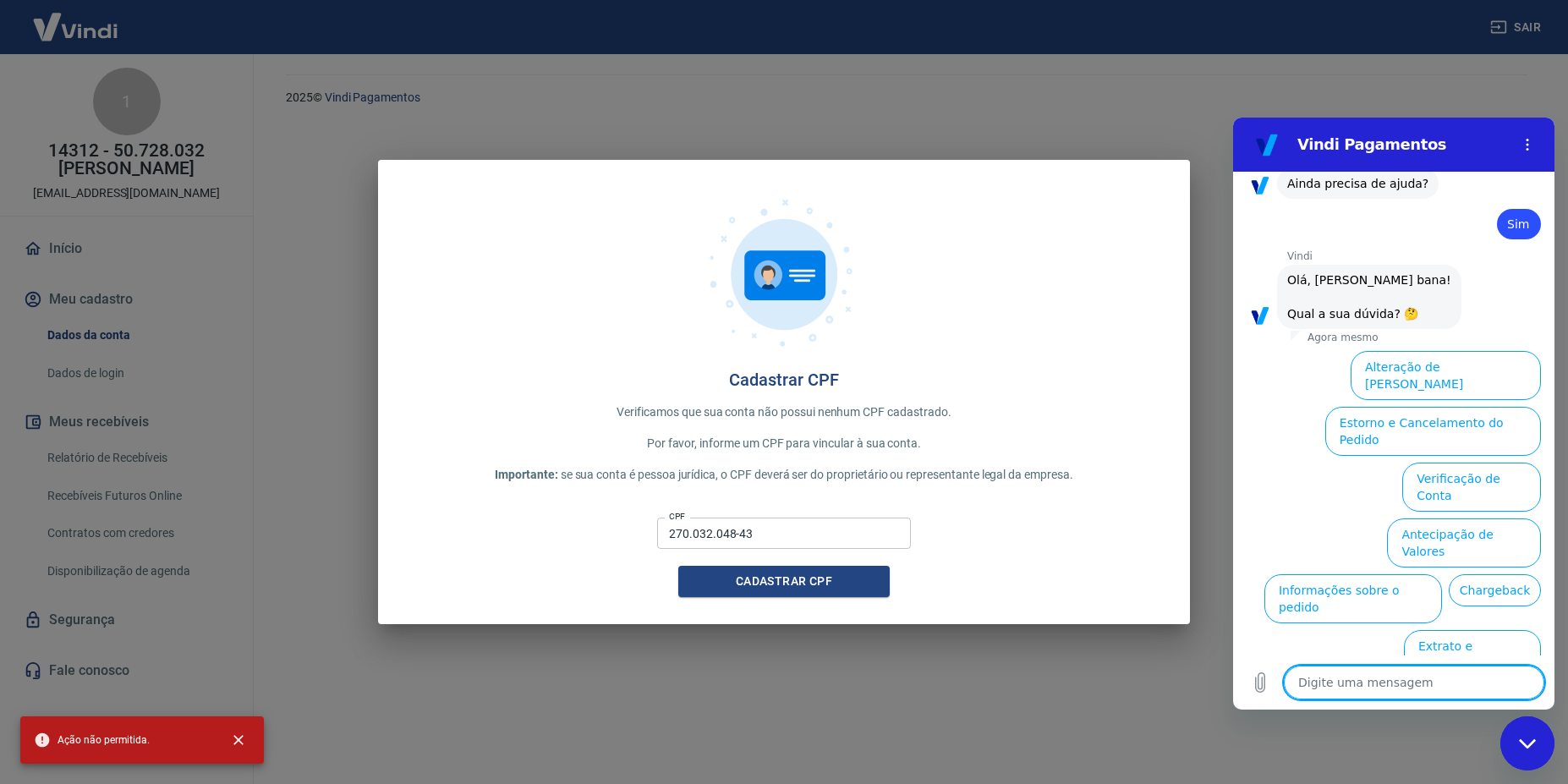
click at [1356, 687] on textarea at bounding box center [1414, 681] width 261 height 34
paste textarea "ativação da conta vindi, a partir do portal da tray não está reconhecendo meu c…"
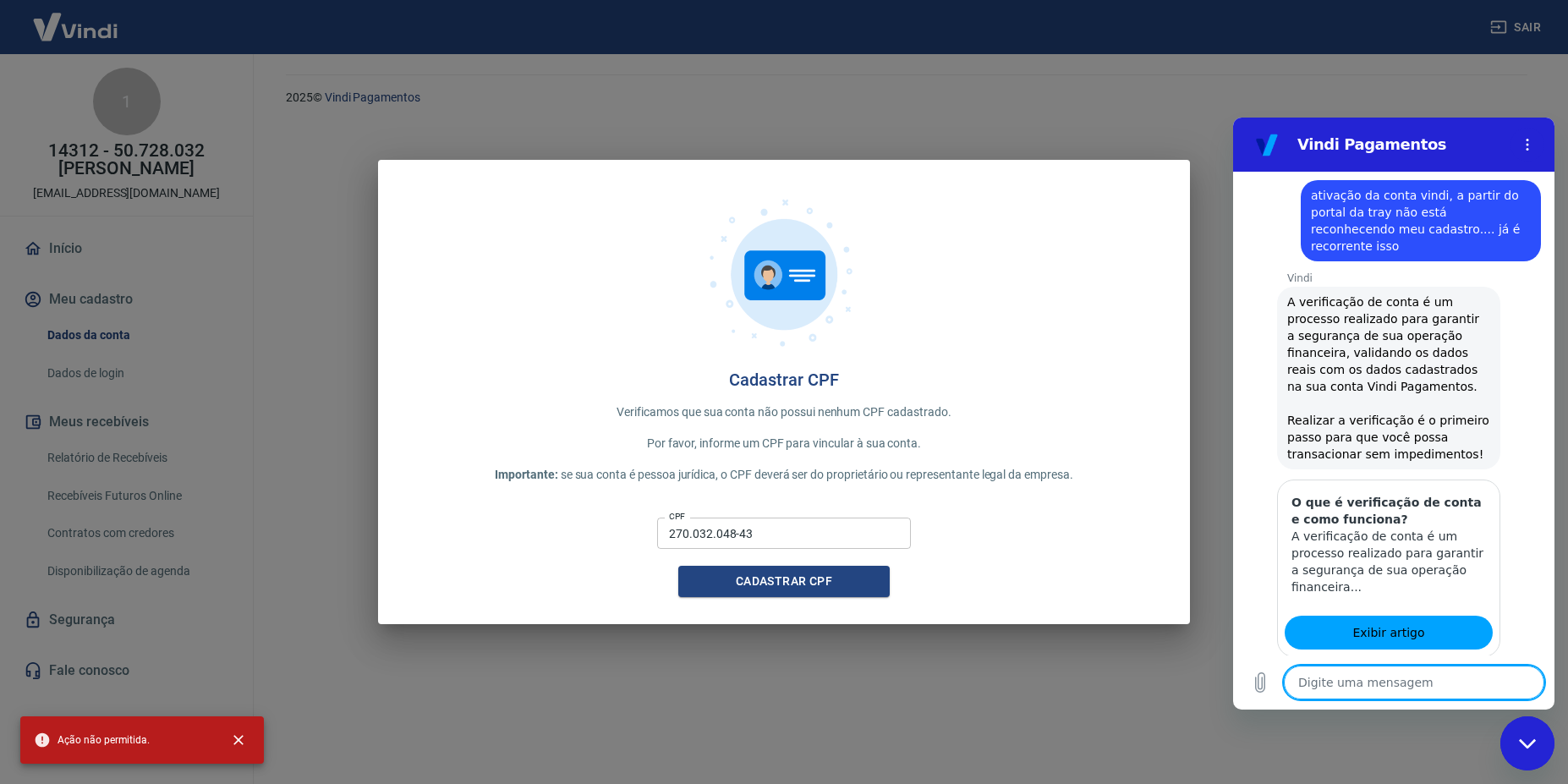
scroll to position [1798, 0]
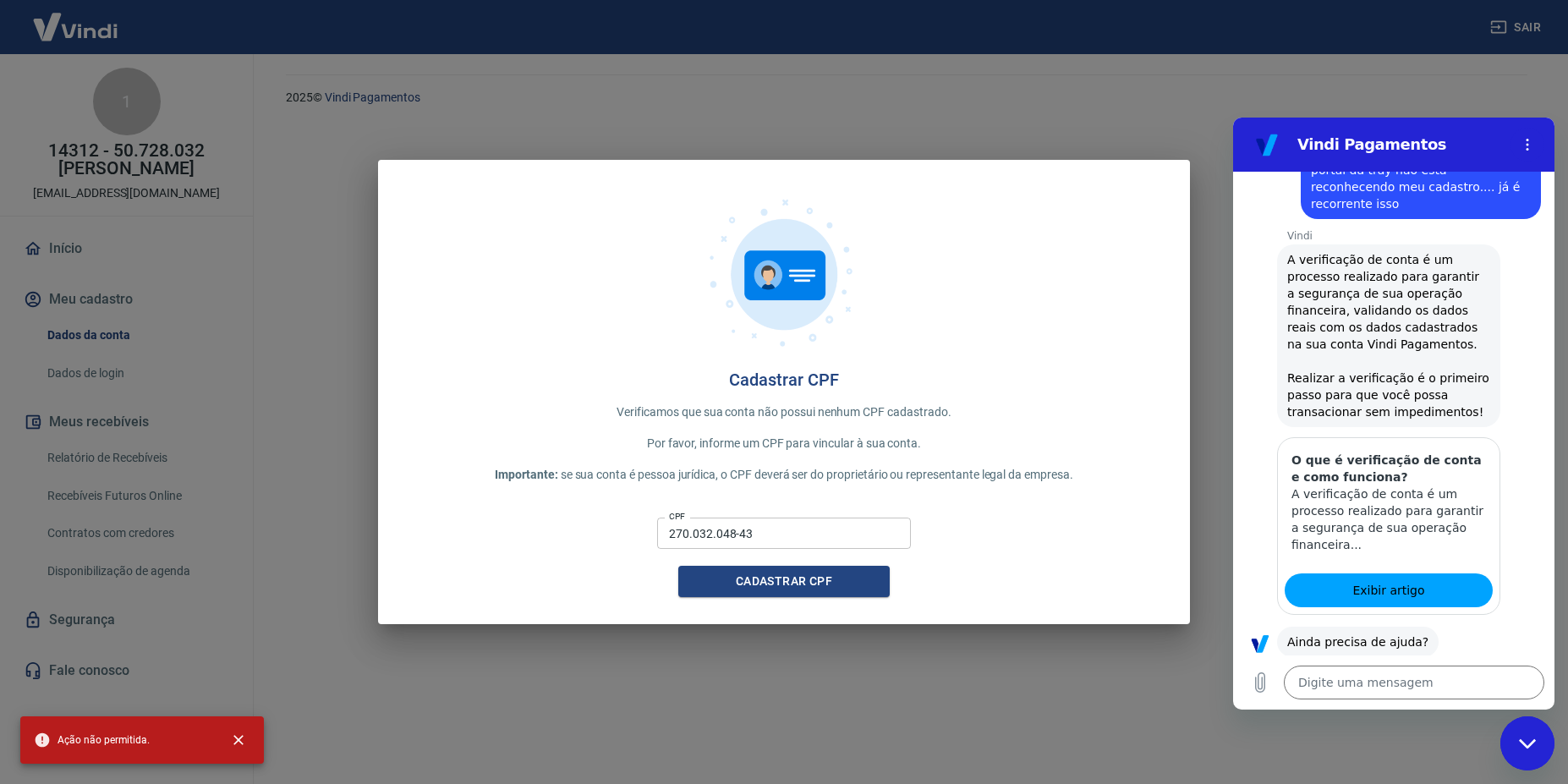
click at [1442, 678] on button "Sim" at bounding box center [1459, 694] width 49 height 32
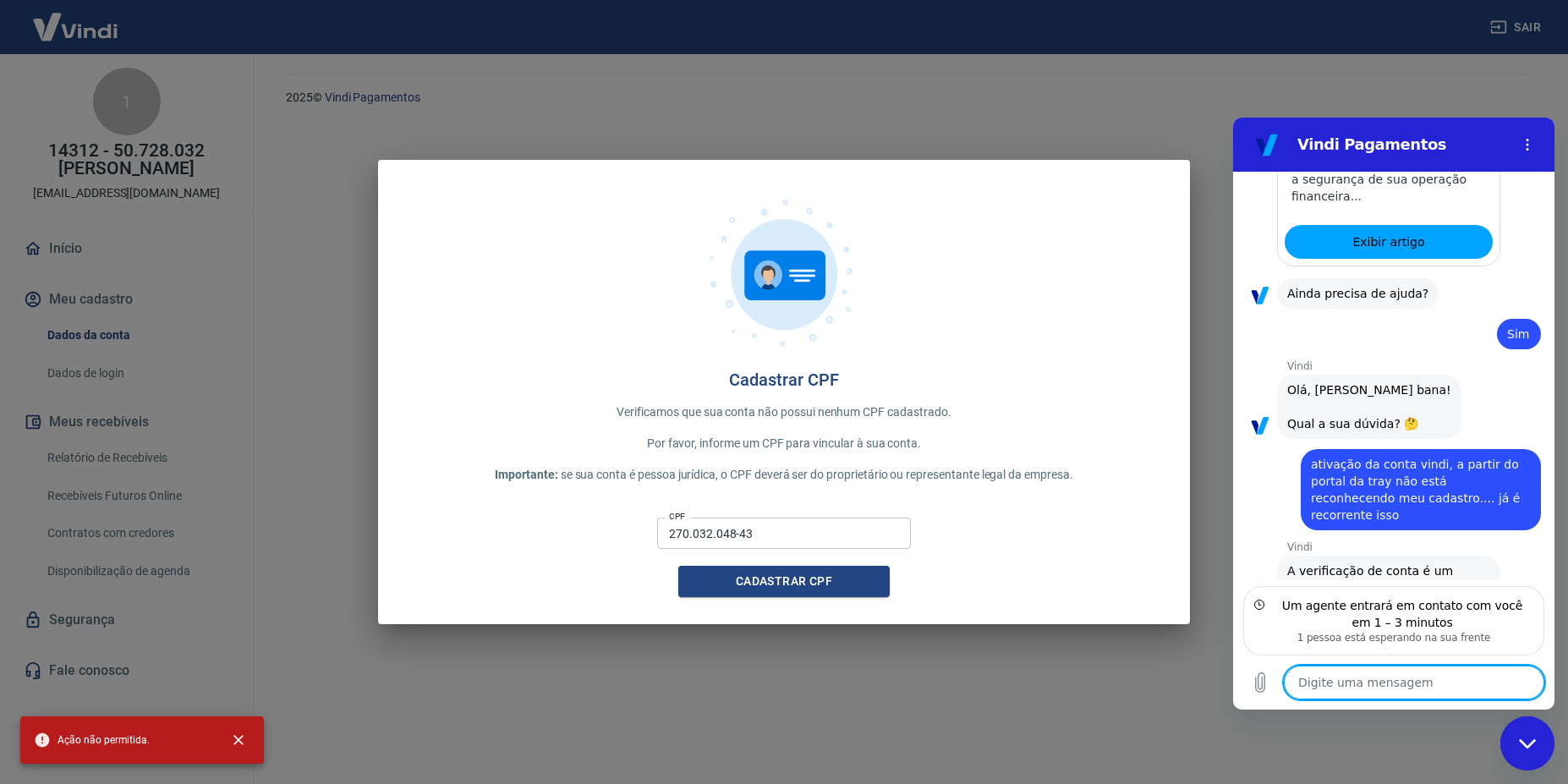
scroll to position [1935, 0]
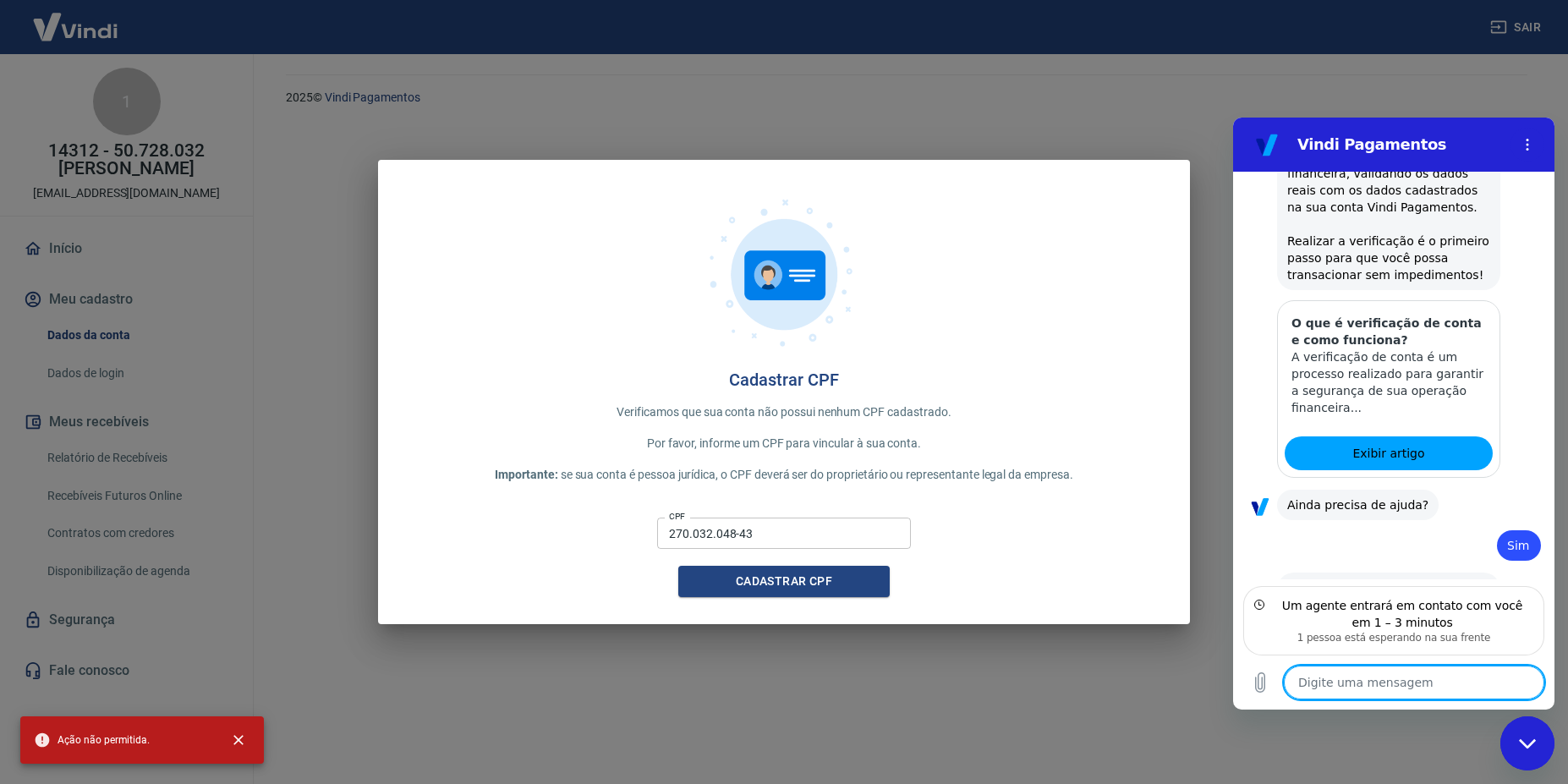
paste textarea "ativação da conta vindi, a partir do portal da tray não está reconhecendo meu c…"
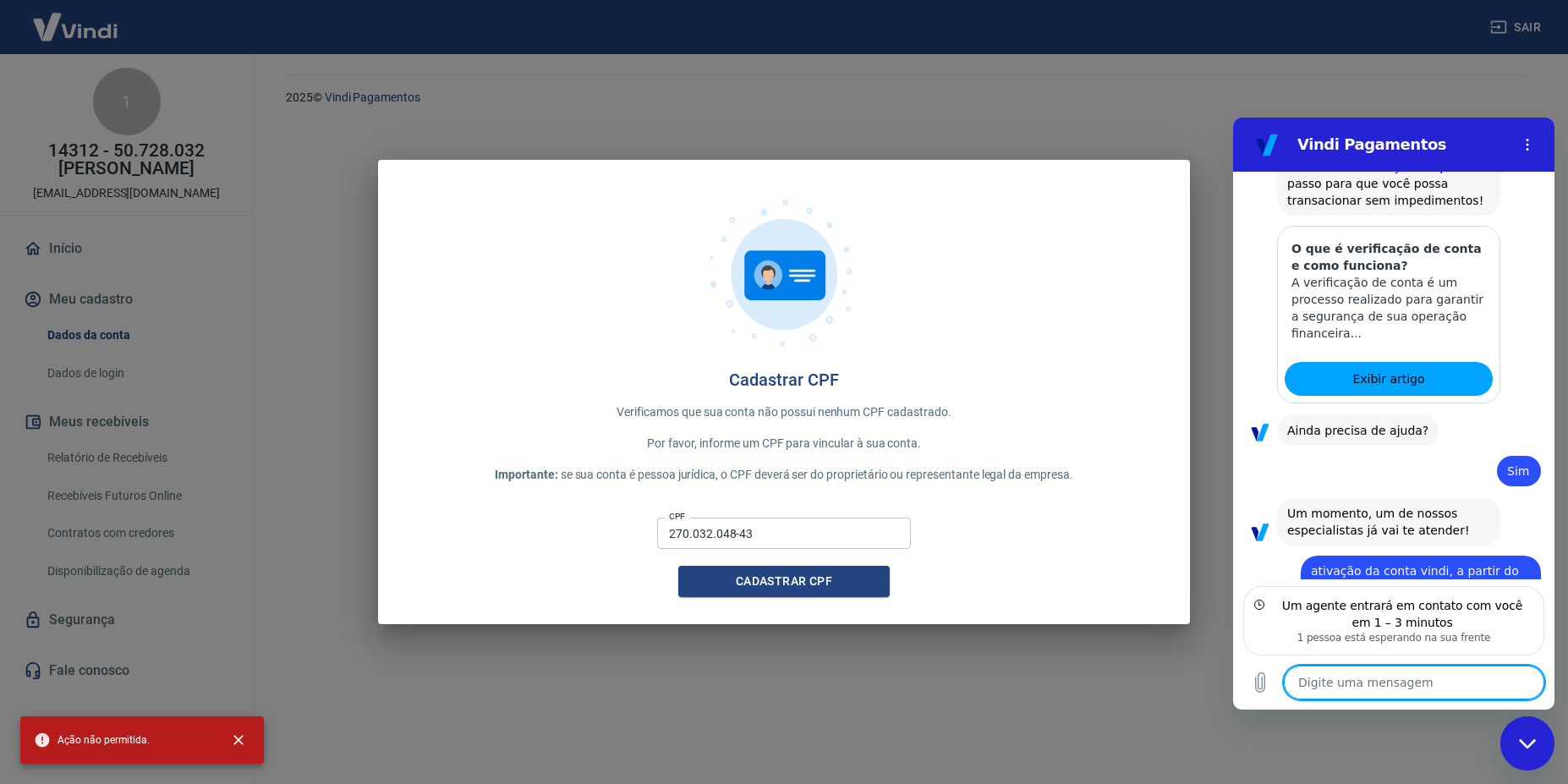
scroll to position [1993, 0]
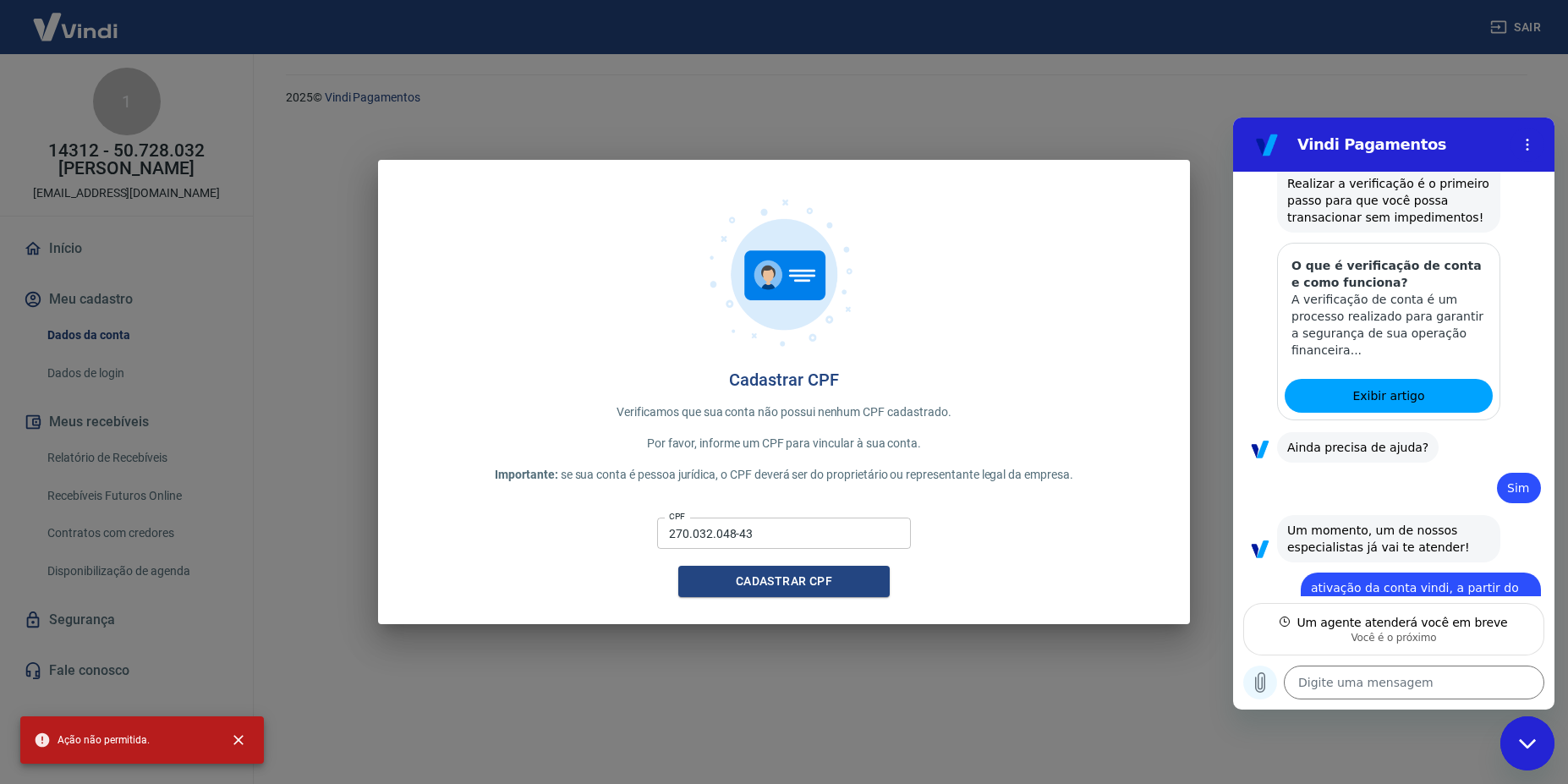
click at [1267, 685] on icon "Carregar arquivo" at bounding box center [1260, 681] width 20 height 20
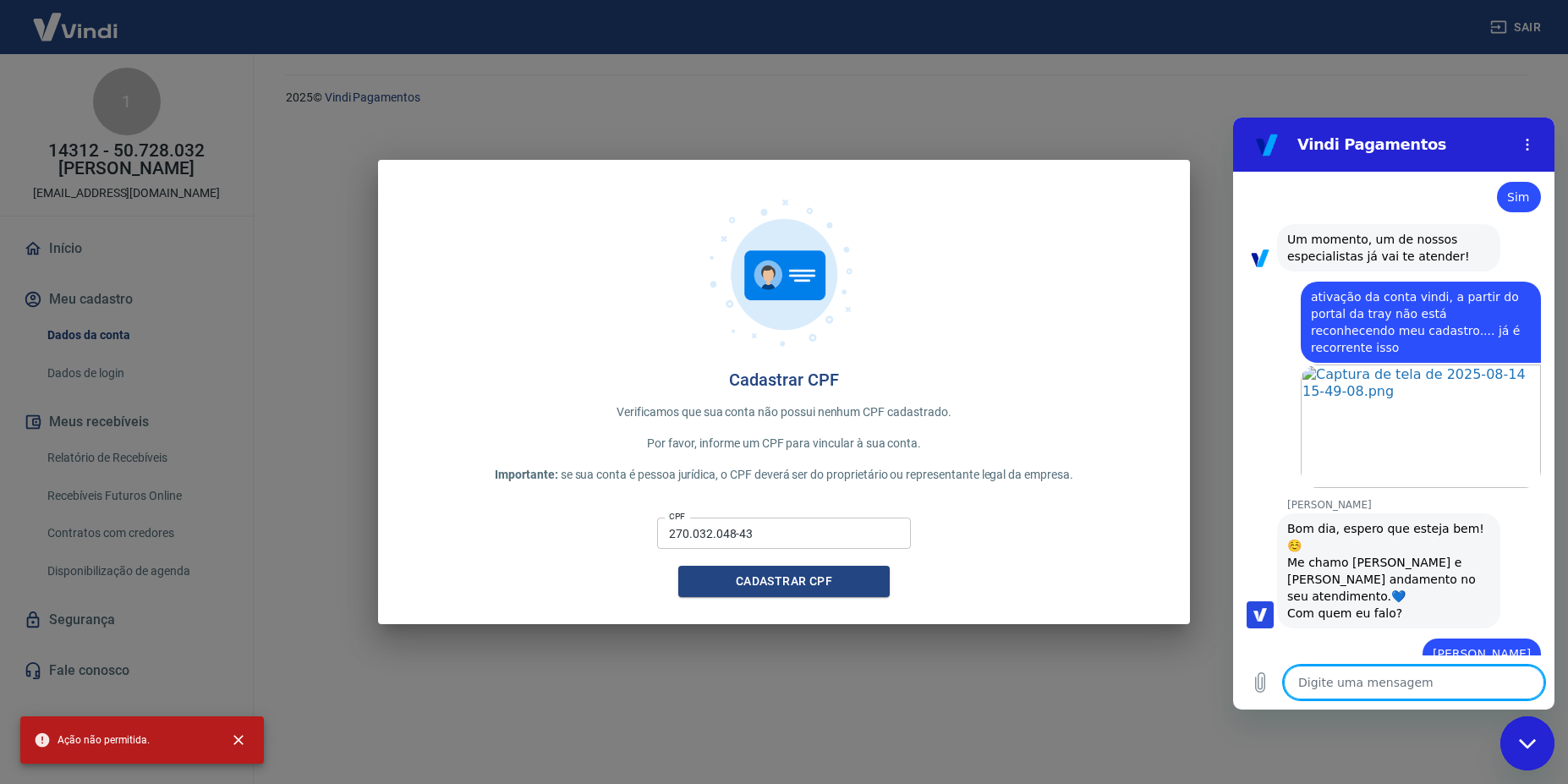
scroll to position [2287, 0]
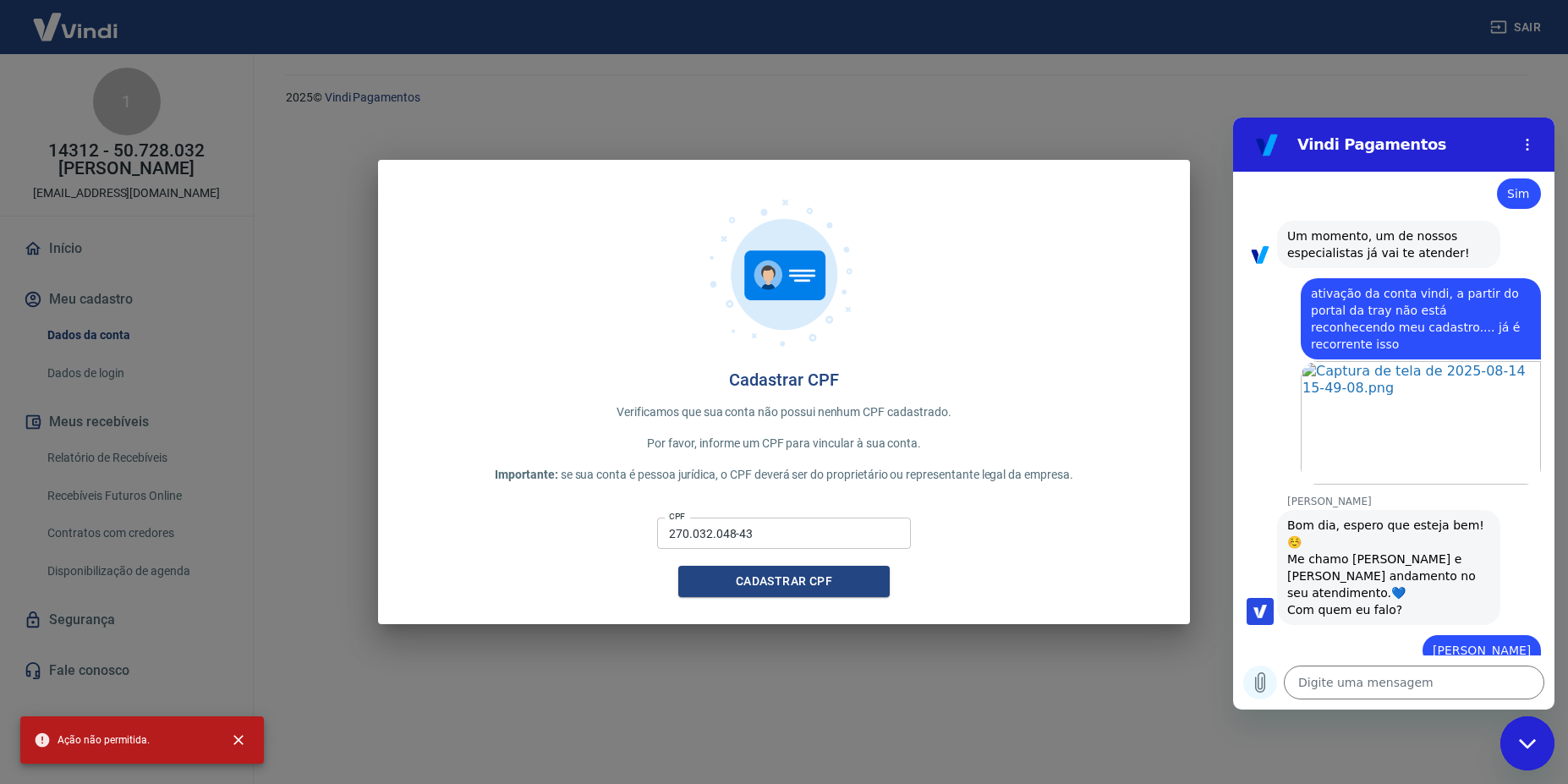
click at [1260, 687] on icon "Carregar arquivo" at bounding box center [1260, 681] width 20 height 20
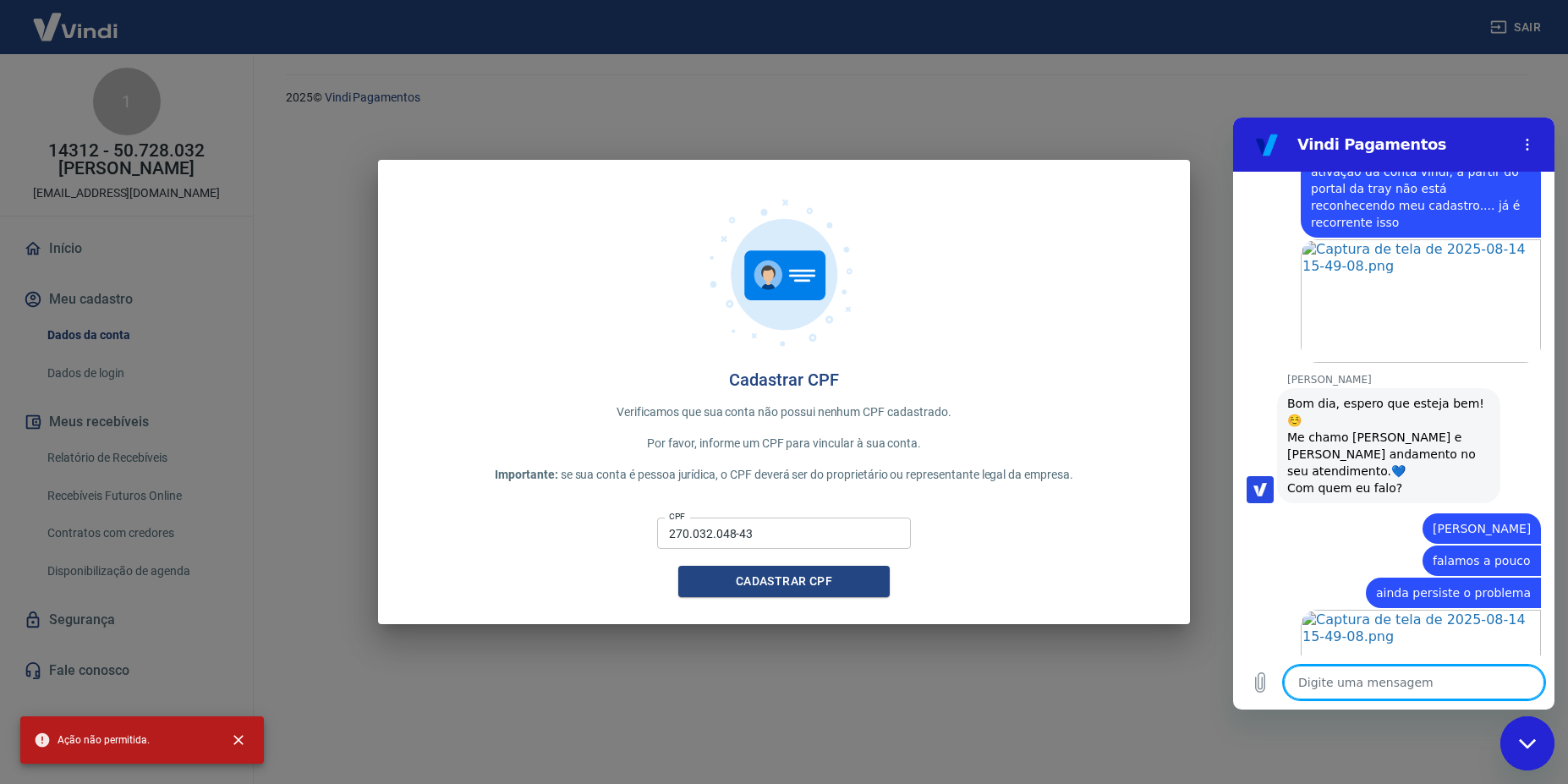
scroll to position [2412, 0]
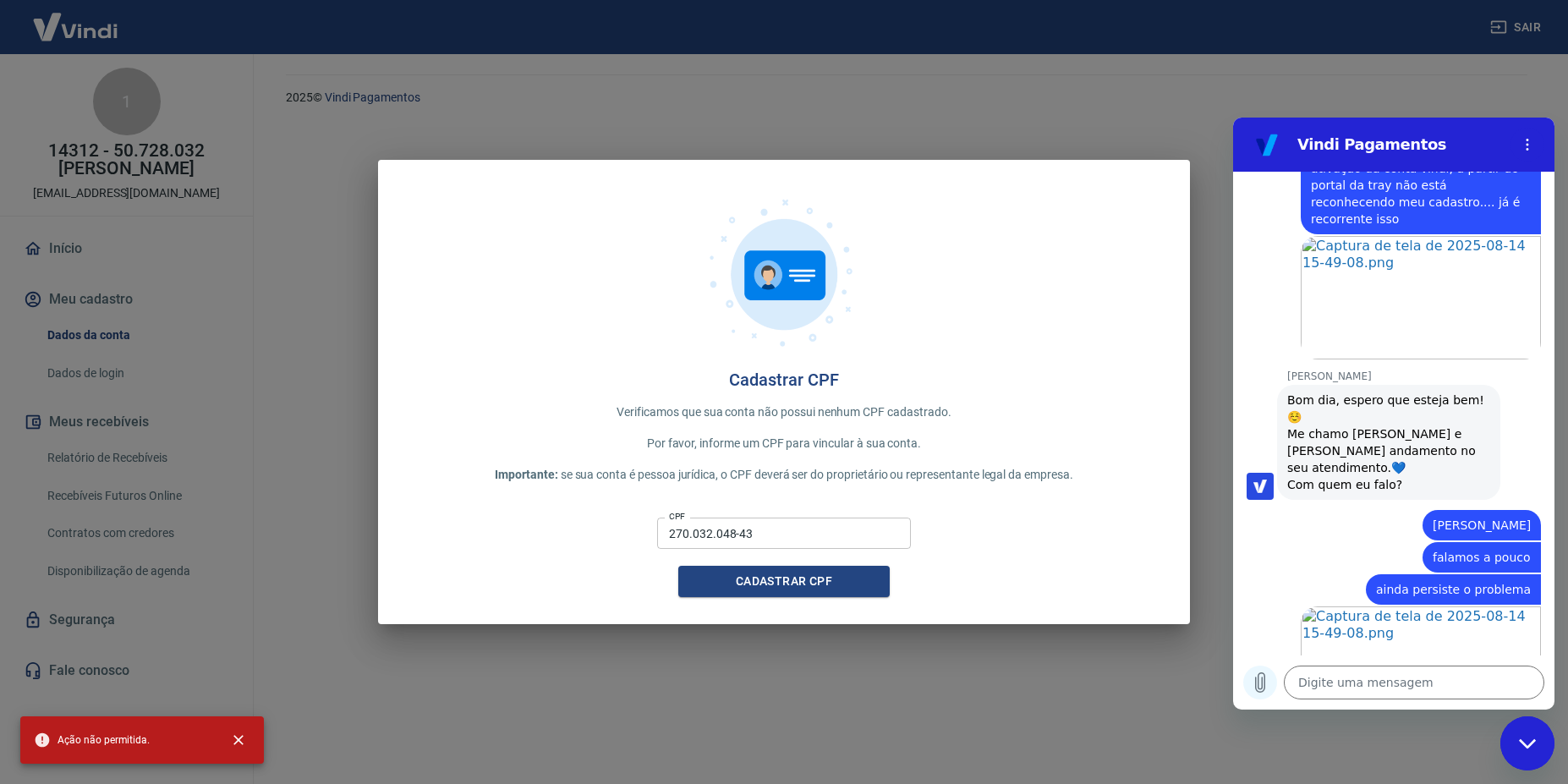
click at [1265, 673] on icon "Carregar arquivo" at bounding box center [1260, 681] width 20 height 20
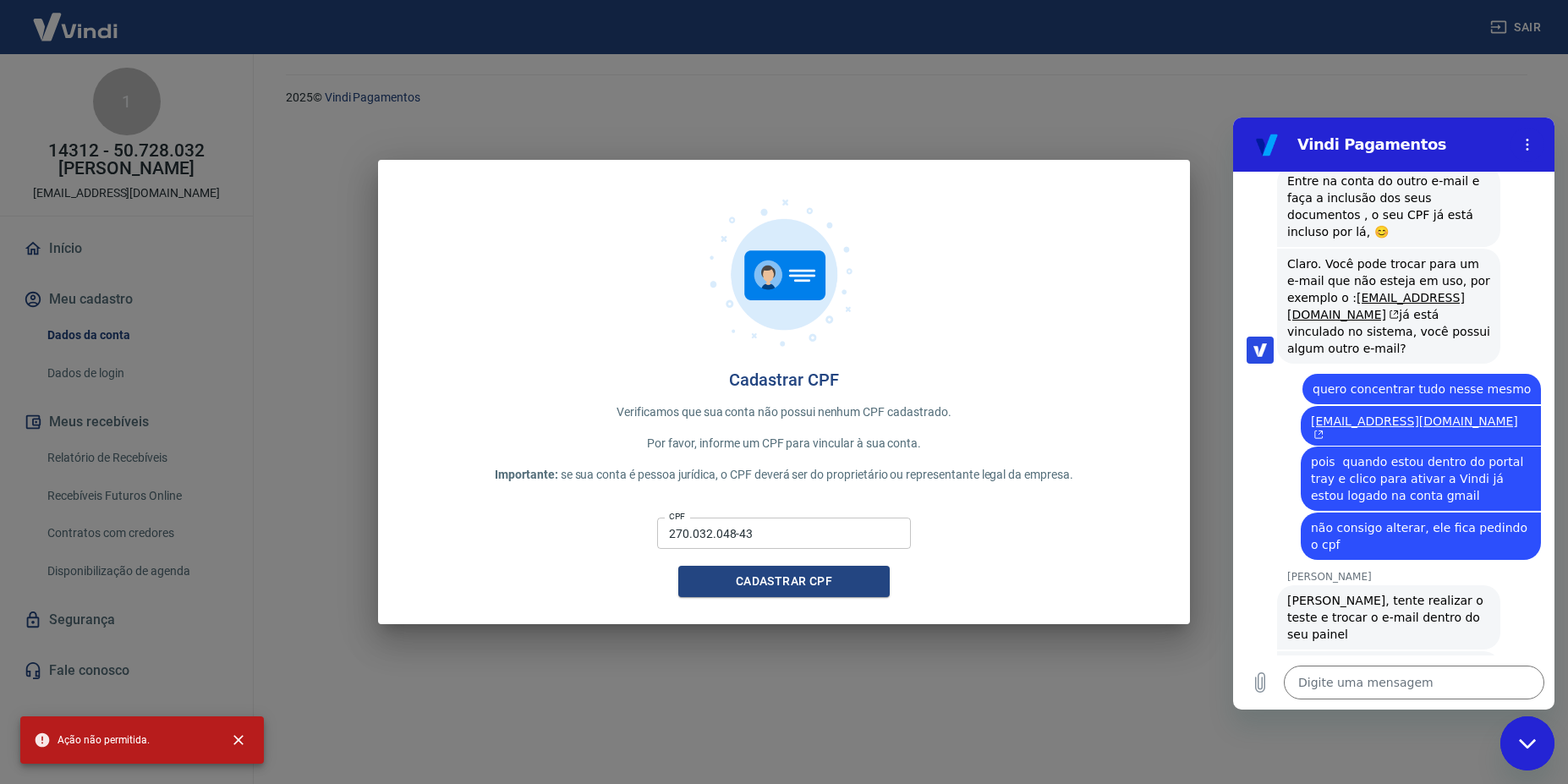
scroll to position [3707, 0]
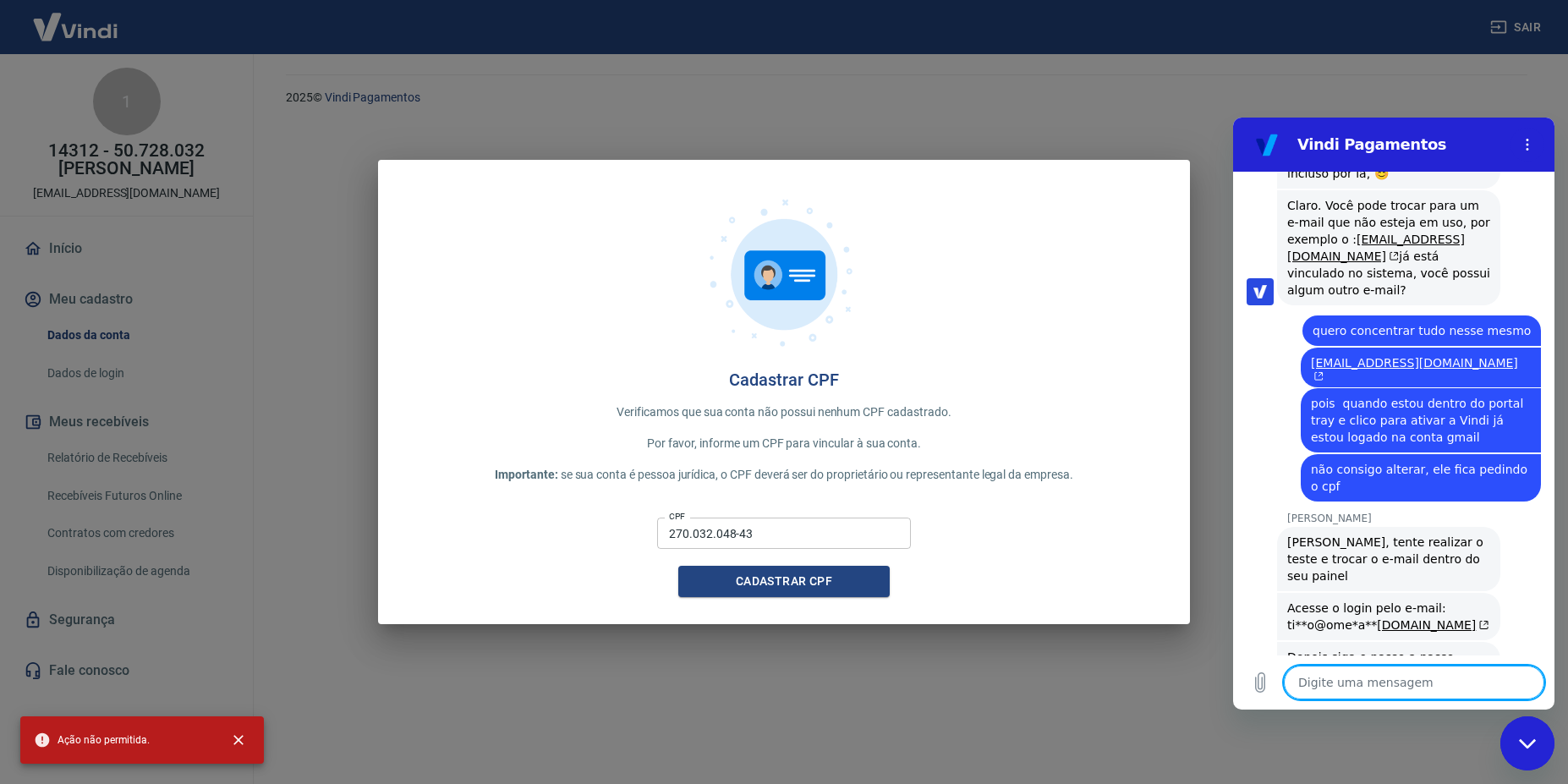
click at [1426, 681] on textarea at bounding box center [1414, 681] width 261 height 34
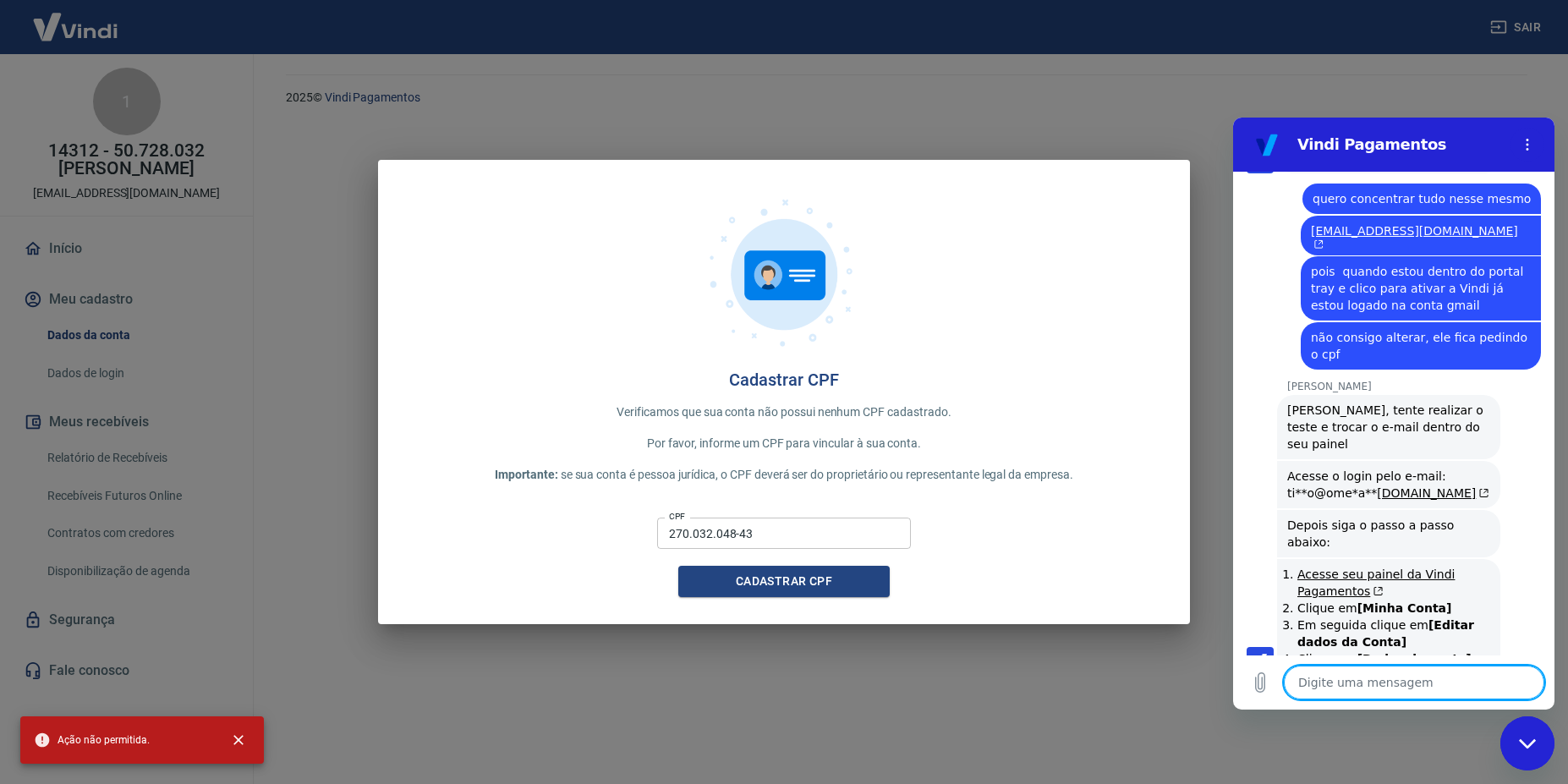
scroll to position [4078, 0]
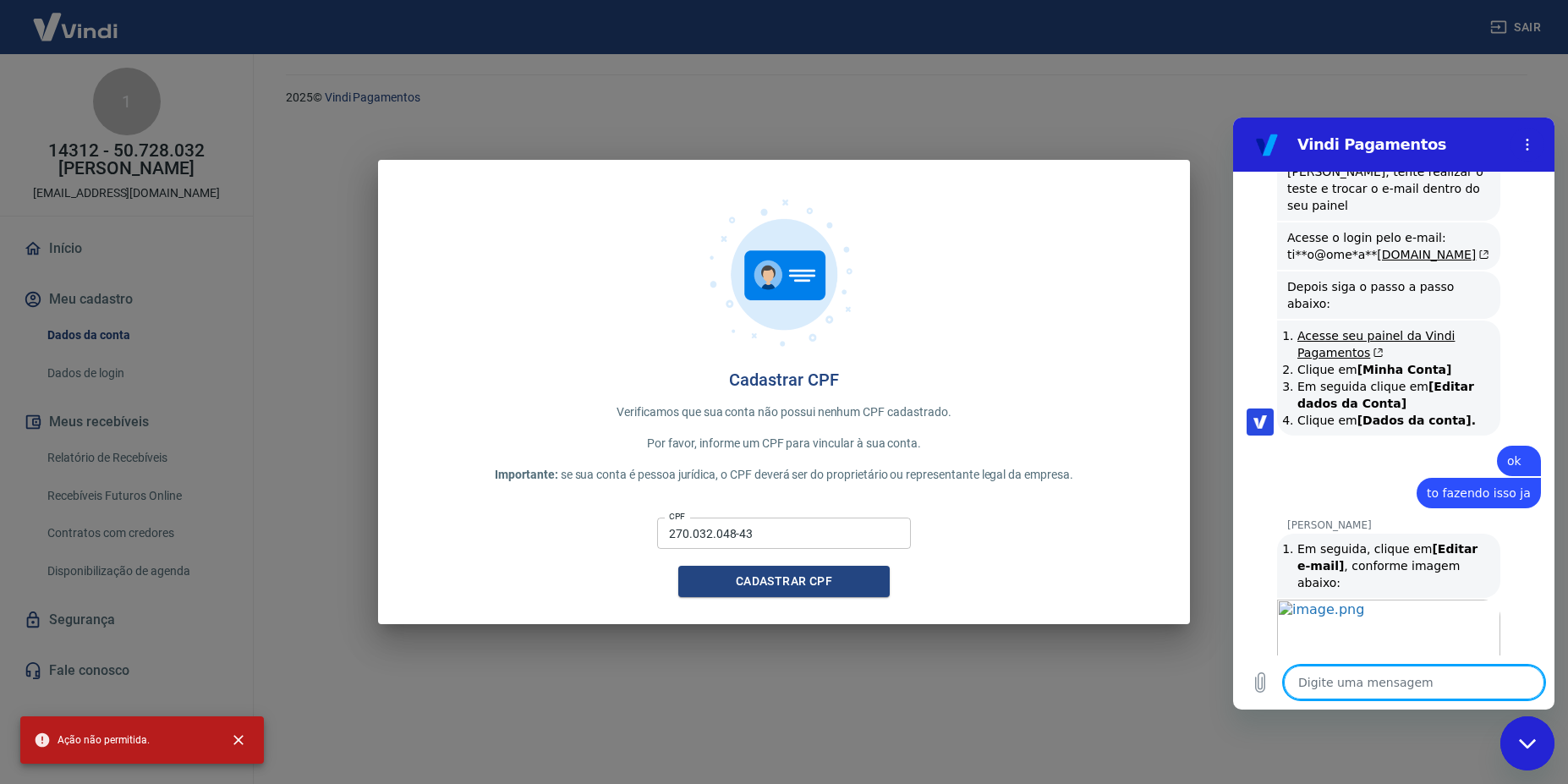
click at [1415, 693] on textarea at bounding box center [1414, 681] width 261 height 34
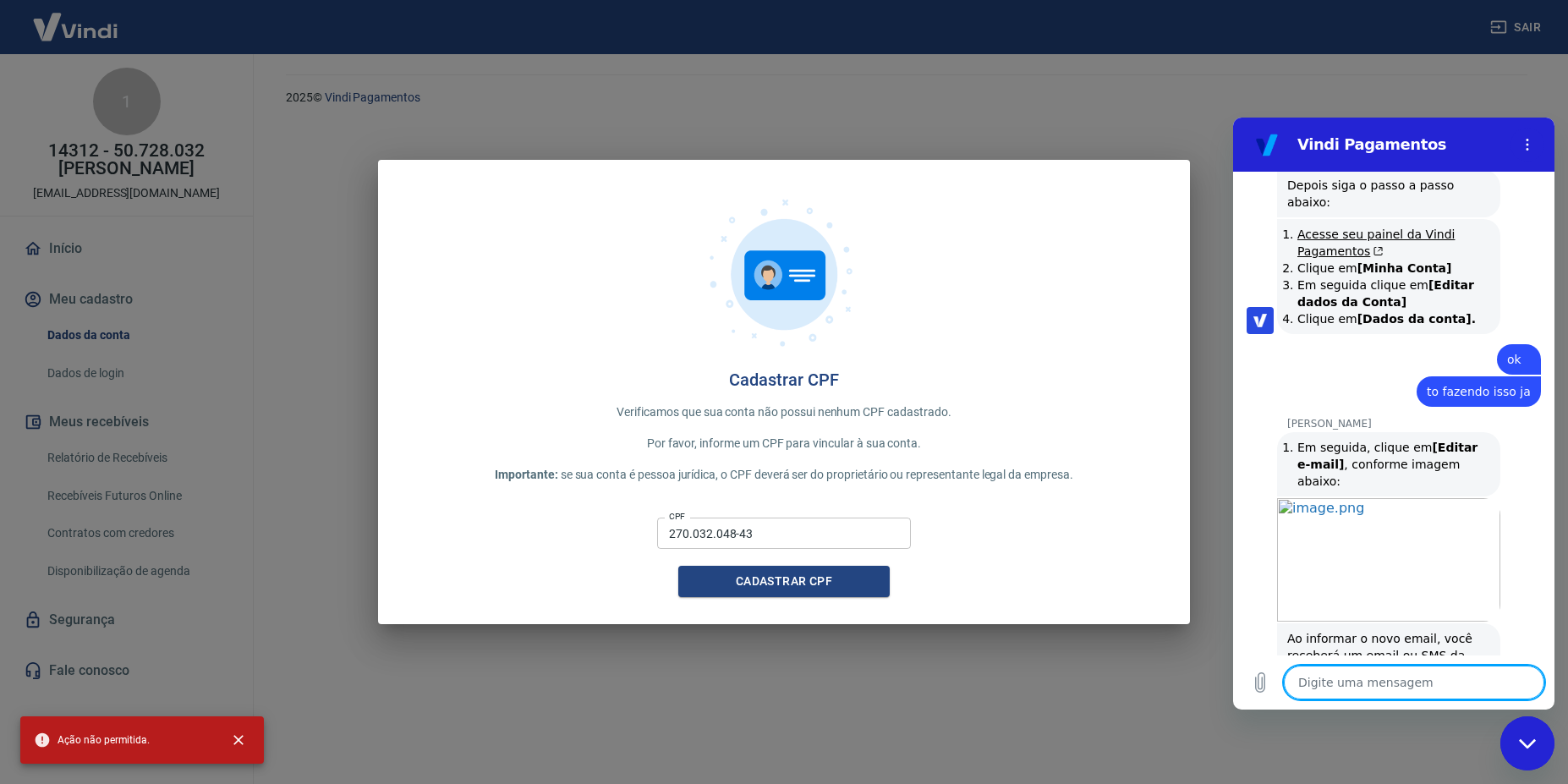
scroll to position [4182, 0]
